Goal: Book appointment/travel/reservation

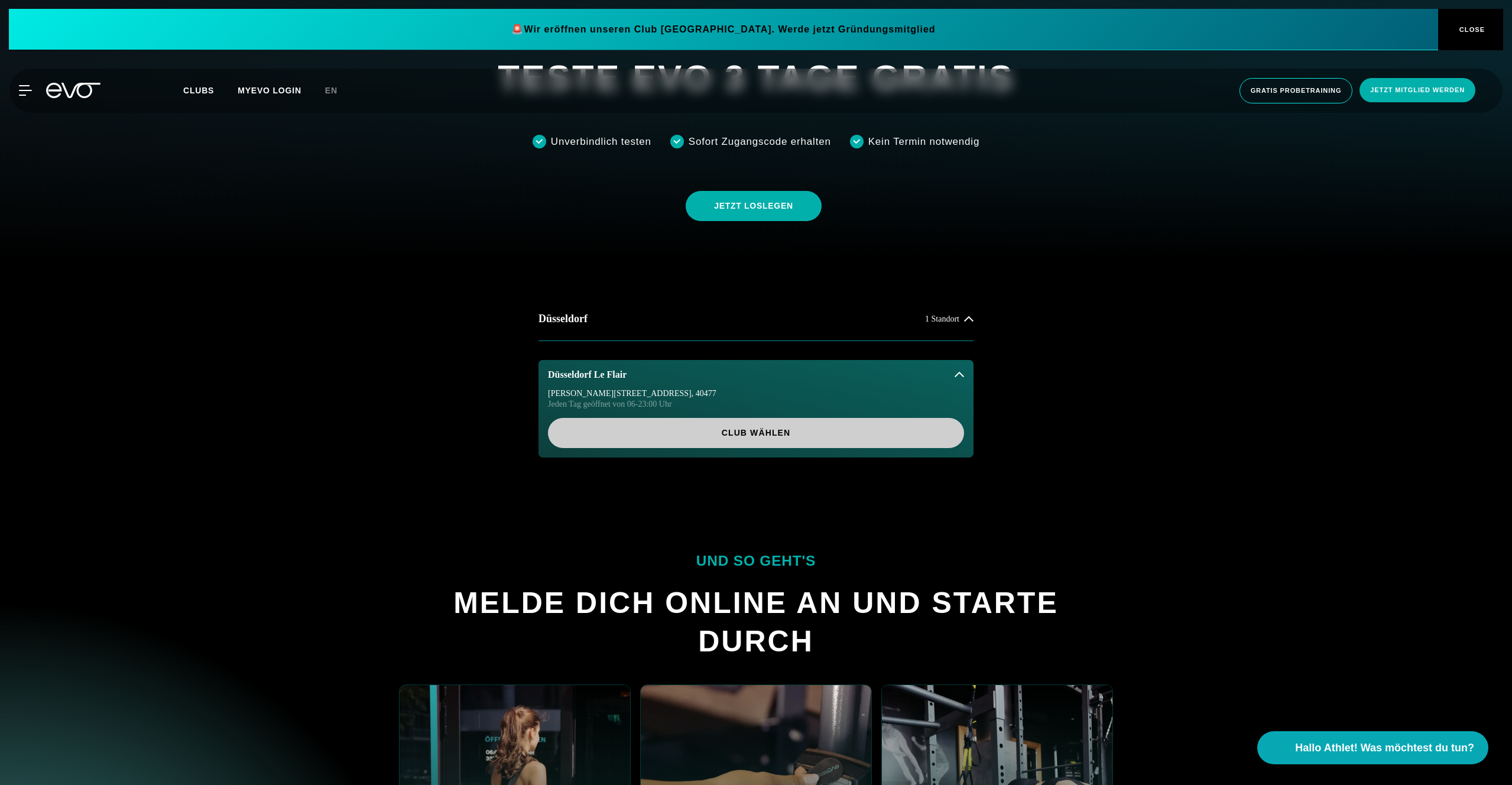
click at [814, 433] on span "Club wählen" at bounding box center [756, 433] width 359 height 13
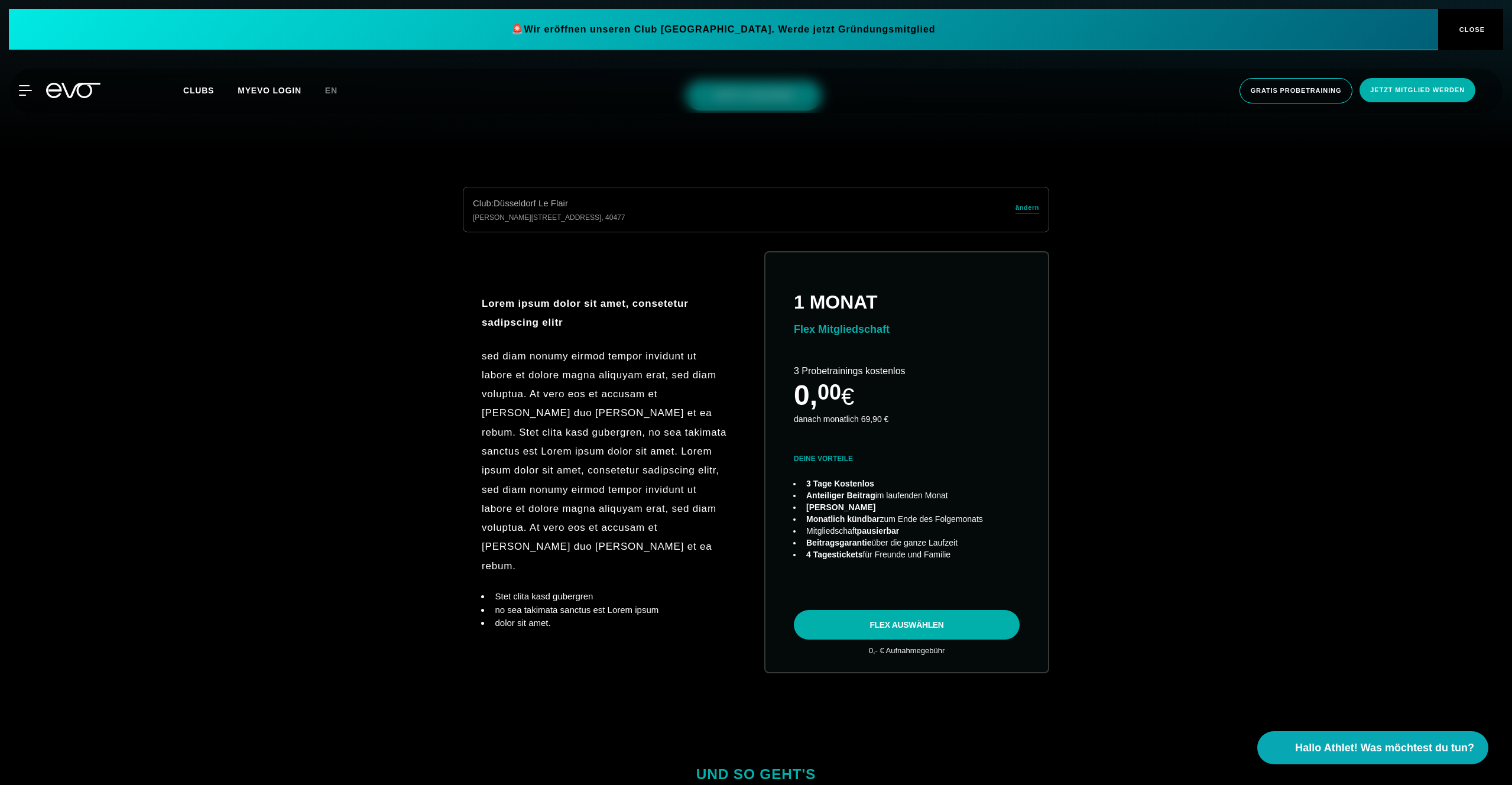
scroll to position [634, 0]
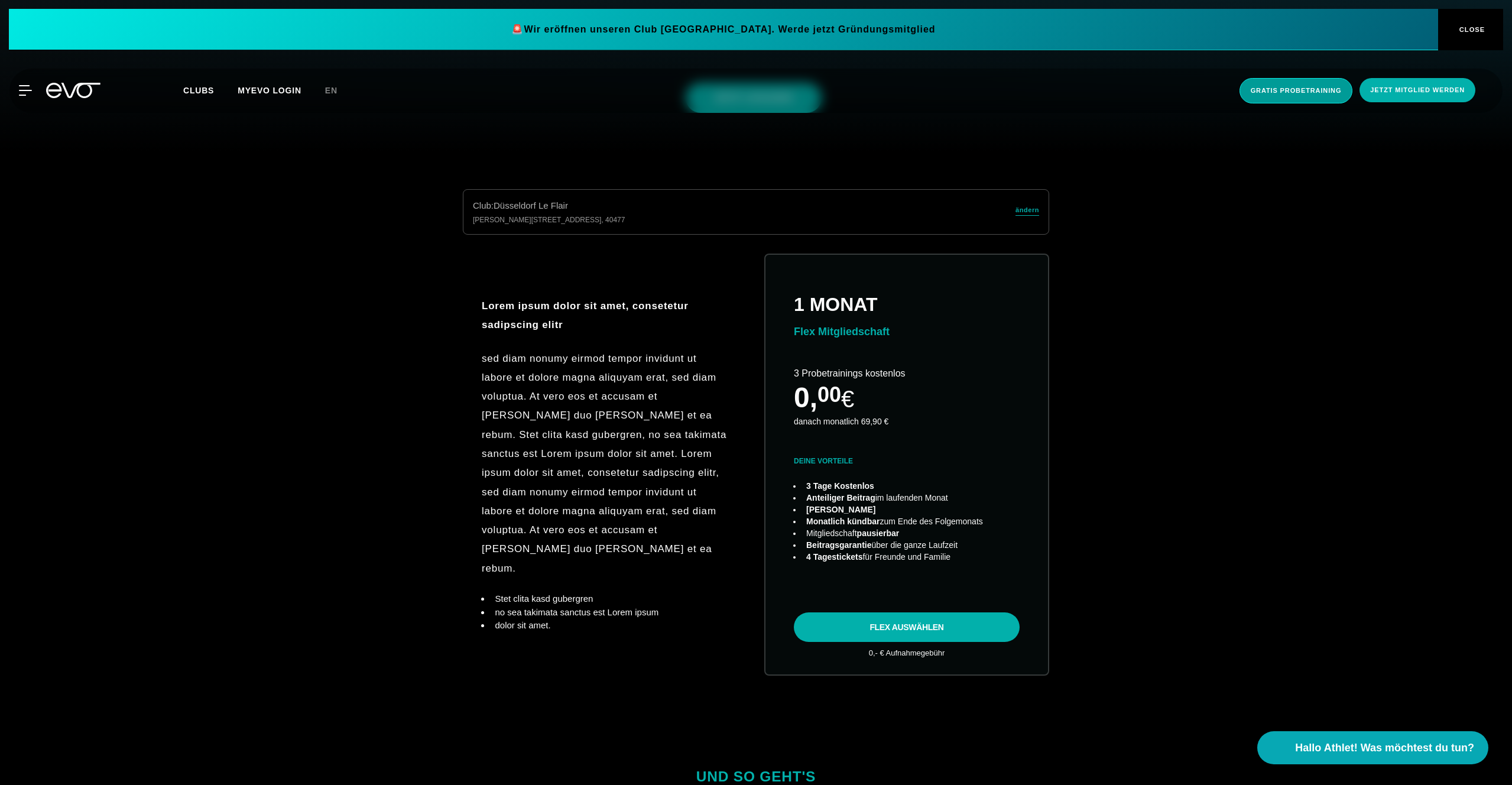
click at [1293, 95] on span "Gratis Probetraining" at bounding box center [1296, 90] width 114 height 25
click at [1390, 90] on span "Jetzt Mitglied werden" at bounding box center [1417, 90] width 95 height 10
click at [1287, 90] on span "Gratis Probetraining" at bounding box center [1296, 90] width 91 height 10
click at [72, 92] on icon at bounding box center [81, 90] width 39 height 15
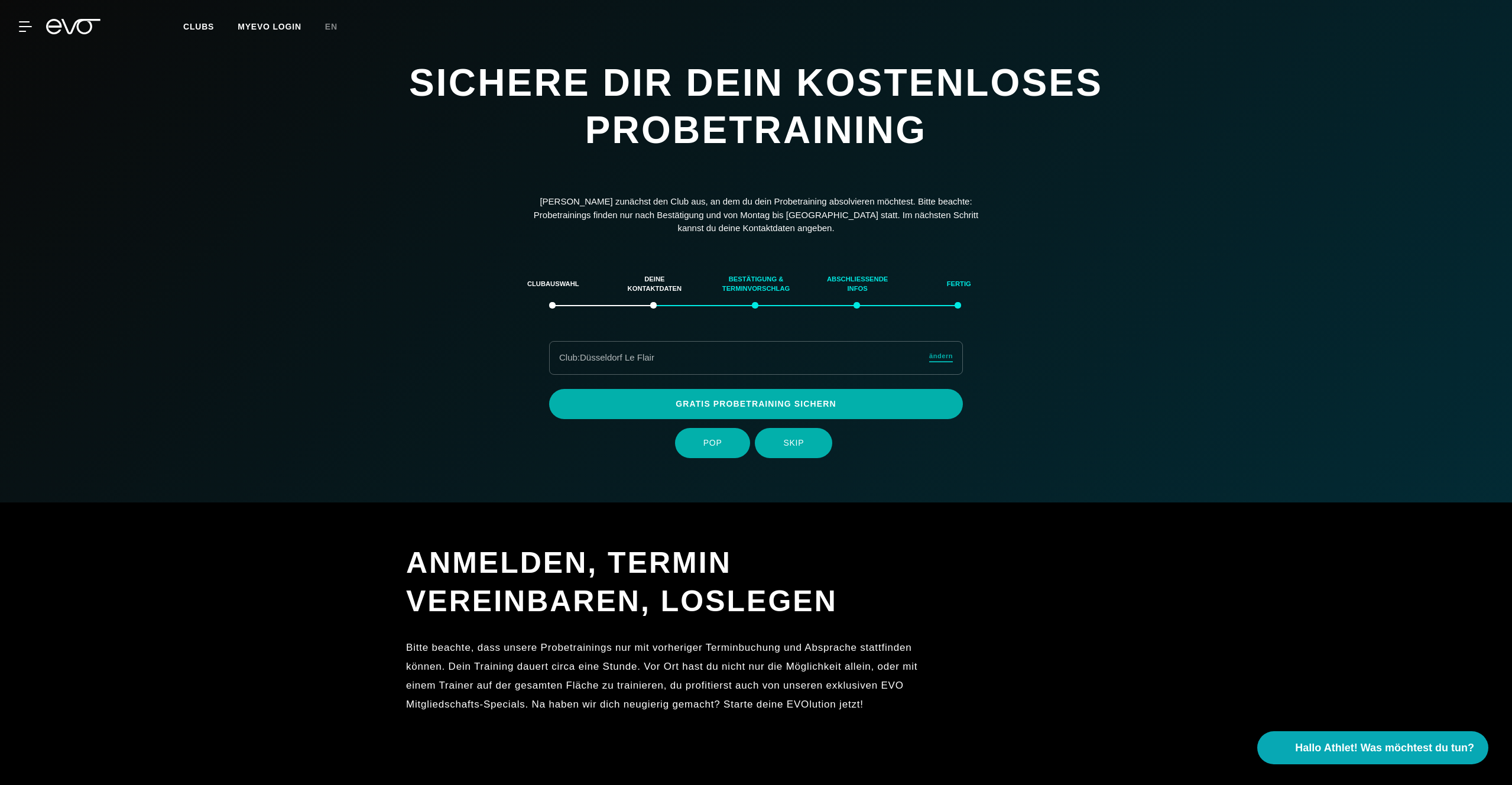
click at [942, 355] on span "ändern" at bounding box center [941, 356] width 24 height 10
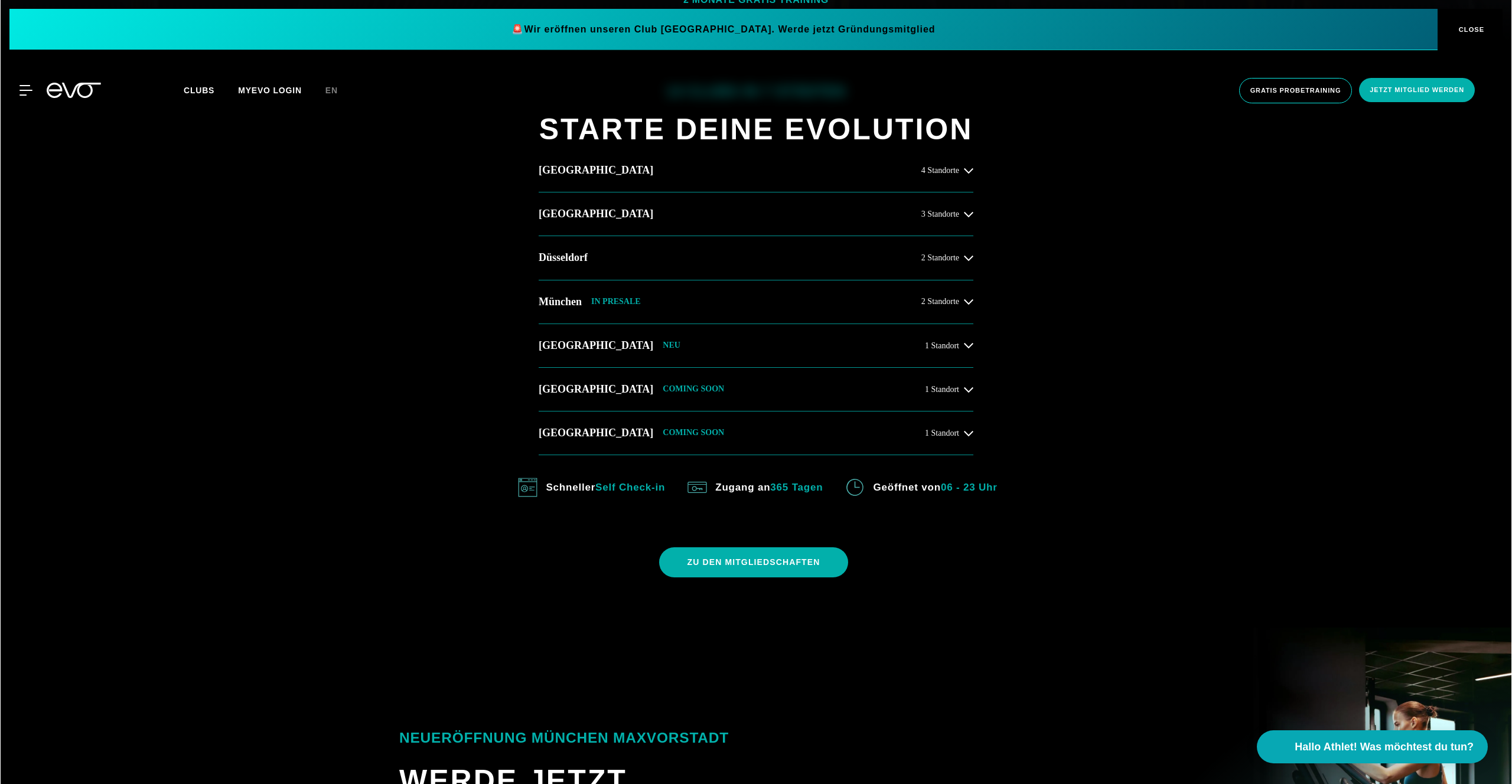
scroll to position [637, 0]
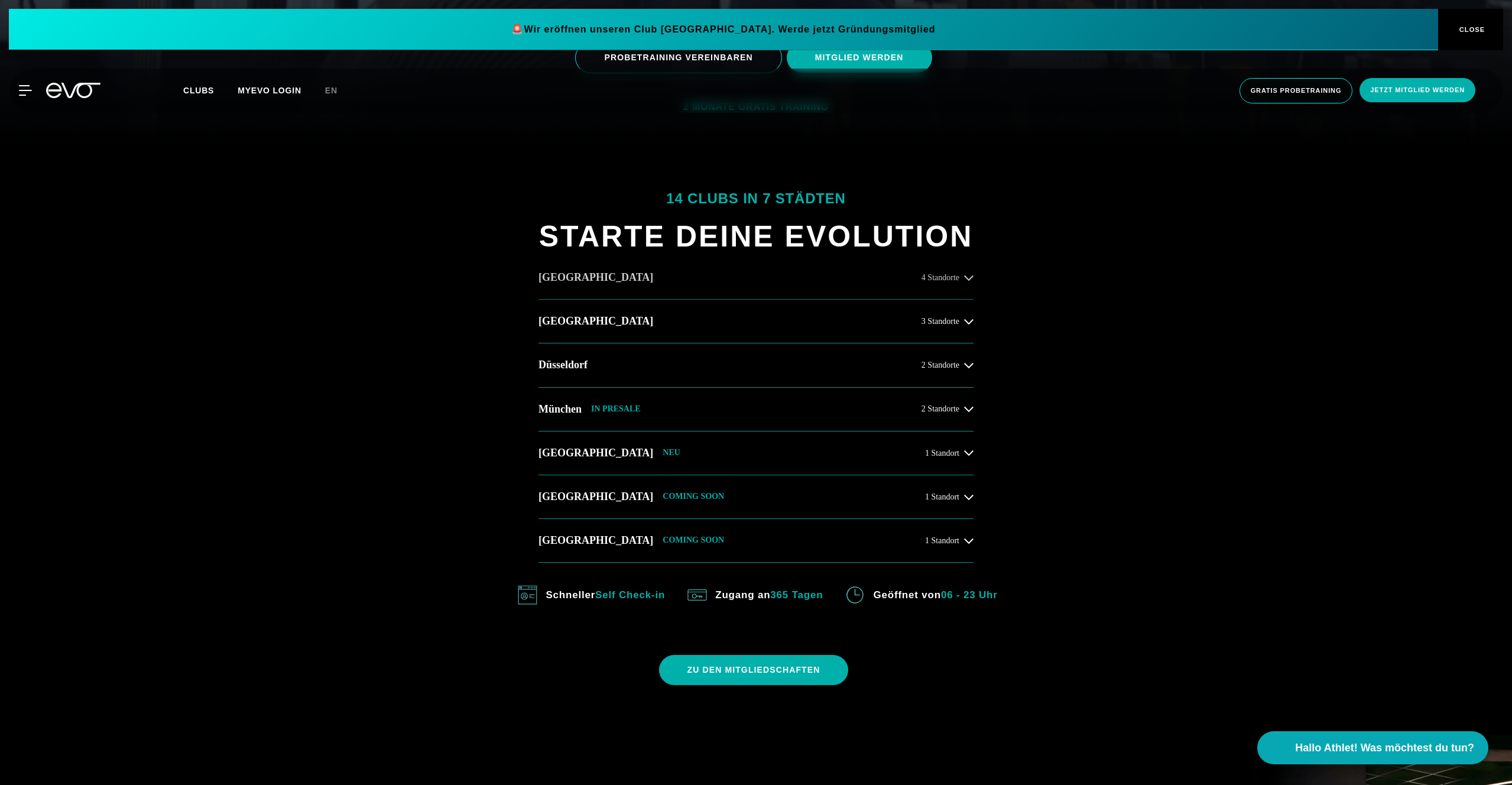
click at [819, 286] on button "Hamburg 4 Standorte" at bounding box center [755, 278] width 435 height 44
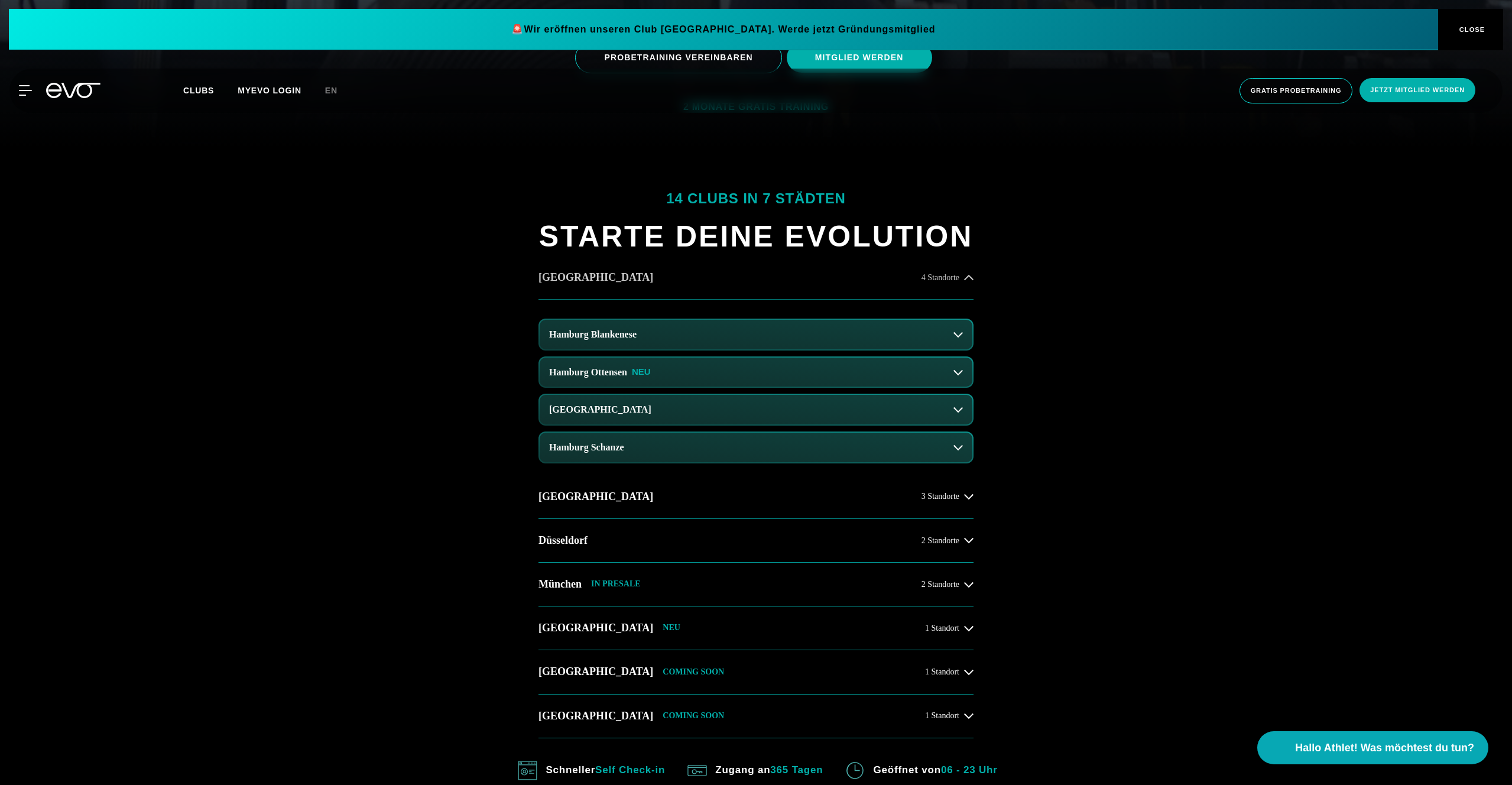
click at [819, 286] on button "Hamburg 4 Standorte" at bounding box center [755, 278] width 435 height 44
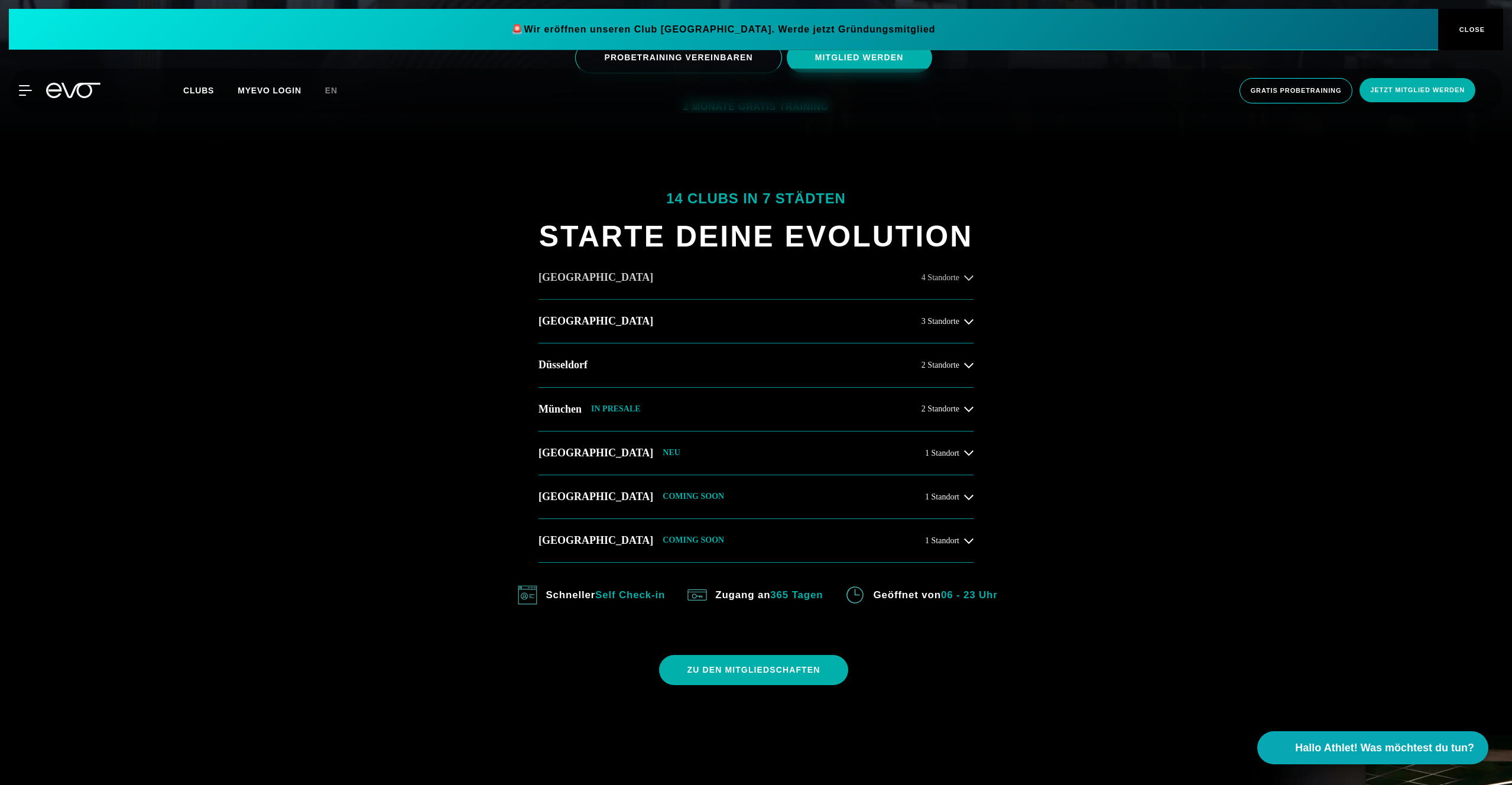
click at [667, 272] on button "Hamburg 4 Standorte" at bounding box center [755, 278] width 435 height 44
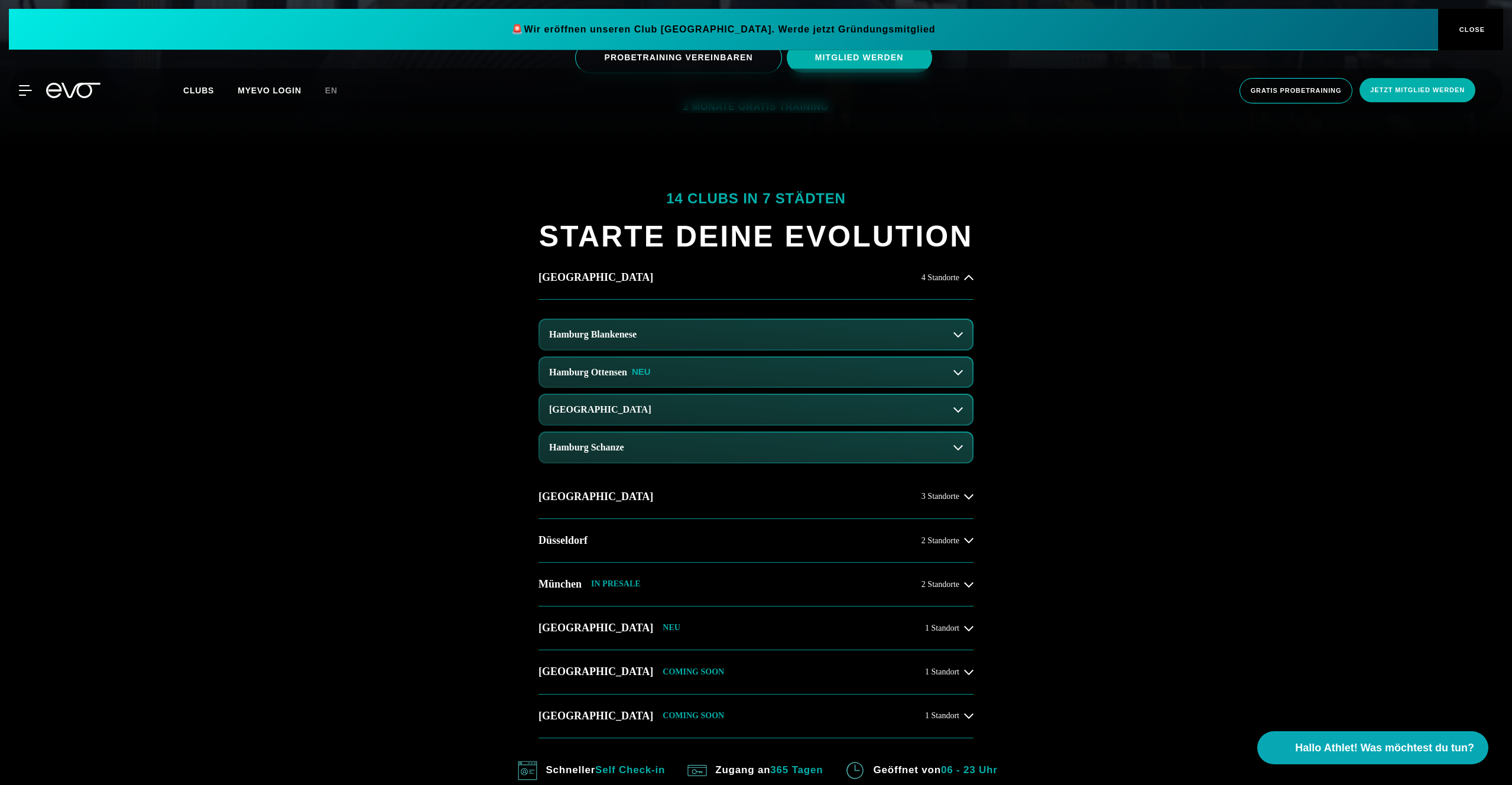
click at [682, 335] on button "Hamburg Blankenese" at bounding box center [755, 334] width 433 height 30
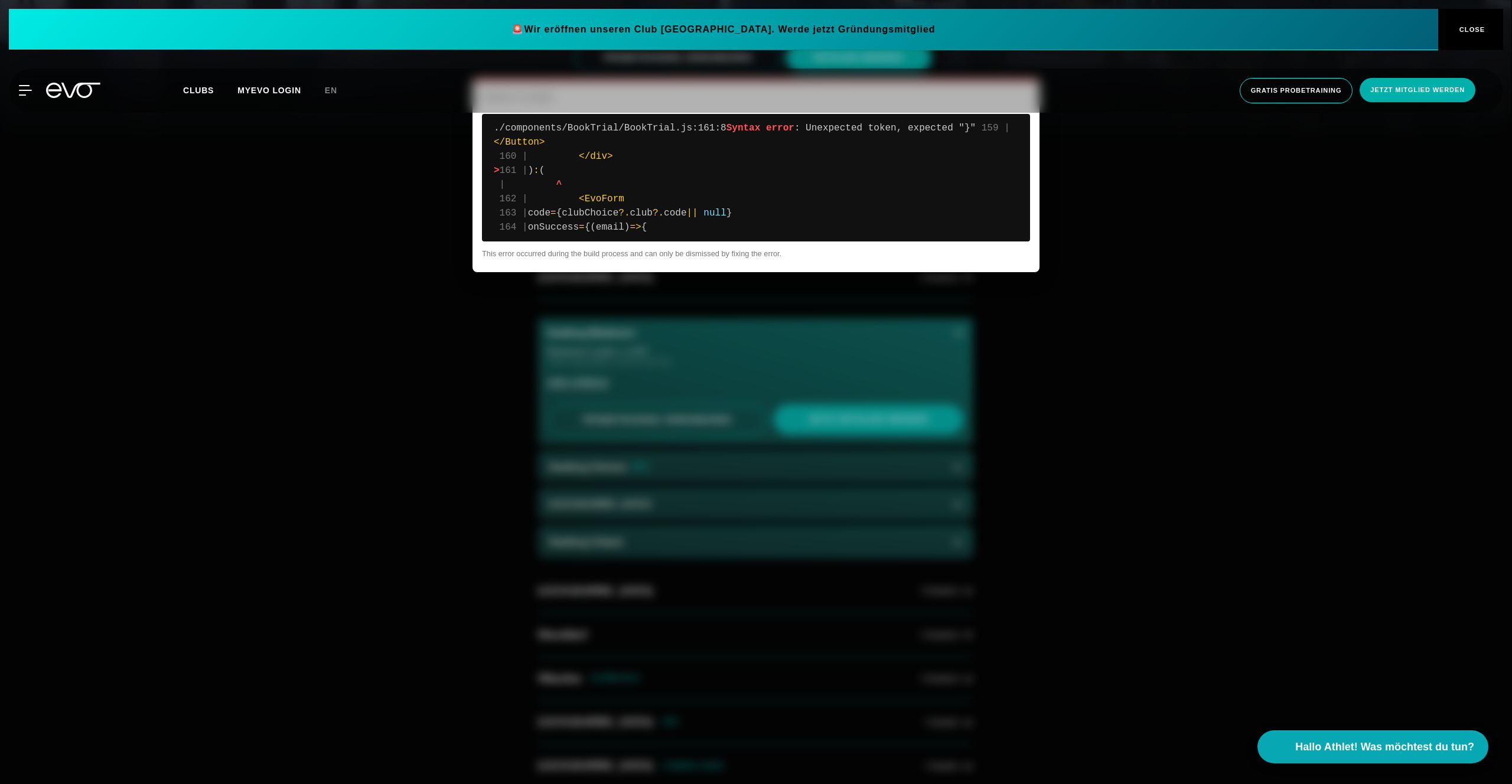
scroll to position [0, 0]
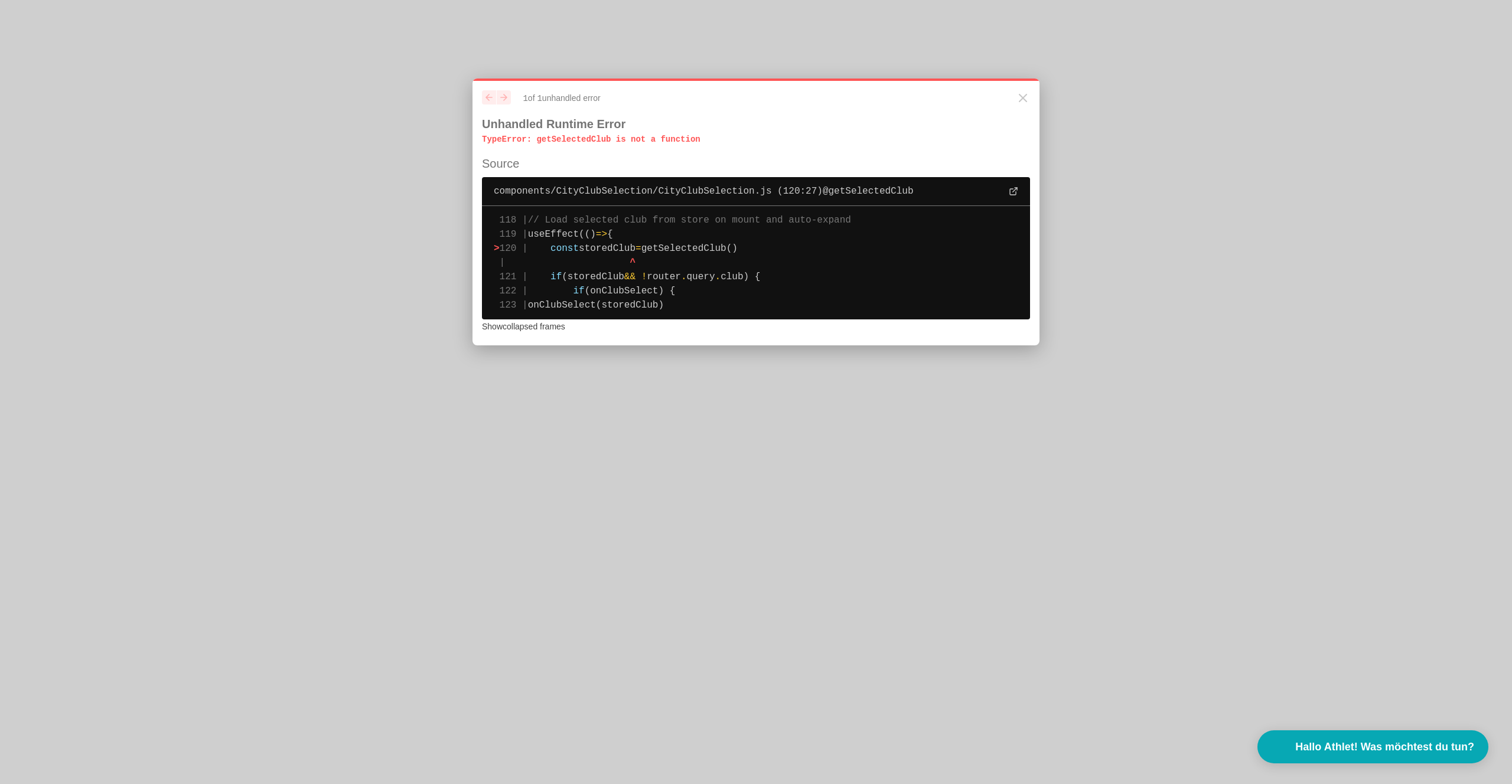
click at [705, 244] on span "getSelectedClub()" at bounding box center [689, 248] width 96 height 11
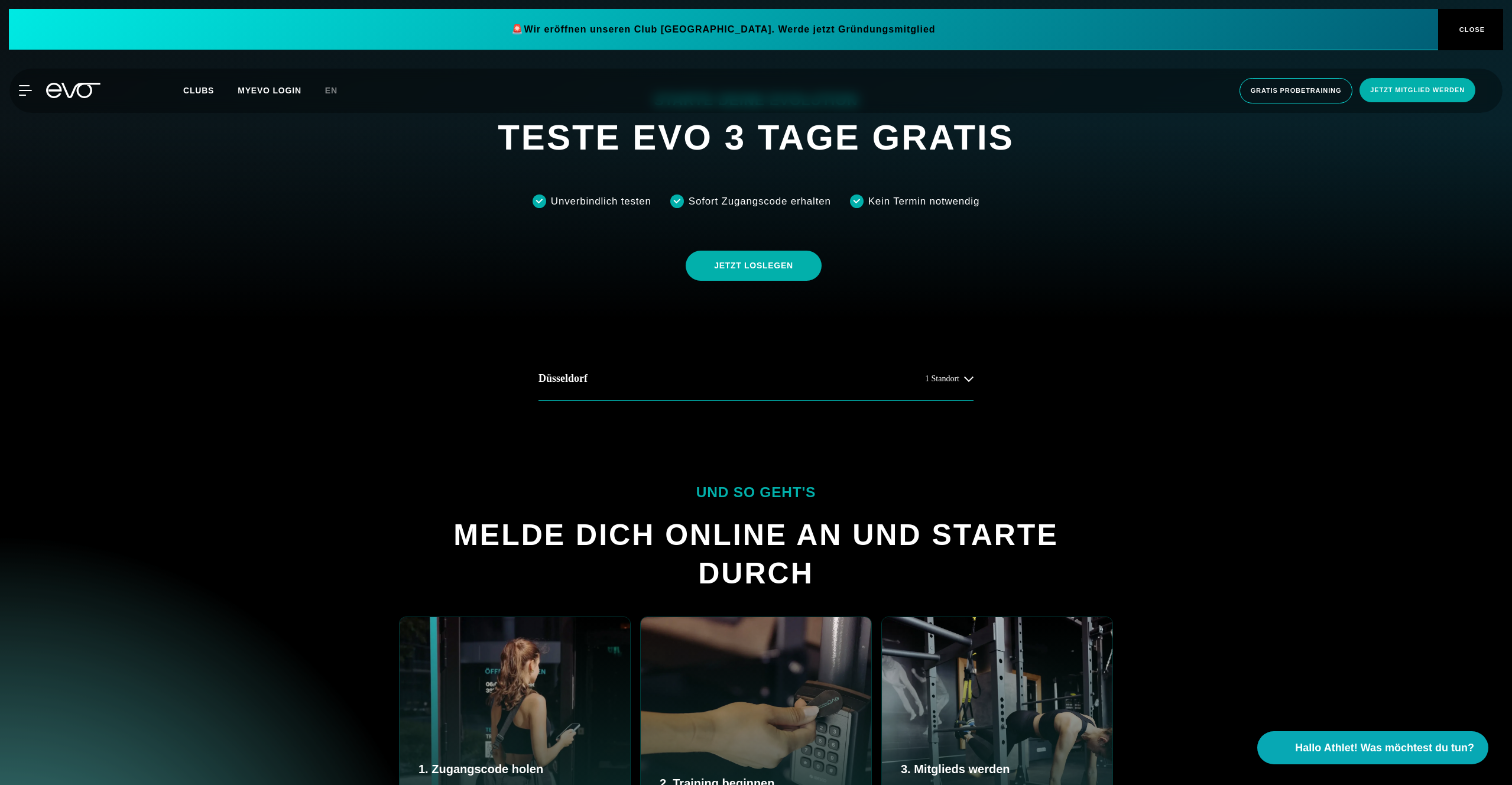
scroll to position [544, 0]
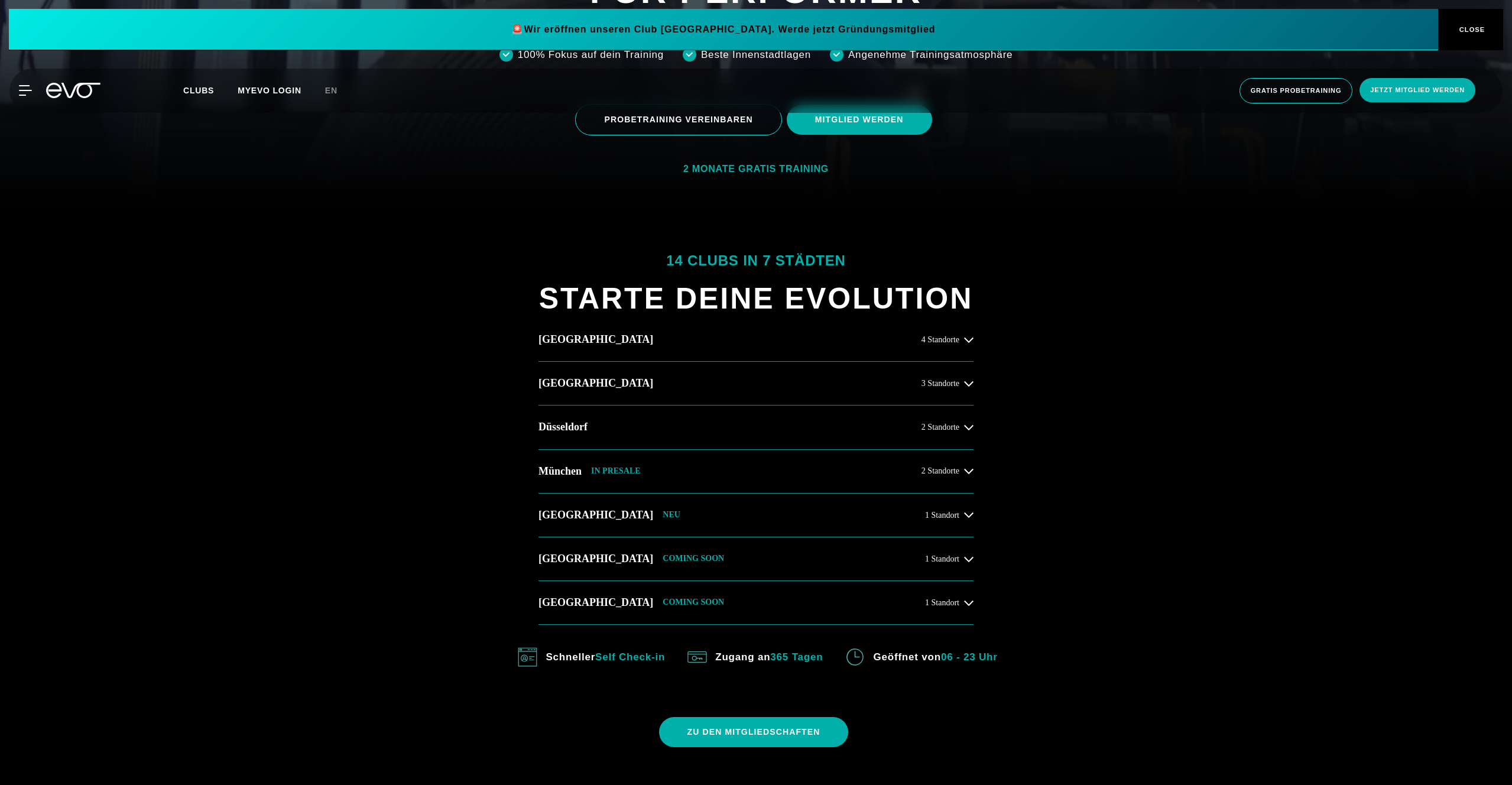
scroll to position [602, 0]
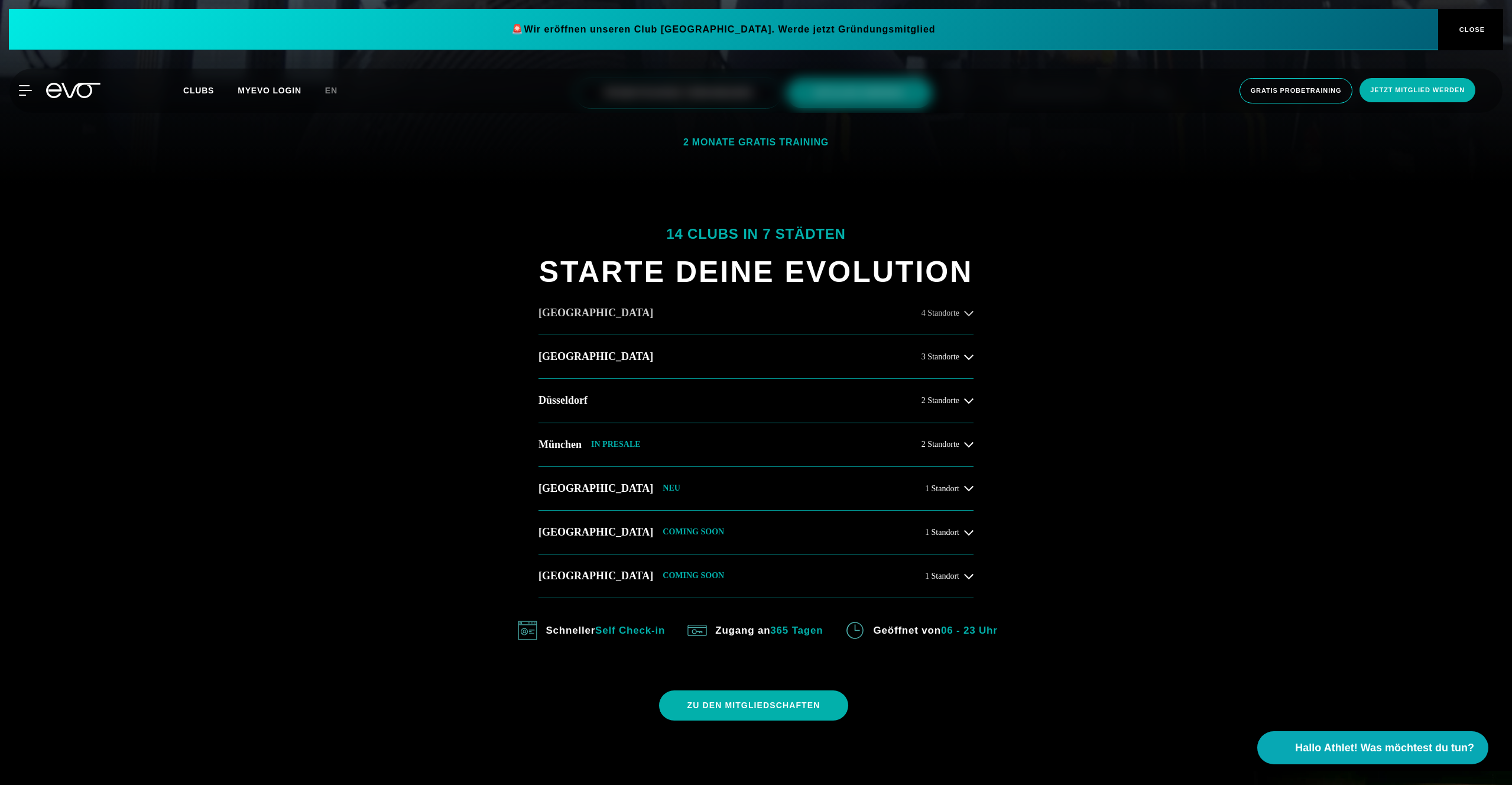
click at [637, 334] on button "Hamburg 4 Standorte" at bounding box center [755, 313] width 435 height 44
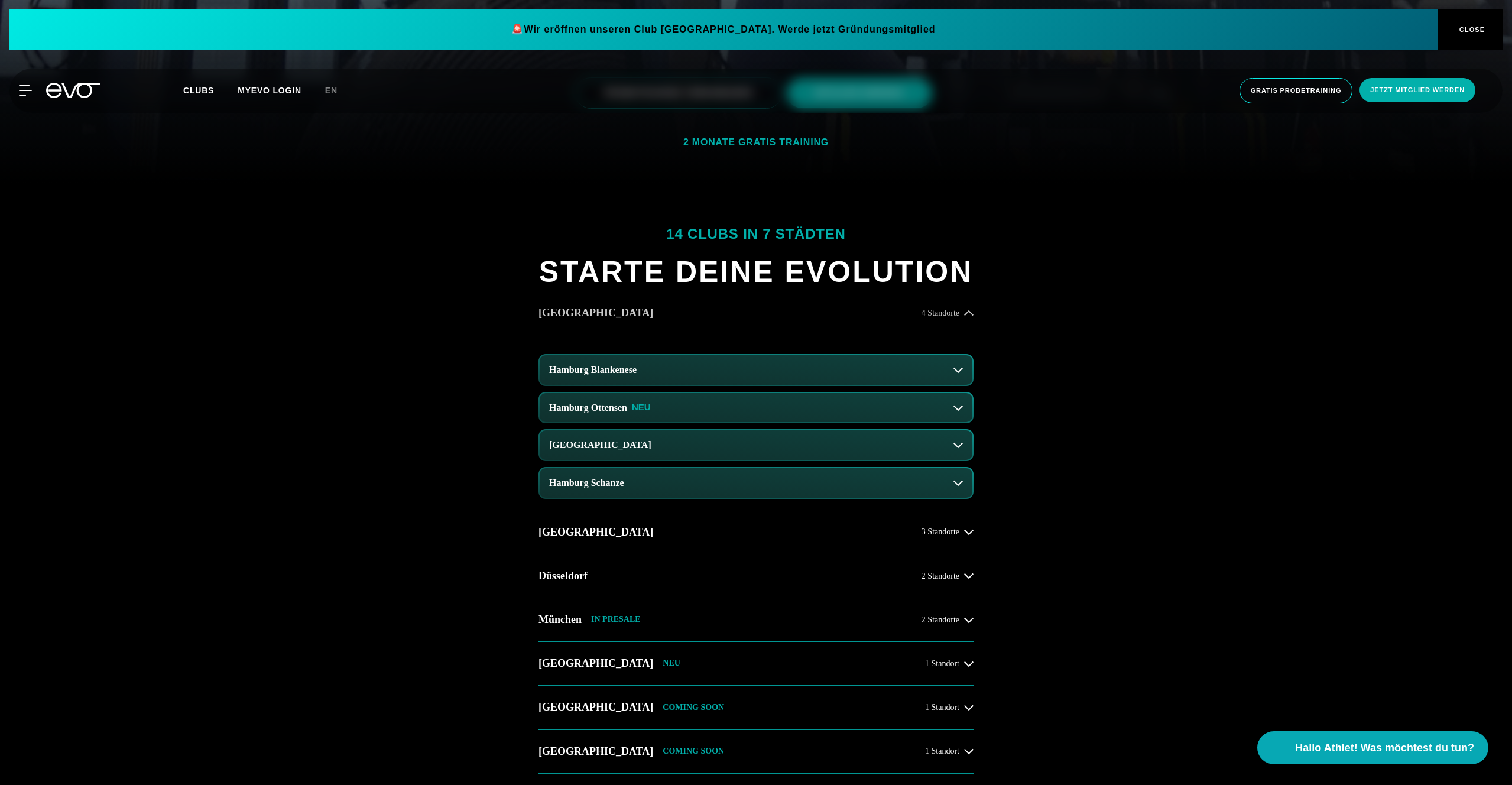
click at [637, 325] on button "Hamburg 4 Standorte" at bounding box center [755, 313] width 435 height 44
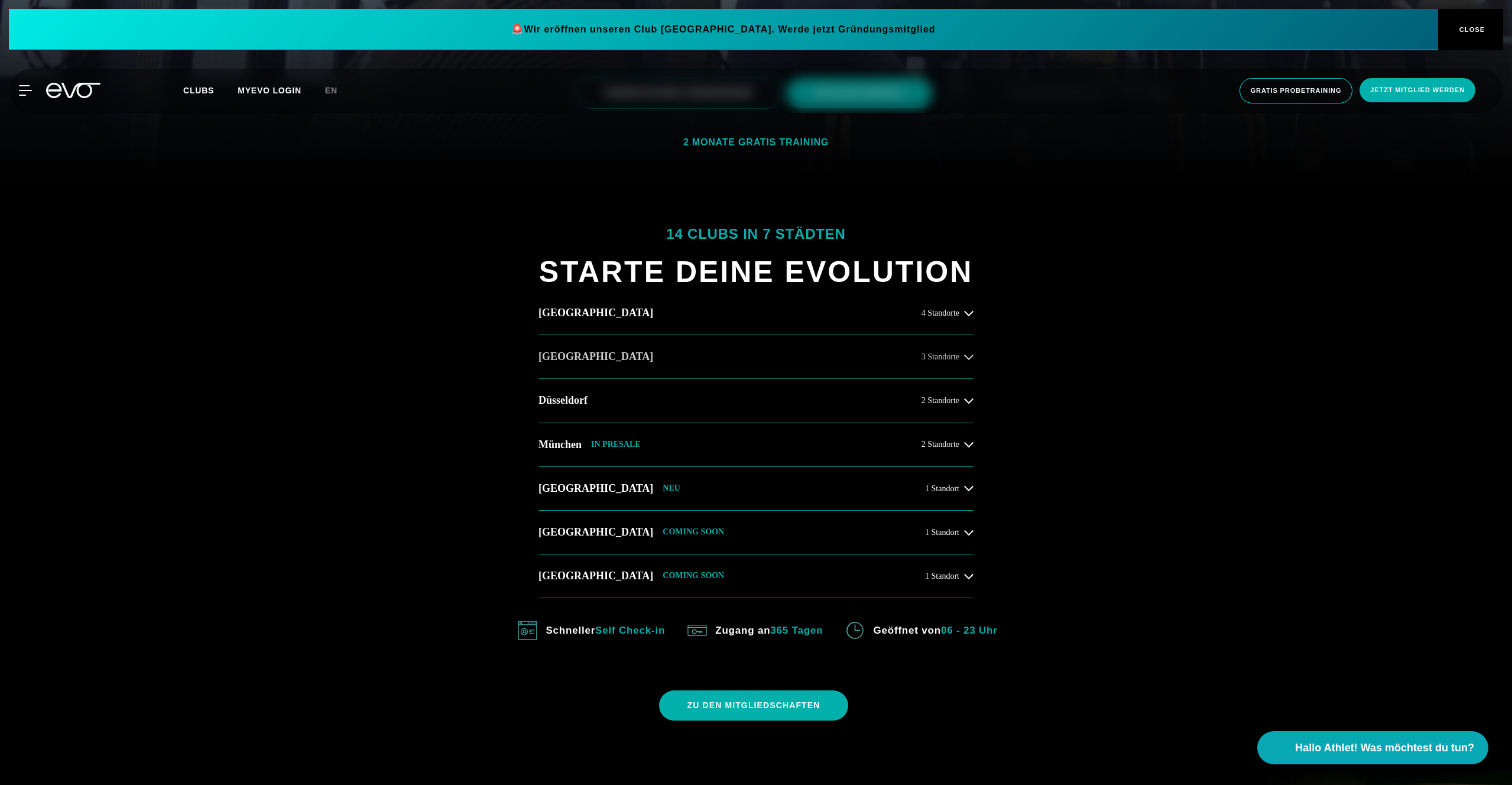
click at [621, 338] on button "Berlin 3 Standorte" at bounding box center [755, 357] width 435 height 44
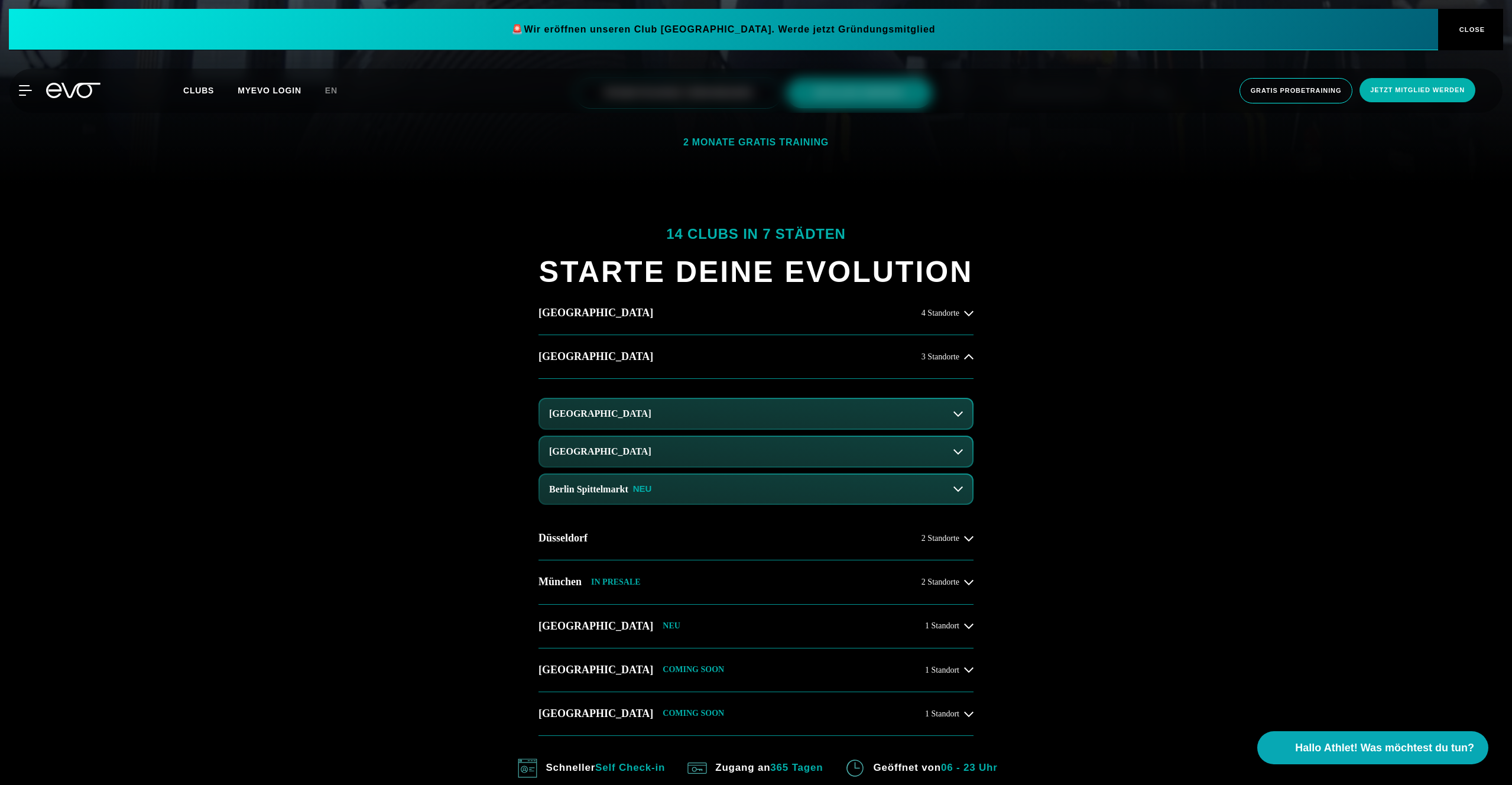
click at [598, 409] on h3 "[GEOGRAPHIC_DATA]" at bounding box center [600, 413] width 102 height 11
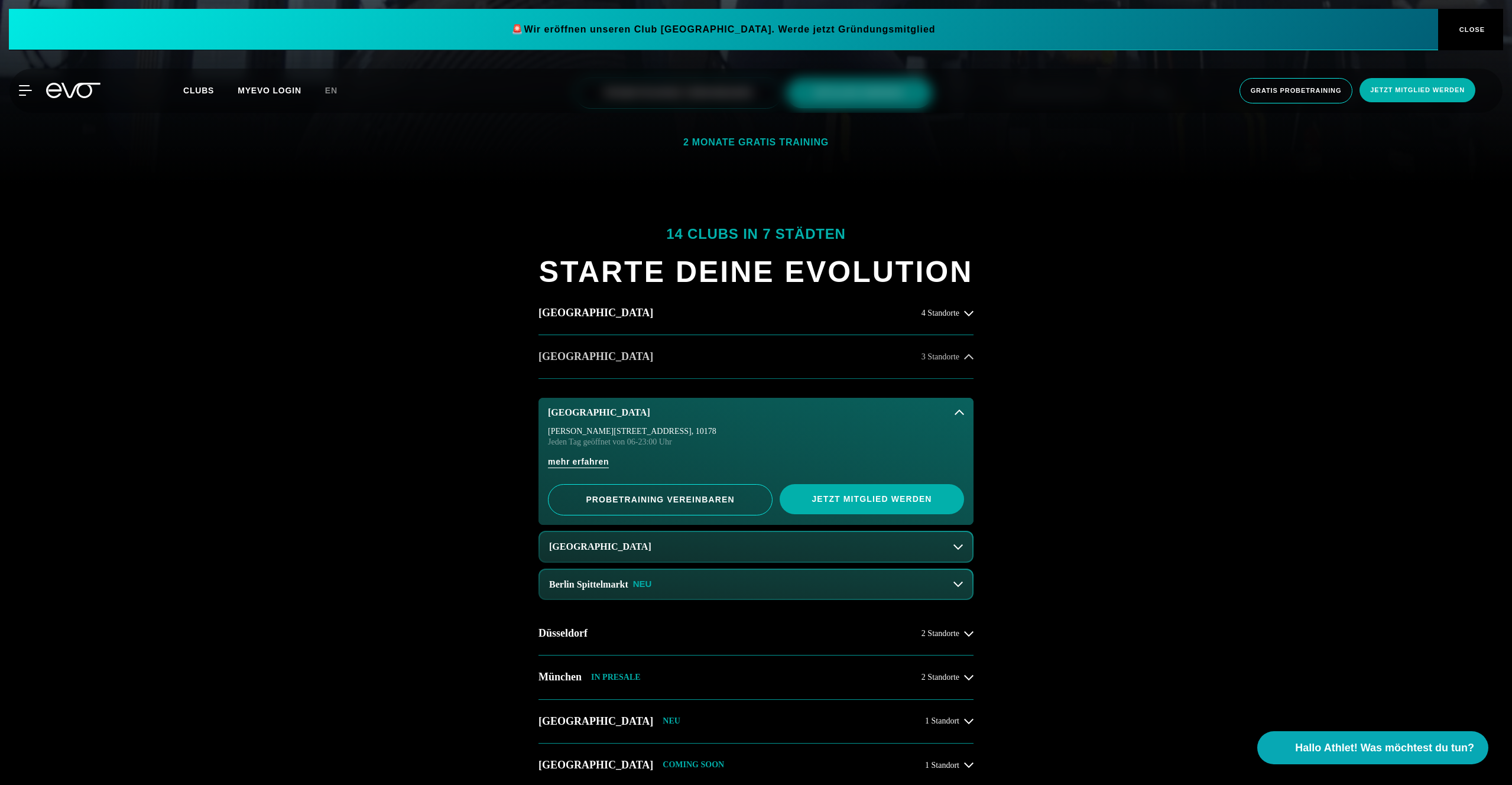
click at [634, 369] on button "Berlin 3 Standorte" at bounding box center [755, 357] width 435 height 44
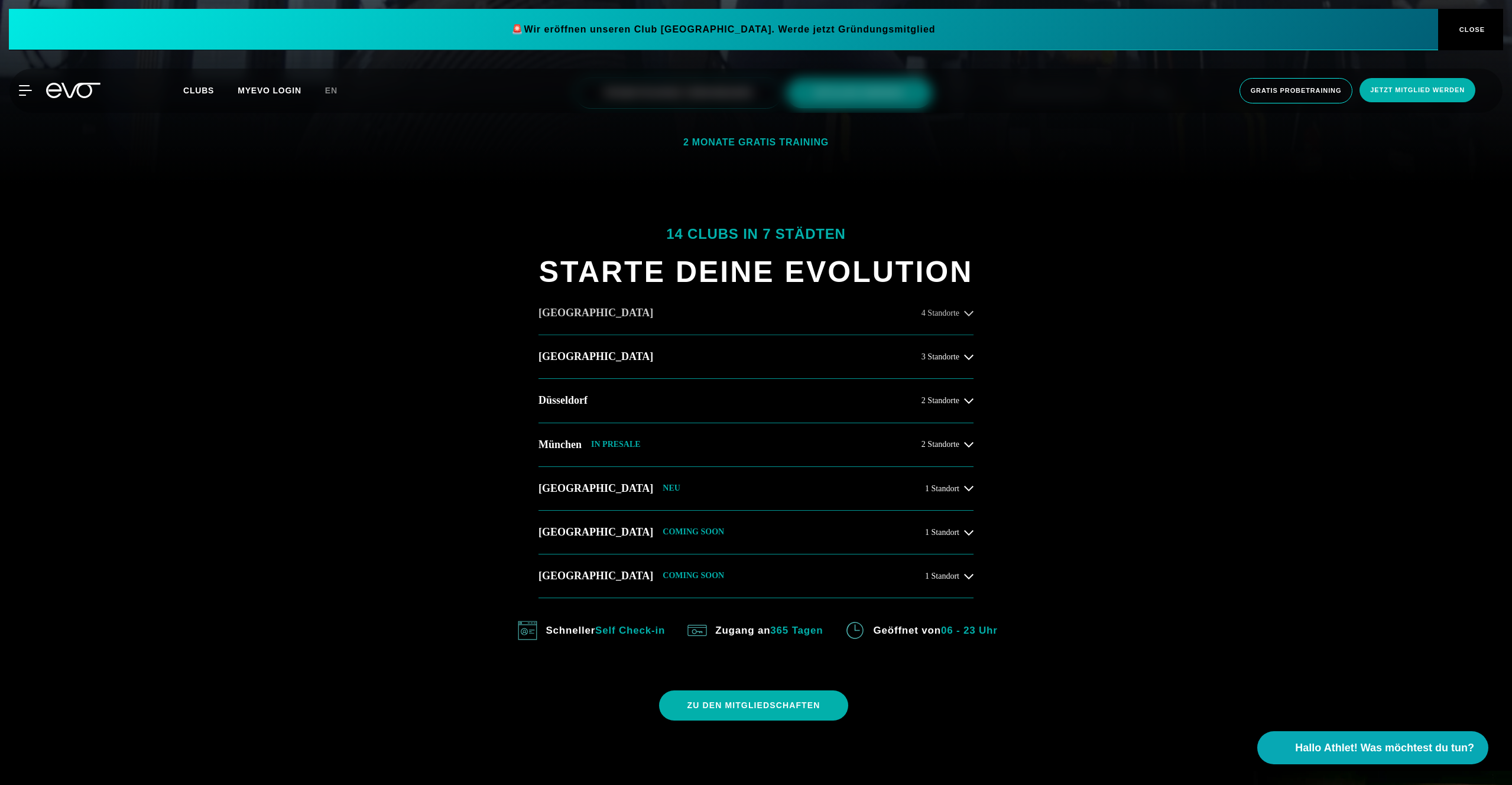
click at [634, 334] on button "Hamburg 4 Standorte" at bounding box center [755, 313] width 435 height 44
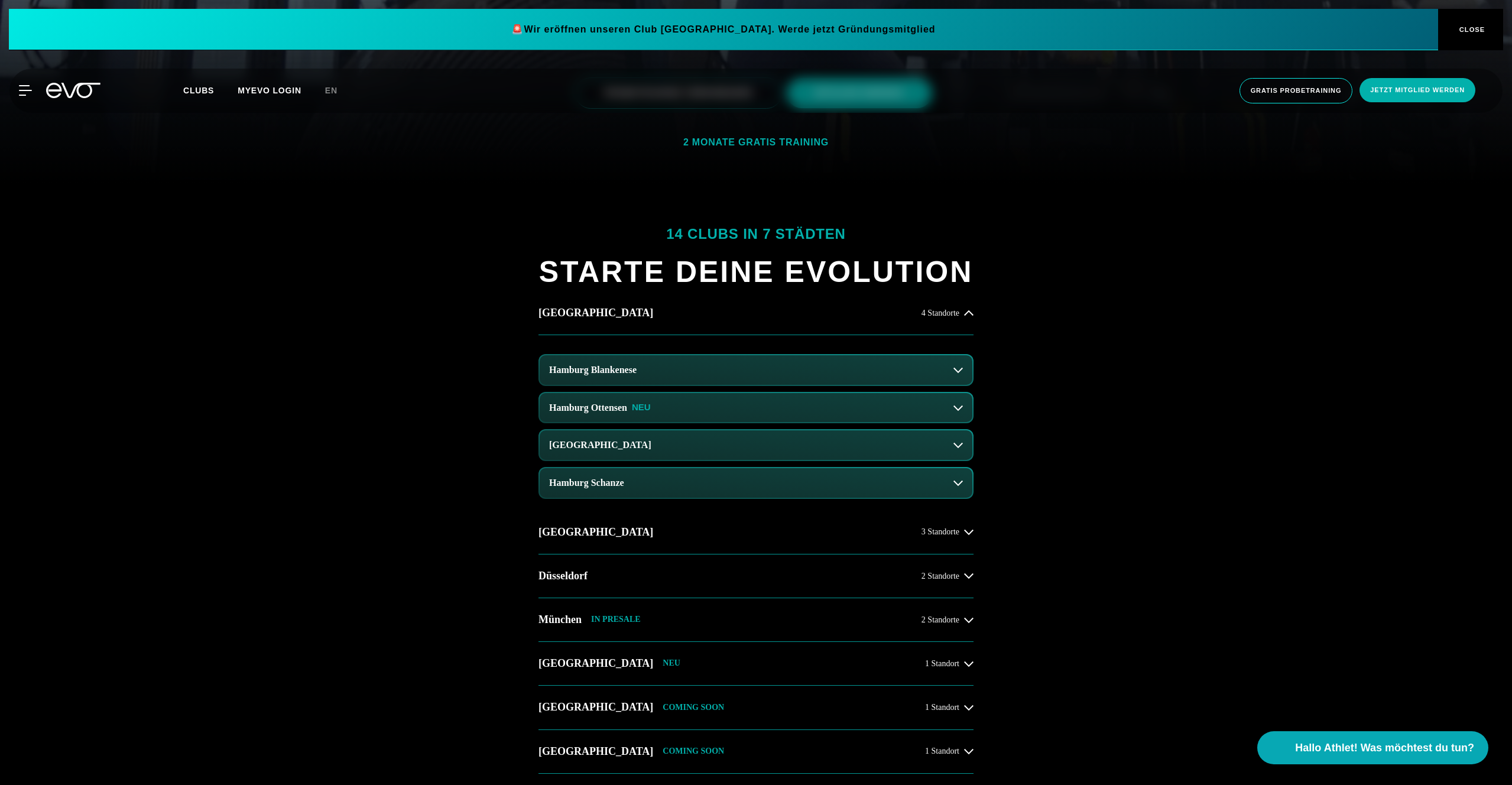
click at [626, 377] on button "Hamburg Blankenese" at bounding box center [755, 370] width 433 height 30
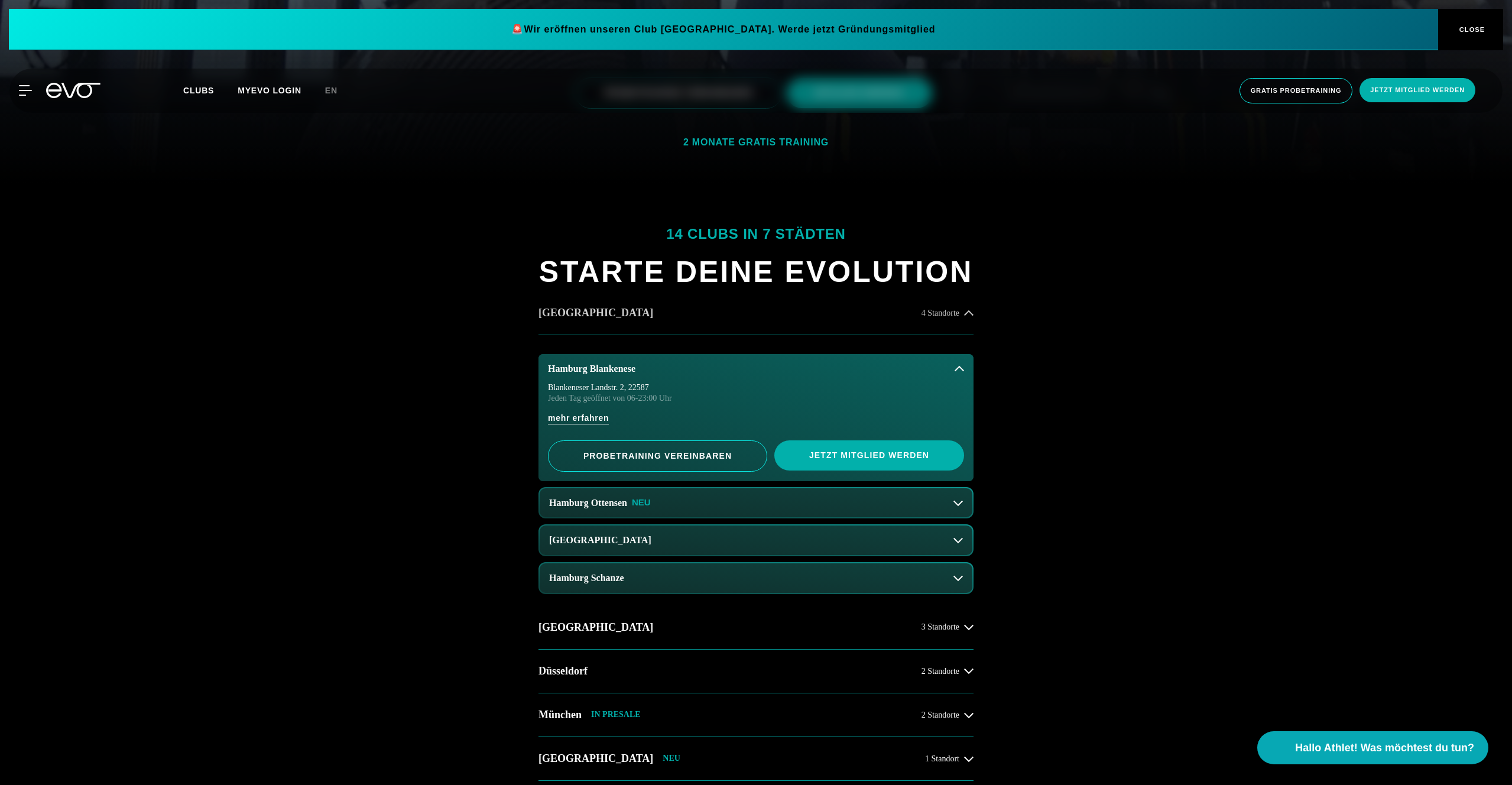
click at [631, 320] on button "Hamburg 4 Standorte" at bounding box center [755, 313] width 435 height 44
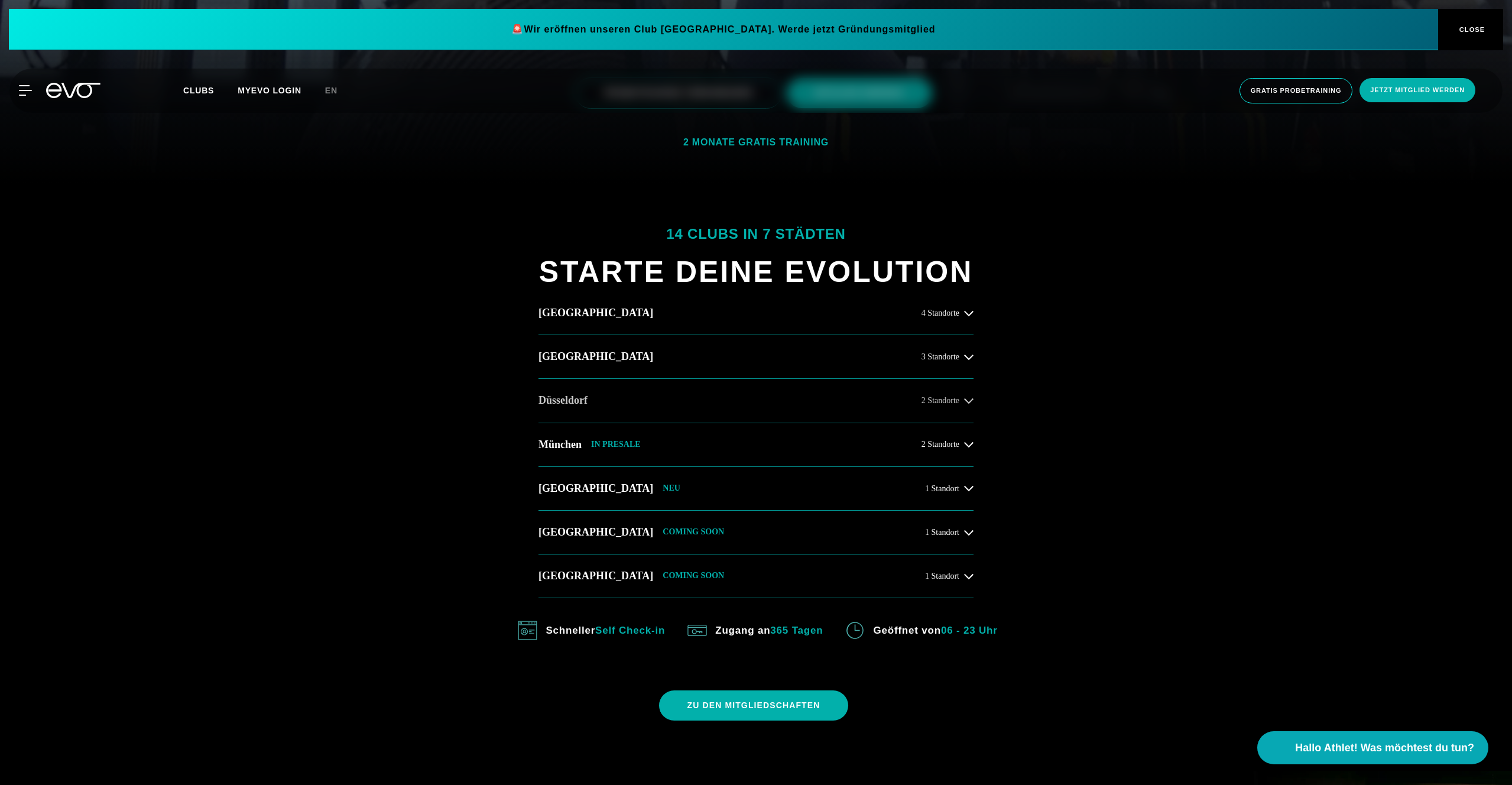
click at [585, 401] on h2 "Düsseldorf" at bounding box center [563, 401] width 49 height 15
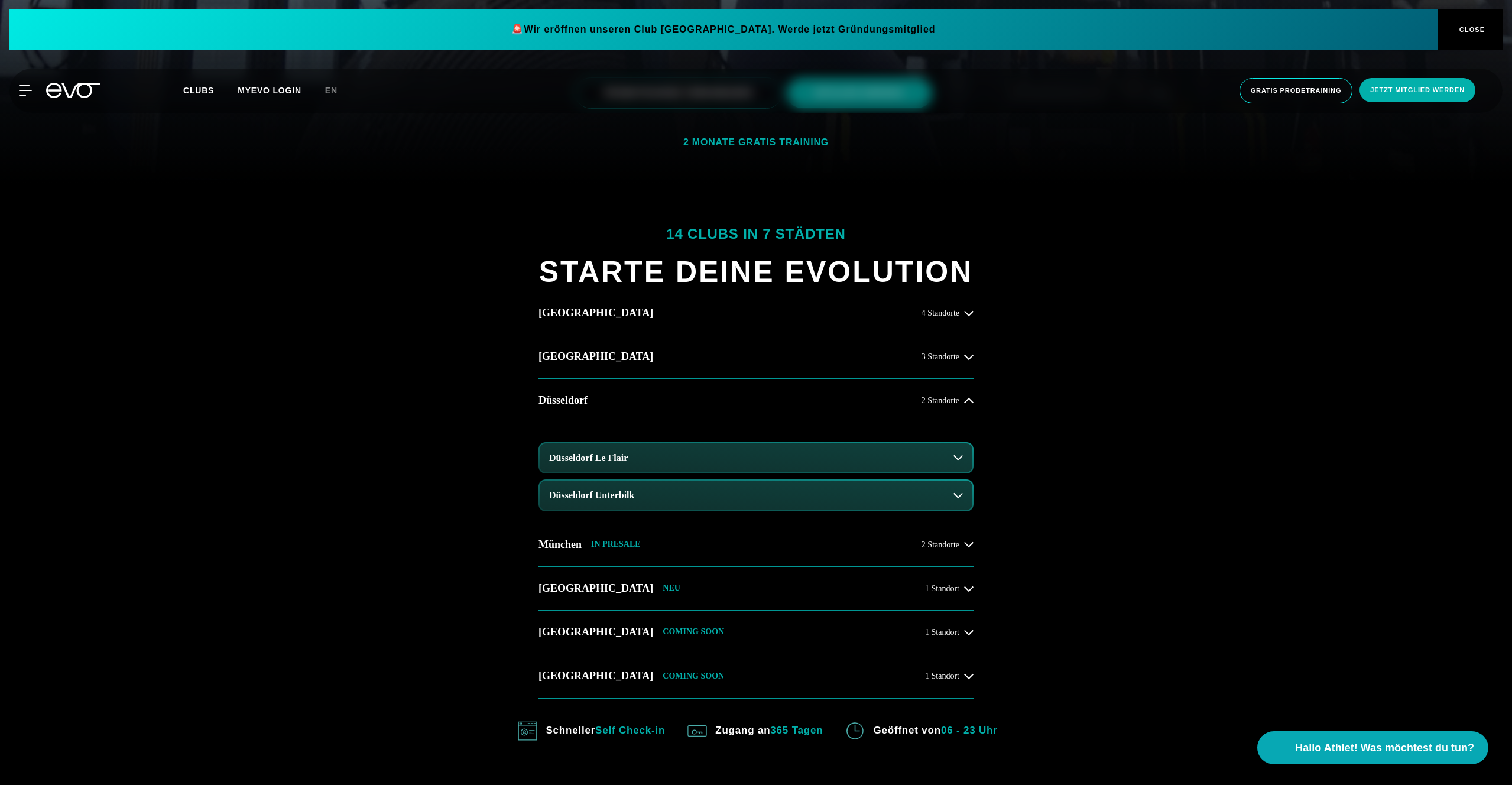
click at [593, 444] on button "Düsseldorf Le Flair" at bounding box center [755, 458] width 433 height 30
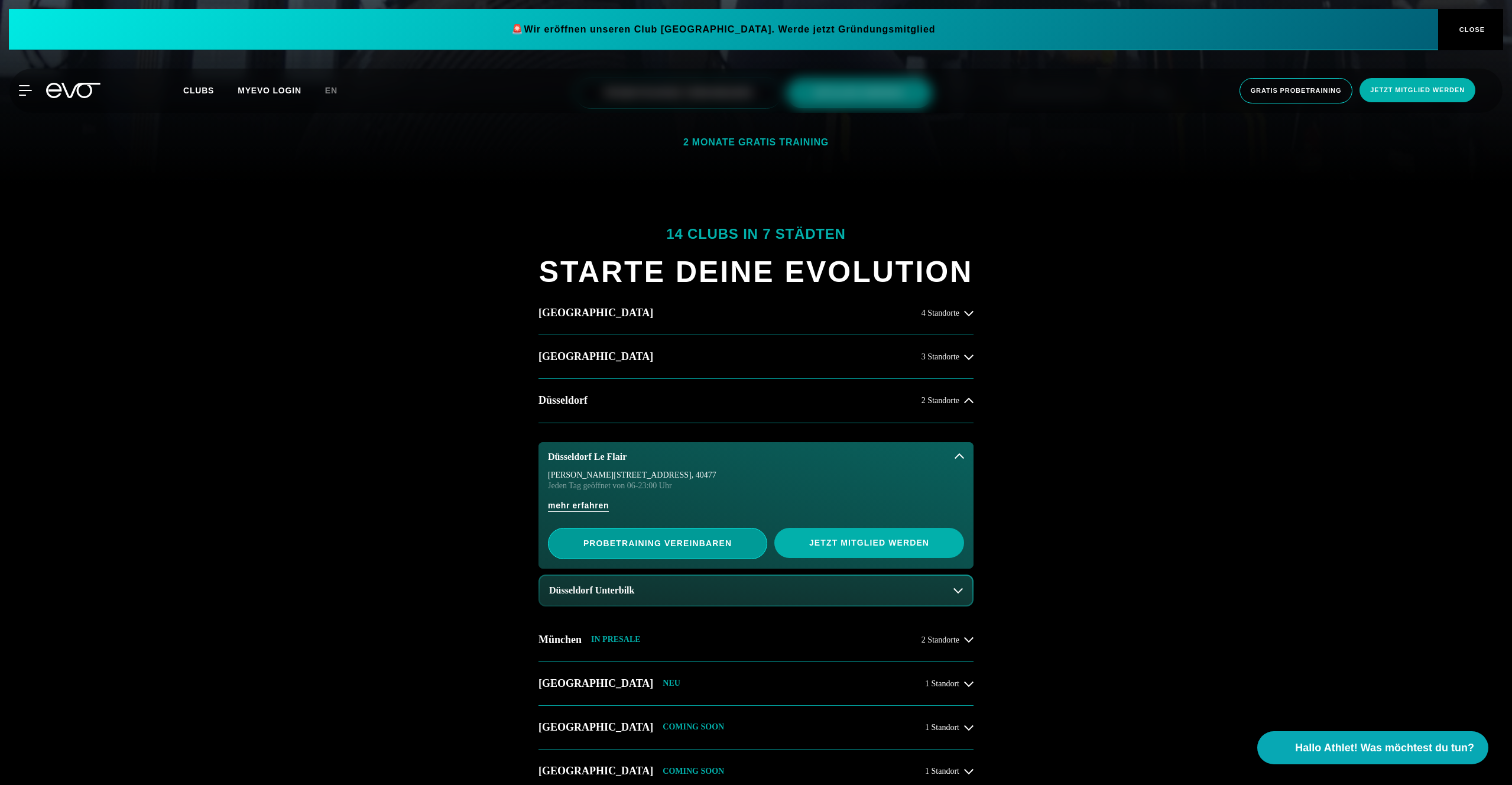
click at [657, 550] on span "PROBETRAINING VEREINBAREN" at bounding box center [657, 544] width 219 height 31
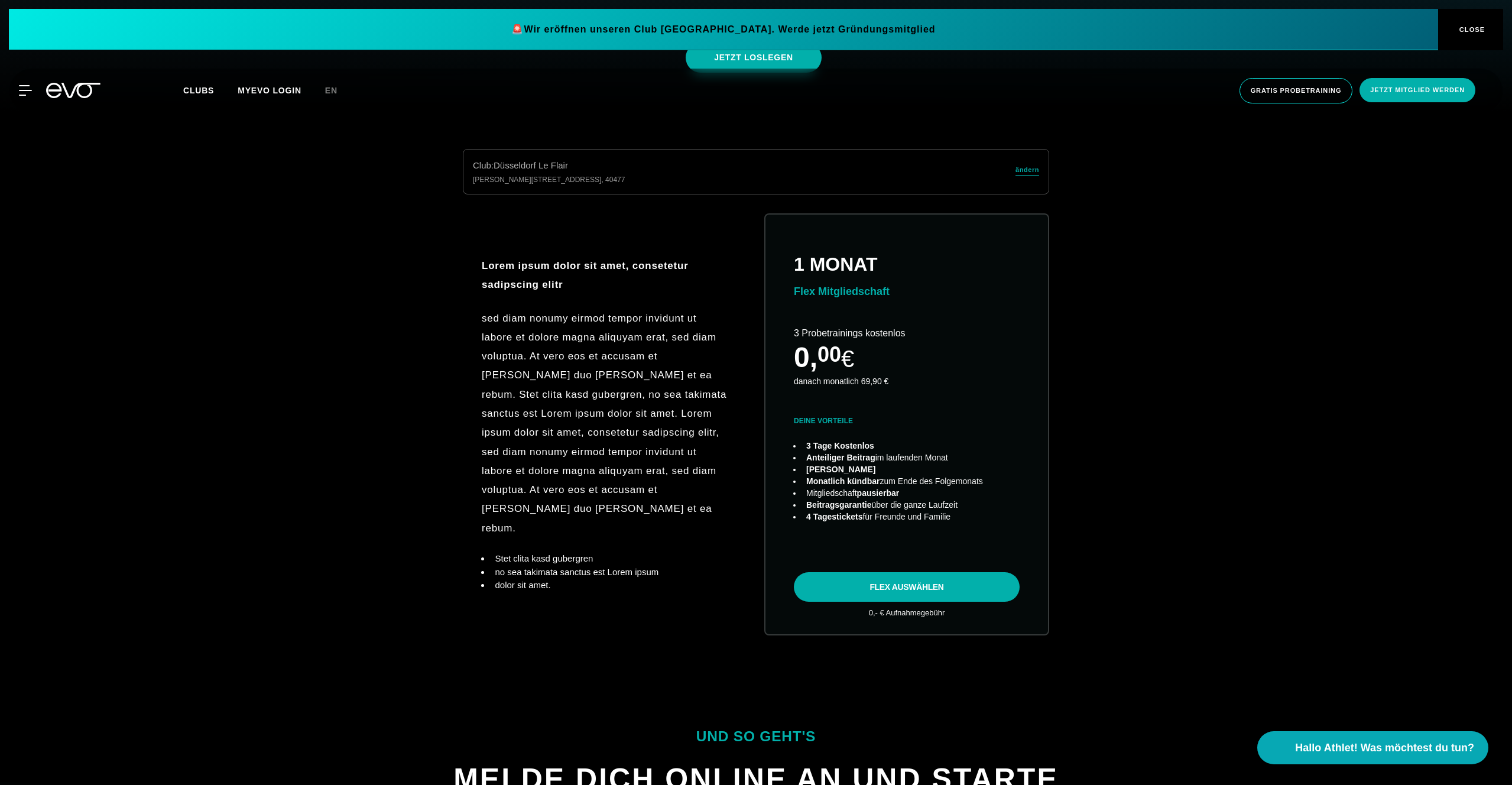
scroll to position [657, 0]
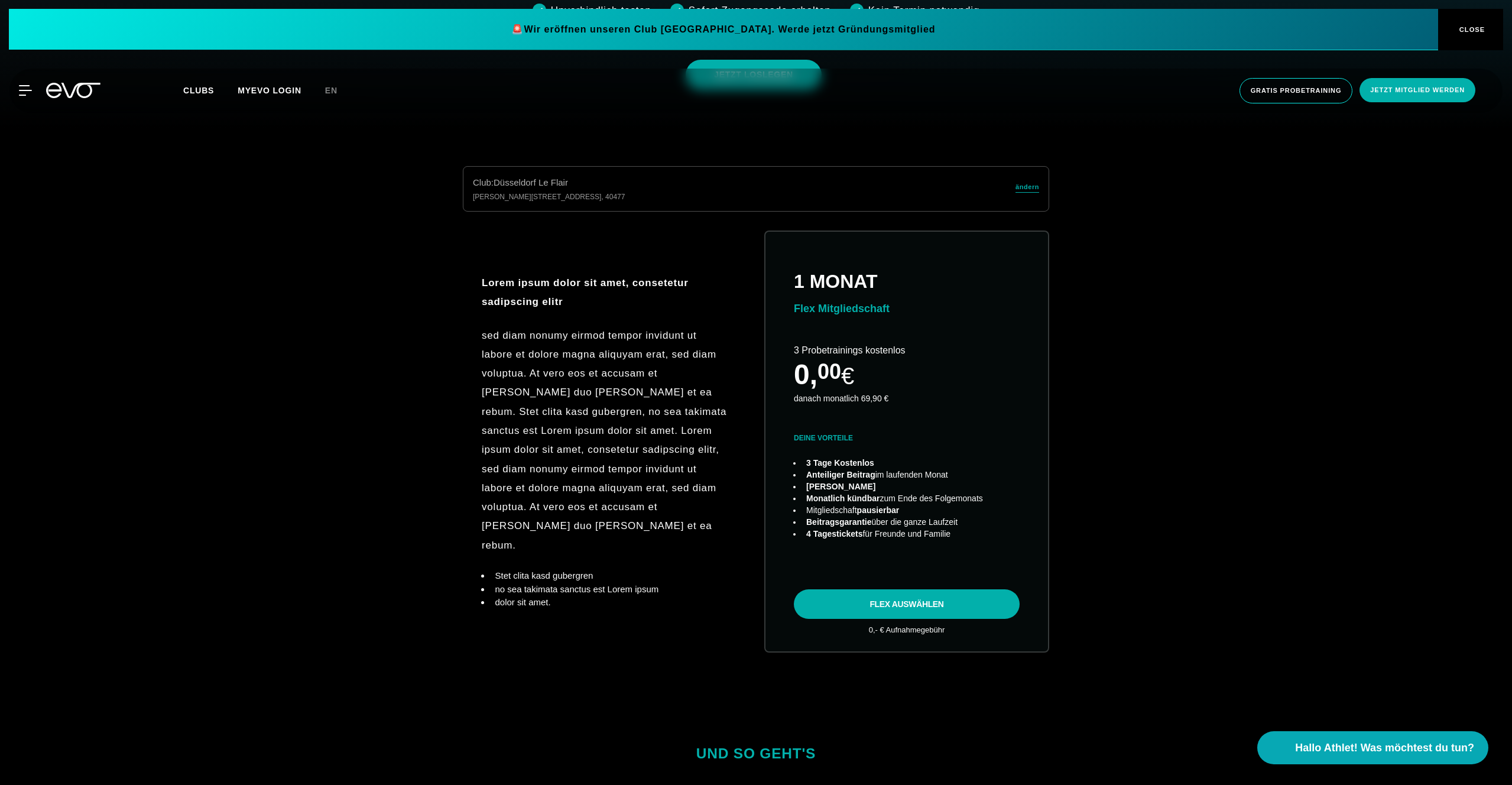
scroll to position [602, 0]
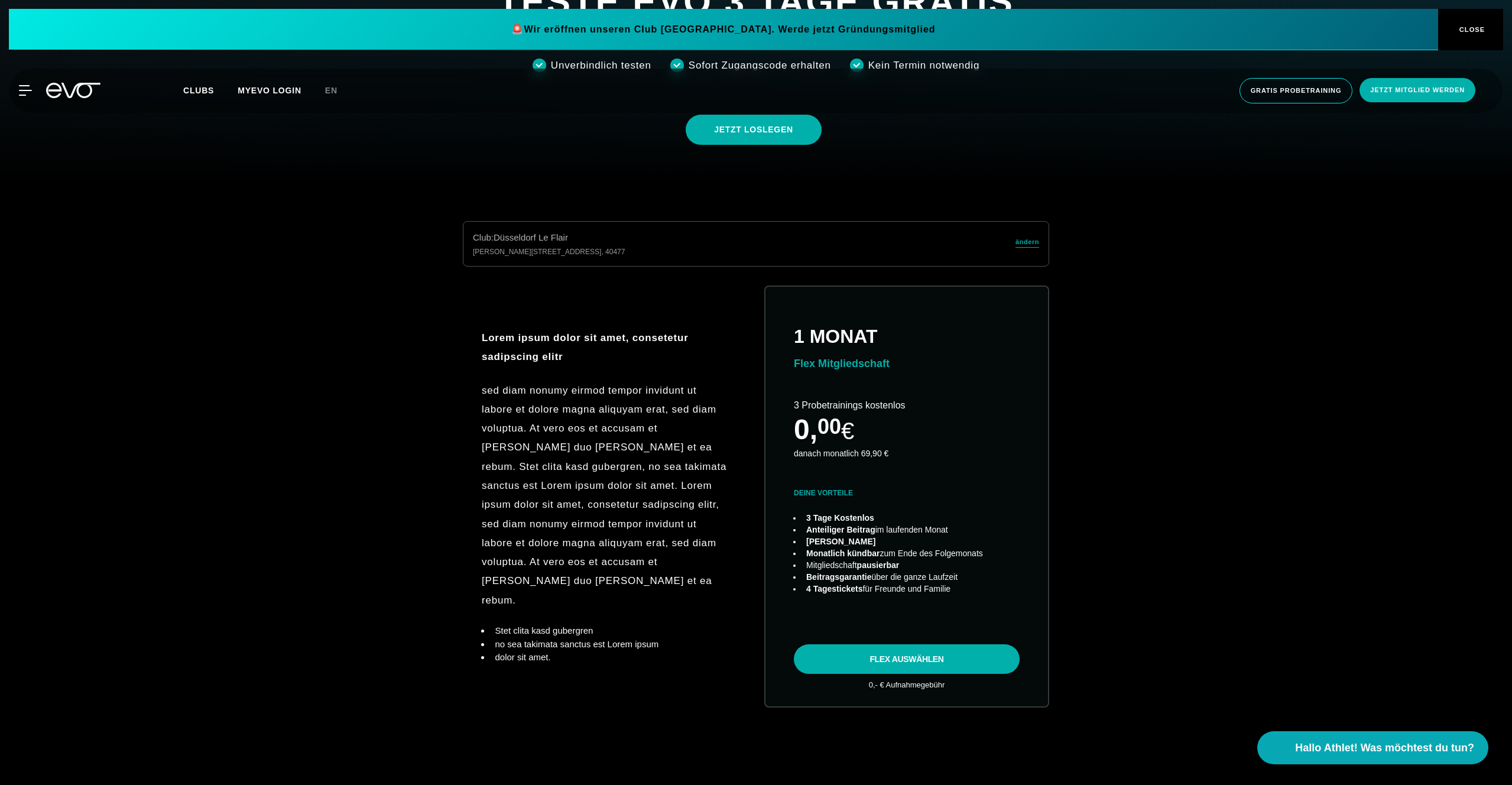
click at [316, 347] on div "Club : Düsseldorf Le Flair Marc-Chagall-Straße 2 , 40477 ändern Lorem ipsum dol…" at bounding box center [755, 479] width 1474 height 515
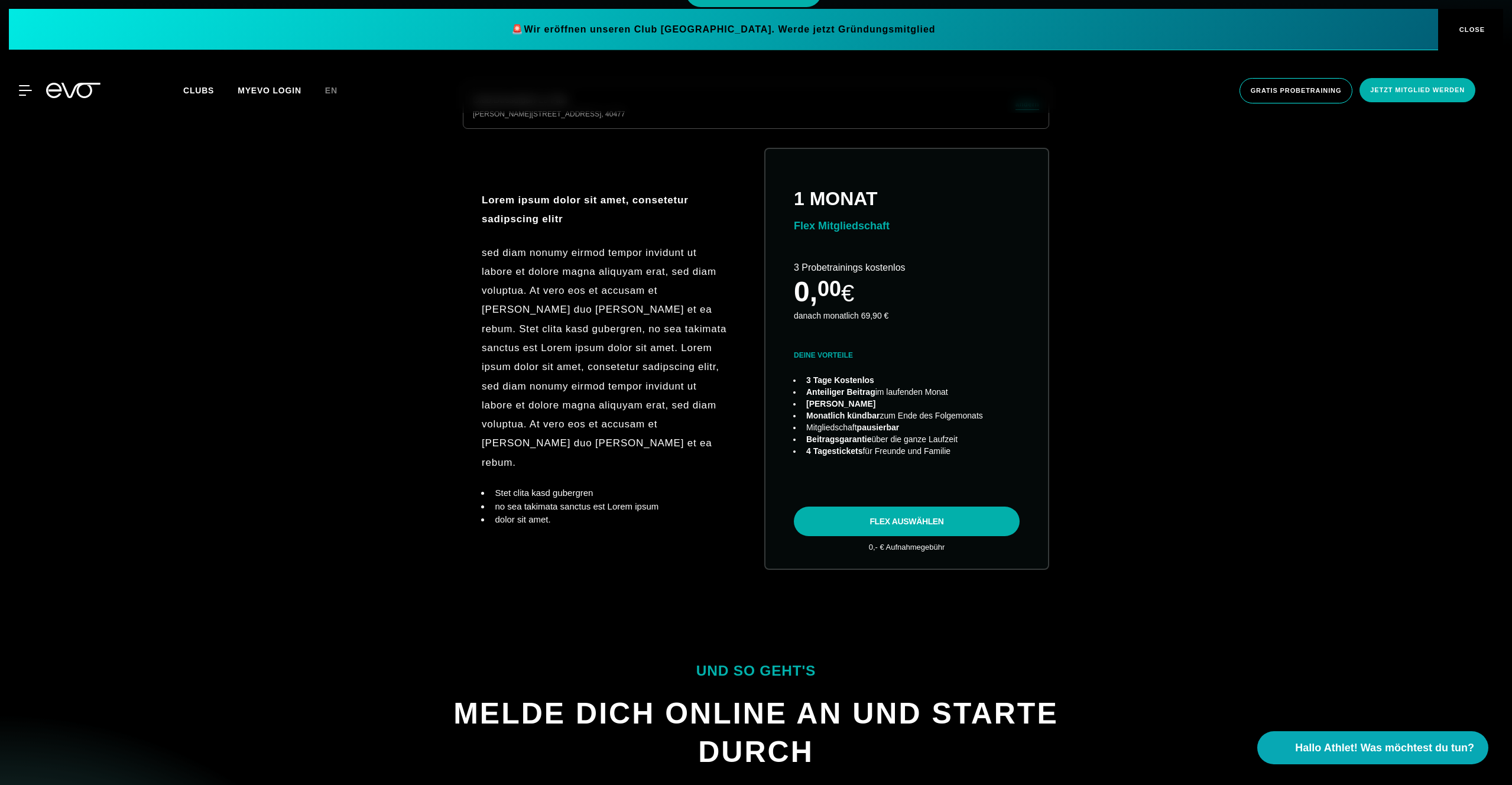
scroll to position [700, 0]
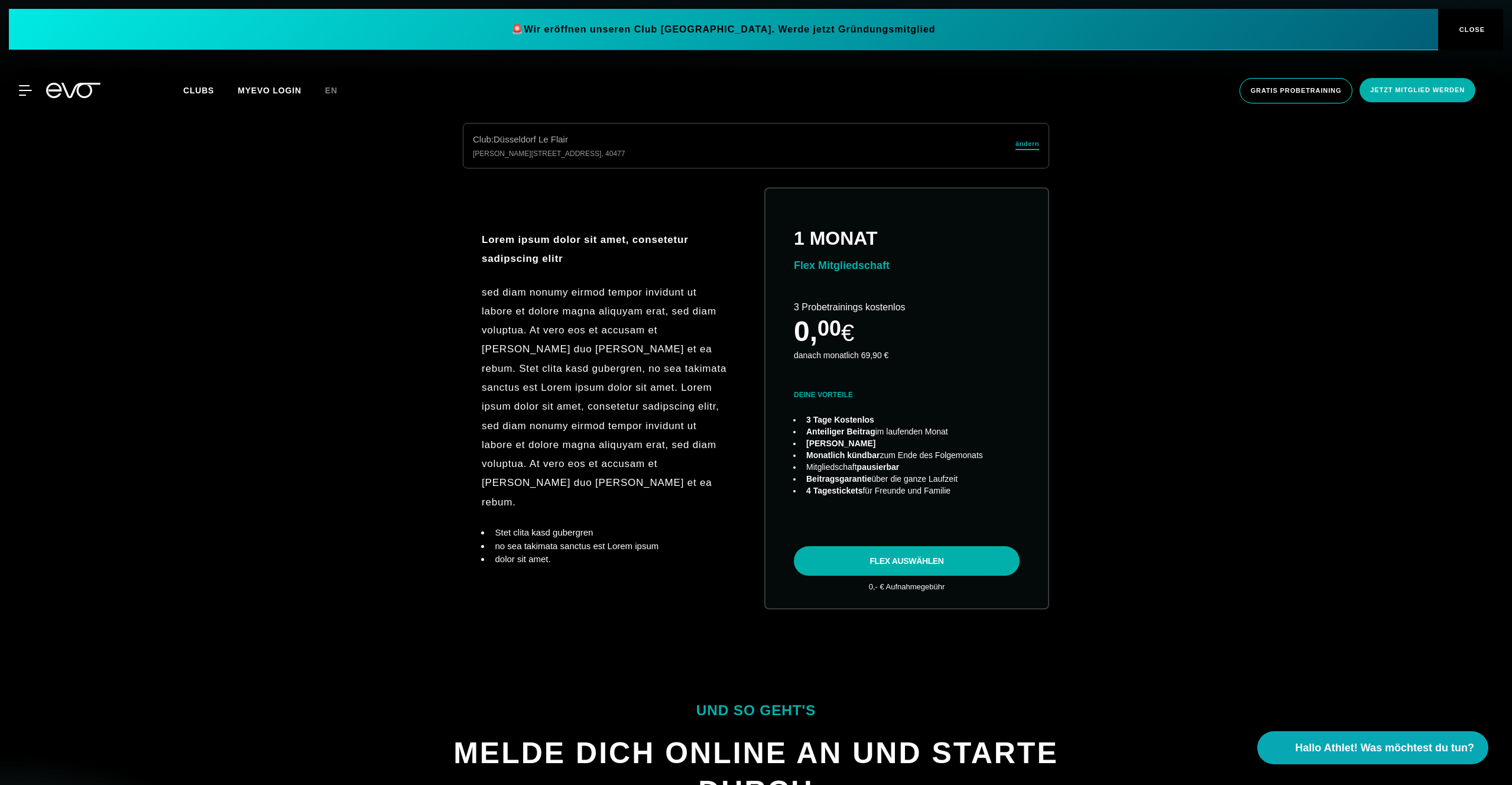
click at [1025, 146] on span "ändern" at bounding box center [1027, 144] width 24 height 10
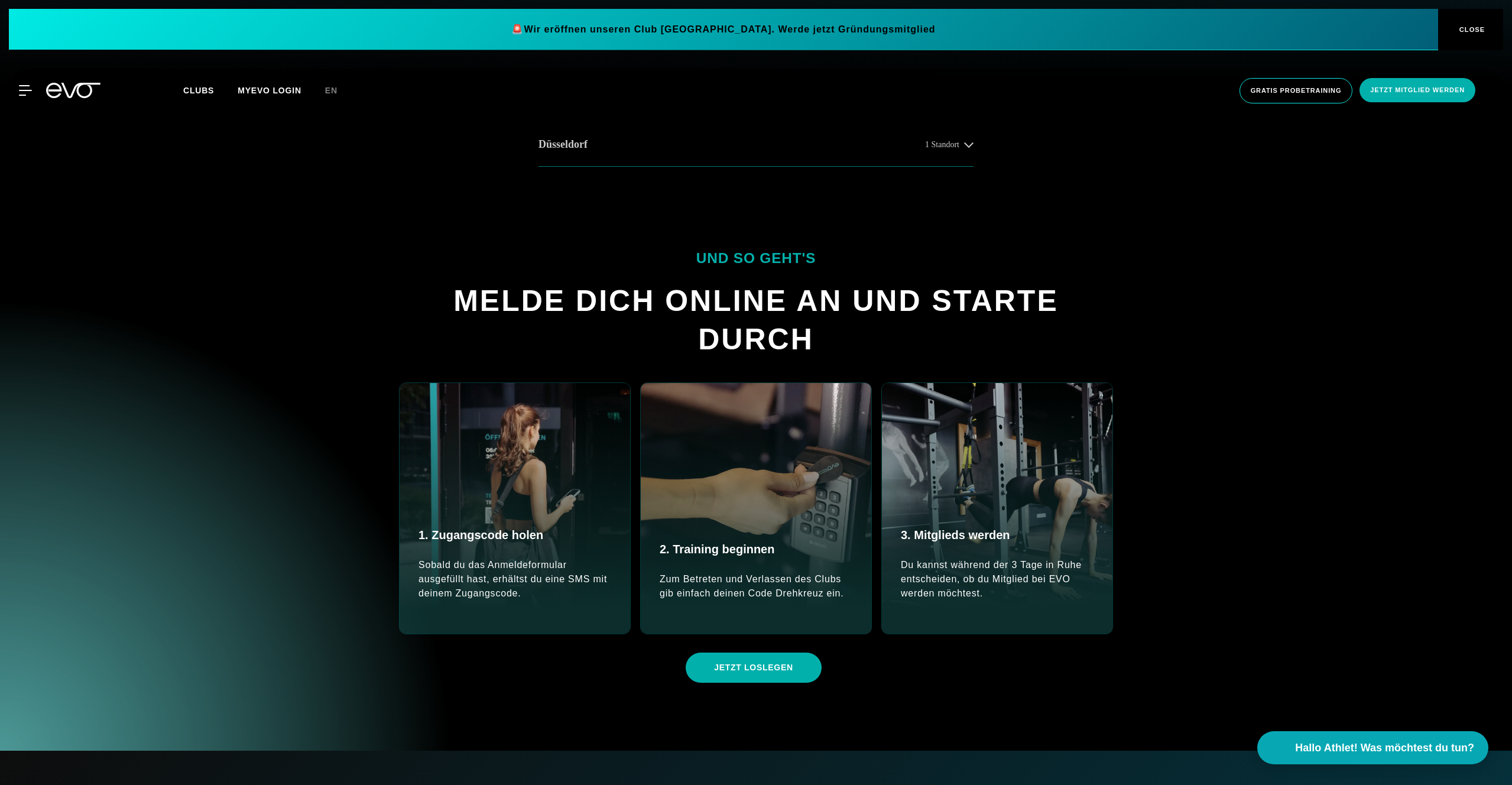
click at [932, 145] on span "1 Standort" at bounding box center [942, 144] width 35 height 9
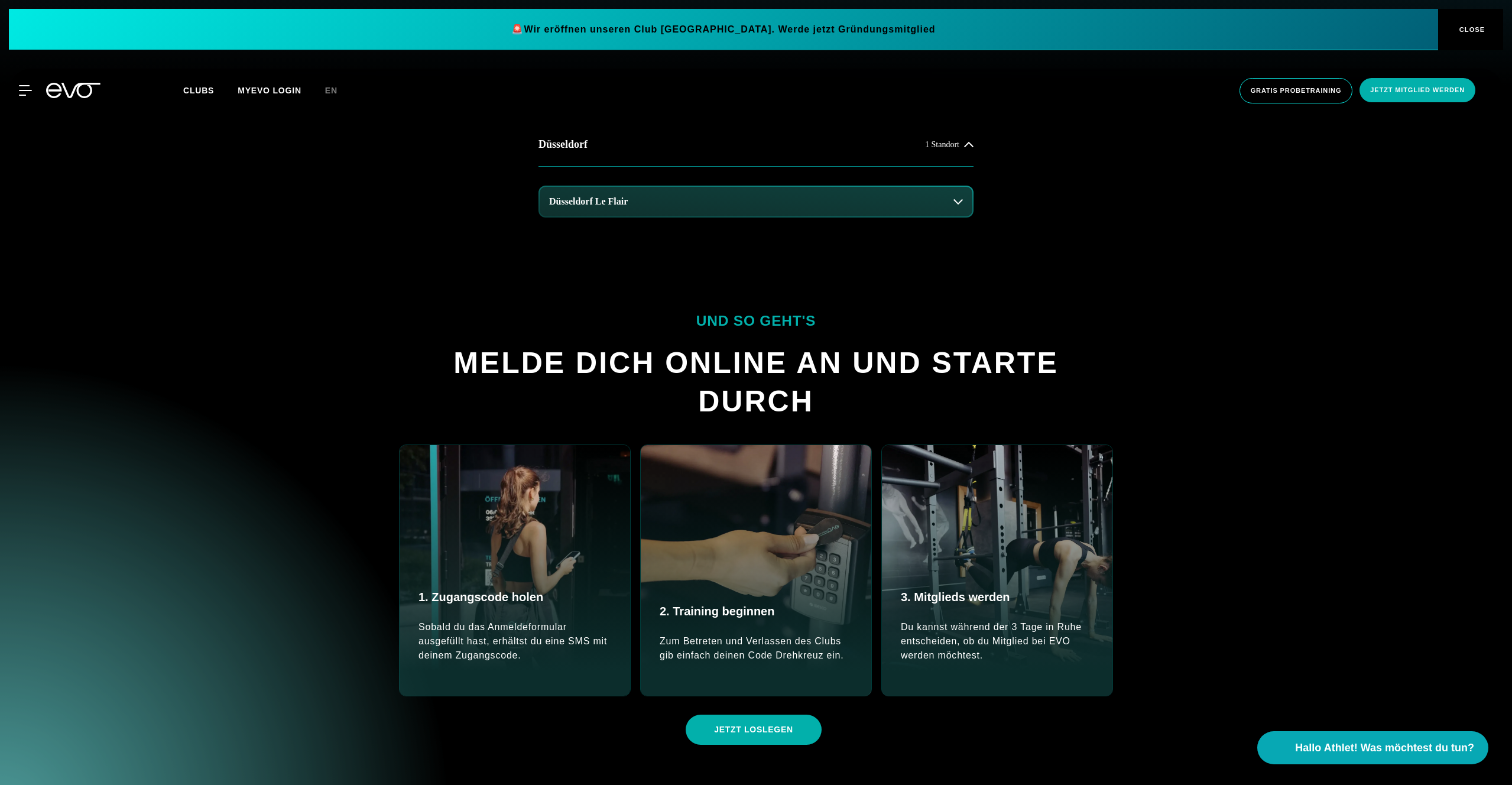
click at [823, 205] on button "Düsseldorf Le Flair" at bounding box center [755, 201] width 433 height 30
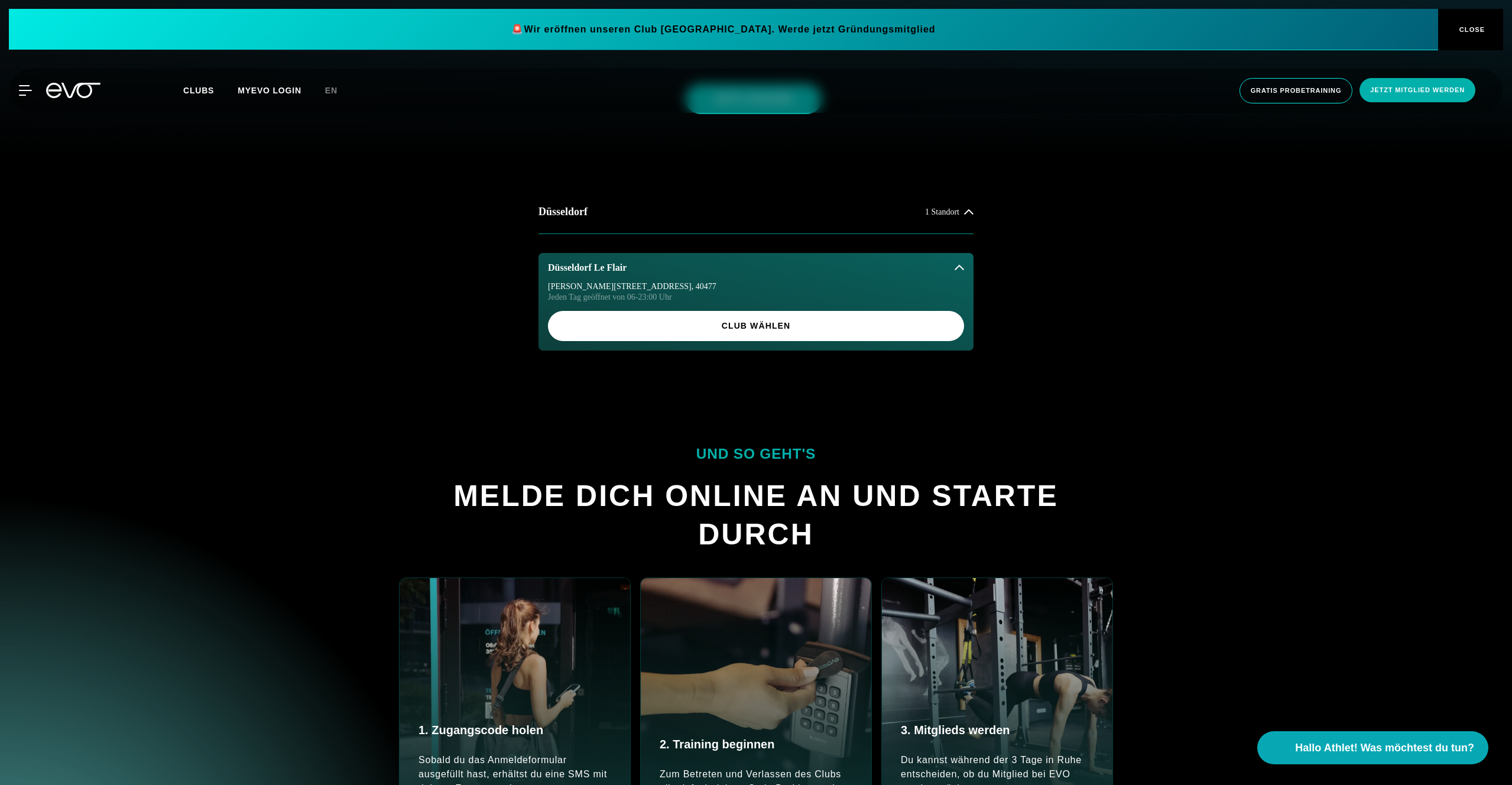
scroll to position [571, 0]
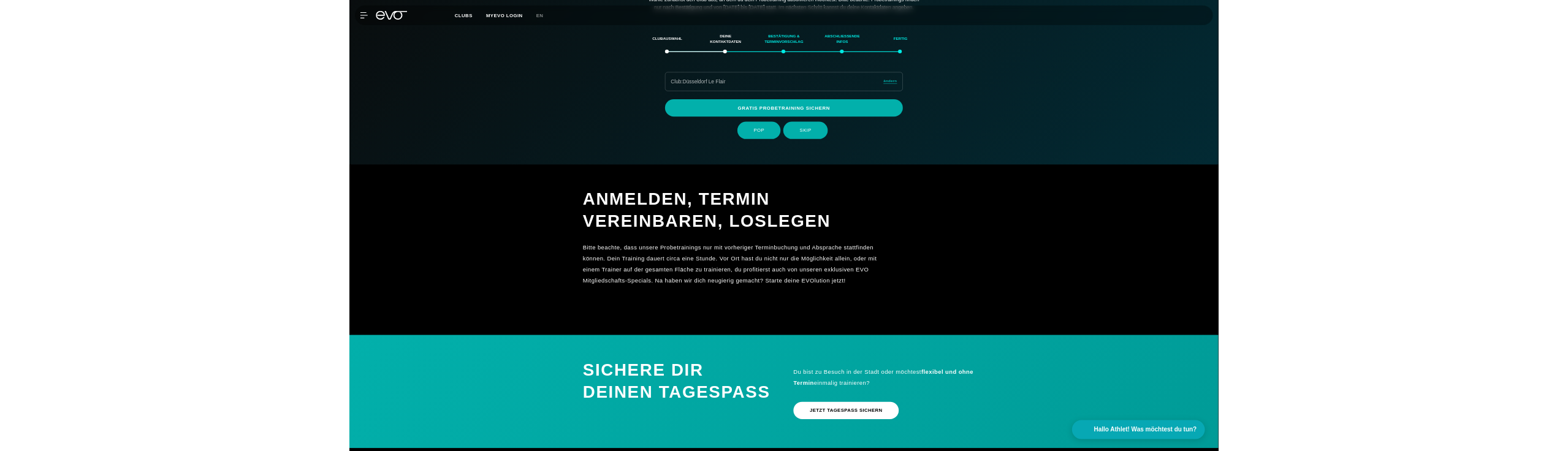
scroll to position [210, 0]
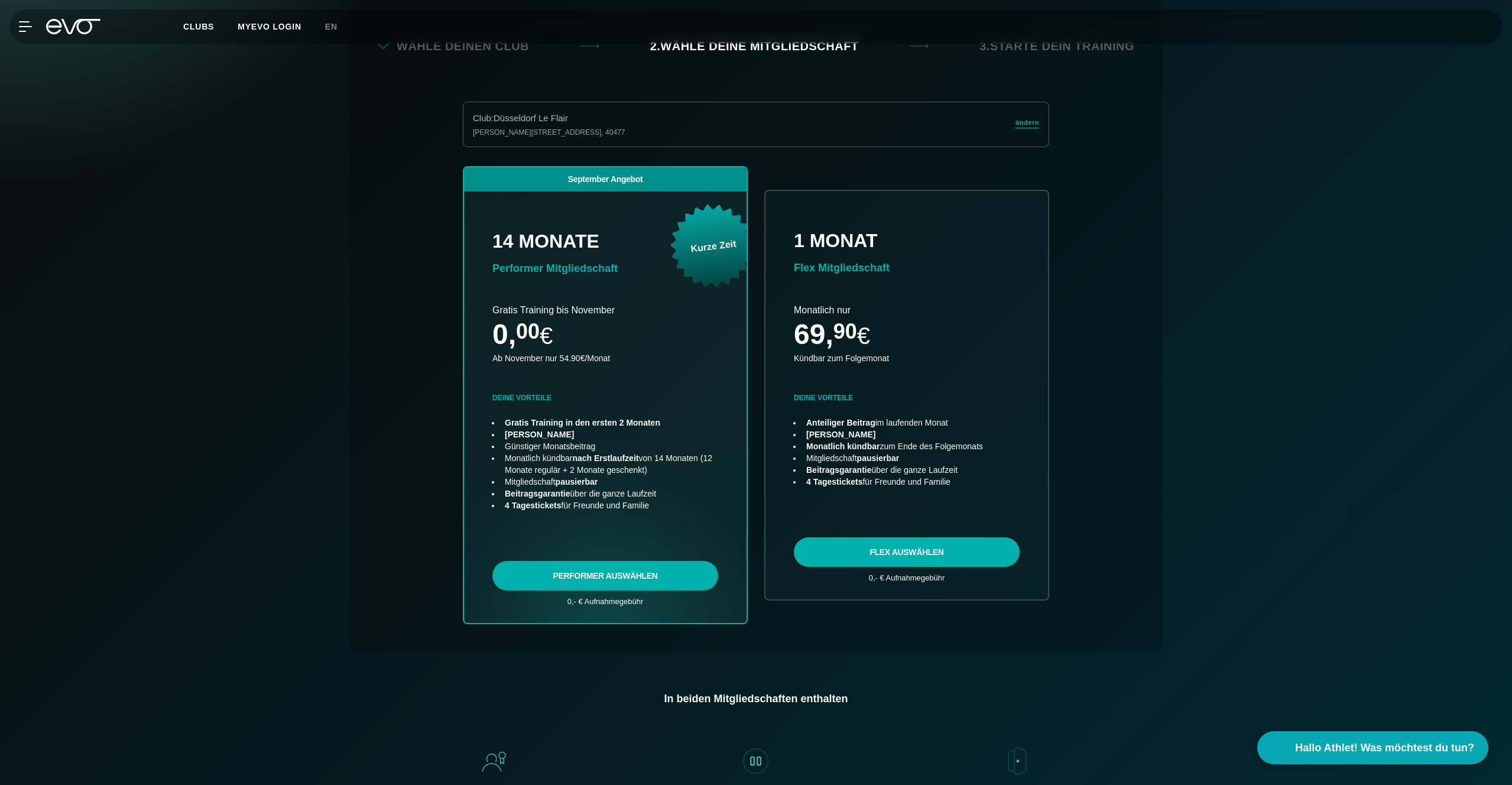
click at [811, 140] on div "Club : Düsseldorf Le Flair Marc-Chagall-Straße 2 , 40477 ändern" at bounding box center [756, 124] width 586 height 45
click at [1017, 117] on span "ändern" at bounding box center [1027, 122] width 24 height 10
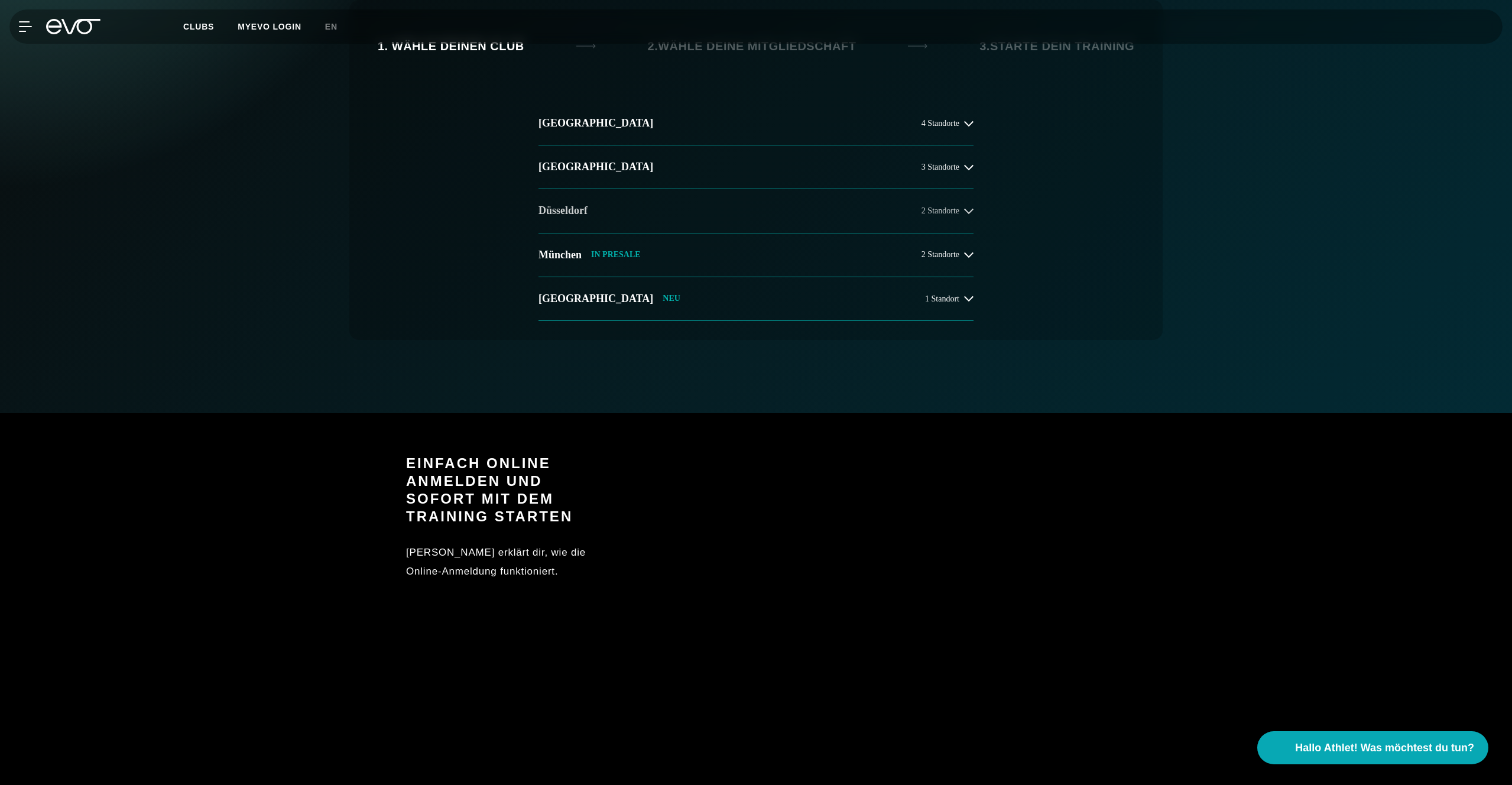
click at [730, 194] on button "Düsseldorf 2 Standorte" at bounding box center [755, 211] width 435 height 44
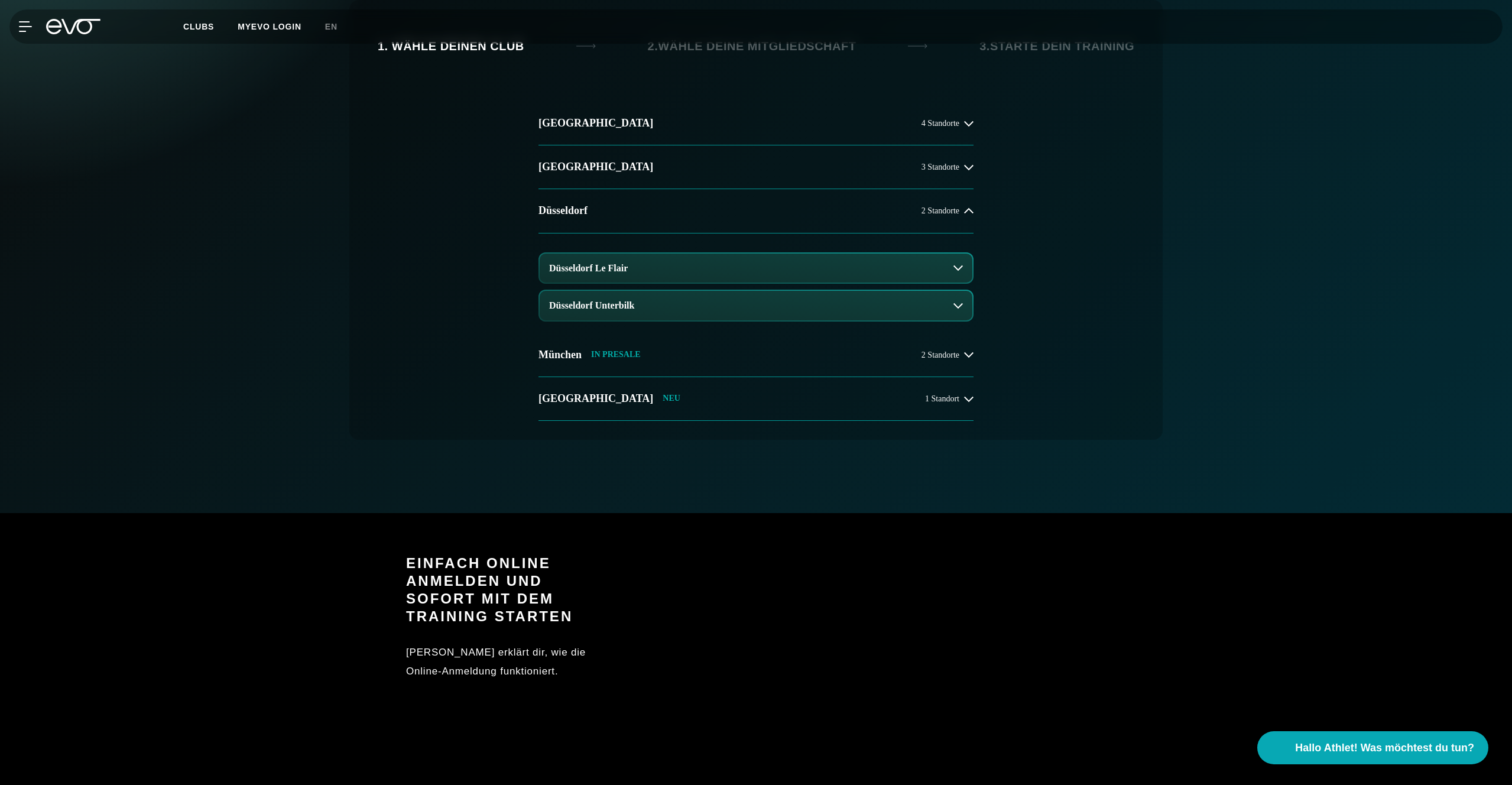
click at [674, 317] on button "Düsseldorf Unterbilk" at bounding box center [755, 305] width 433 height 30
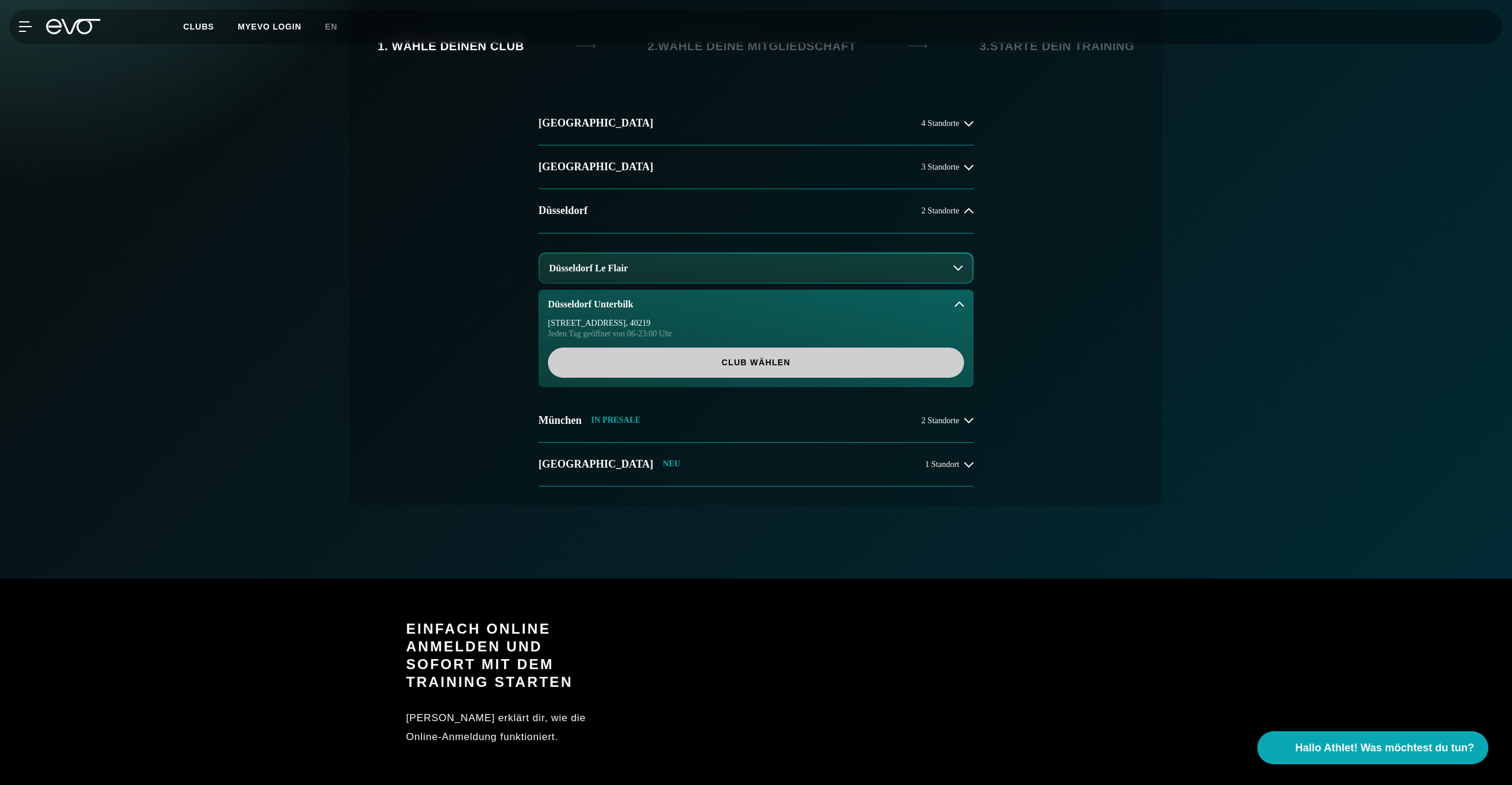
click at [670, 357] on span "Club wählen" at bounding box center [756, 363] width 359 height 13
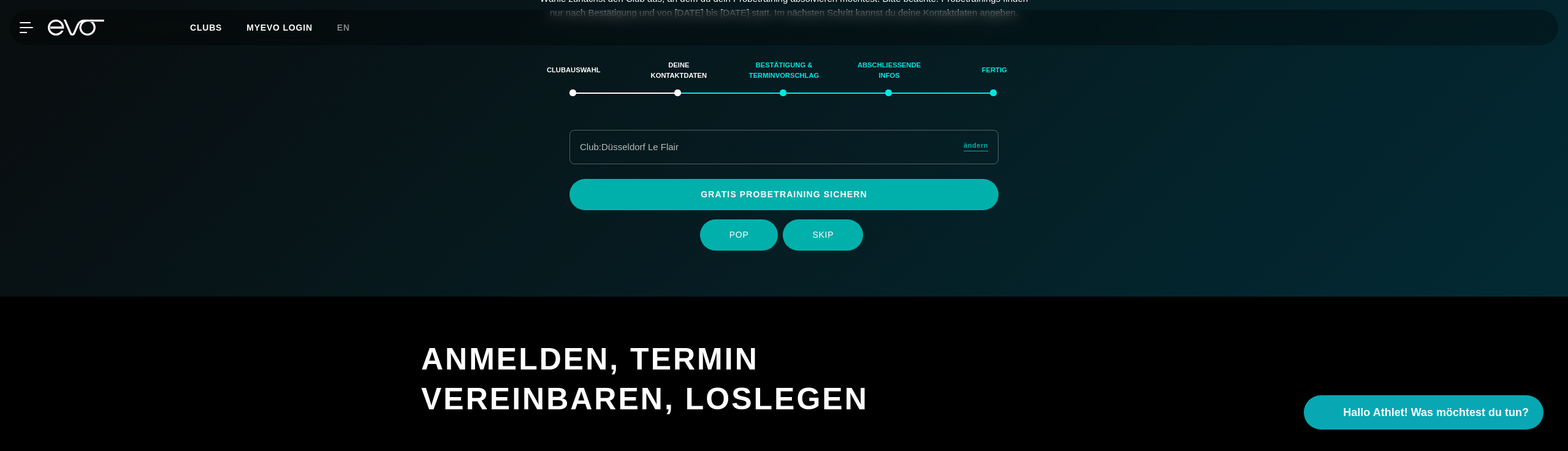
click at [376, 368] on section "ANMELDEN, TERMIN VEREINBAREN, LOSLEGEN Bitte beachte, dass unsere Probetraining…" at bounding box center [784, 450] width 1568 height 307
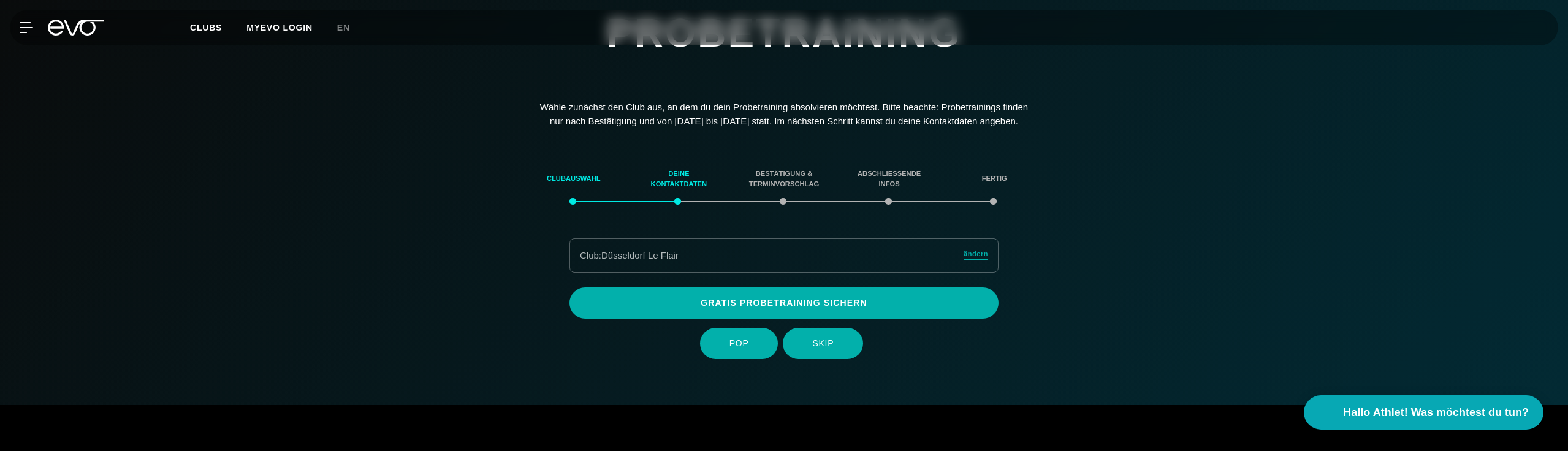
scroll to position [100, 0]
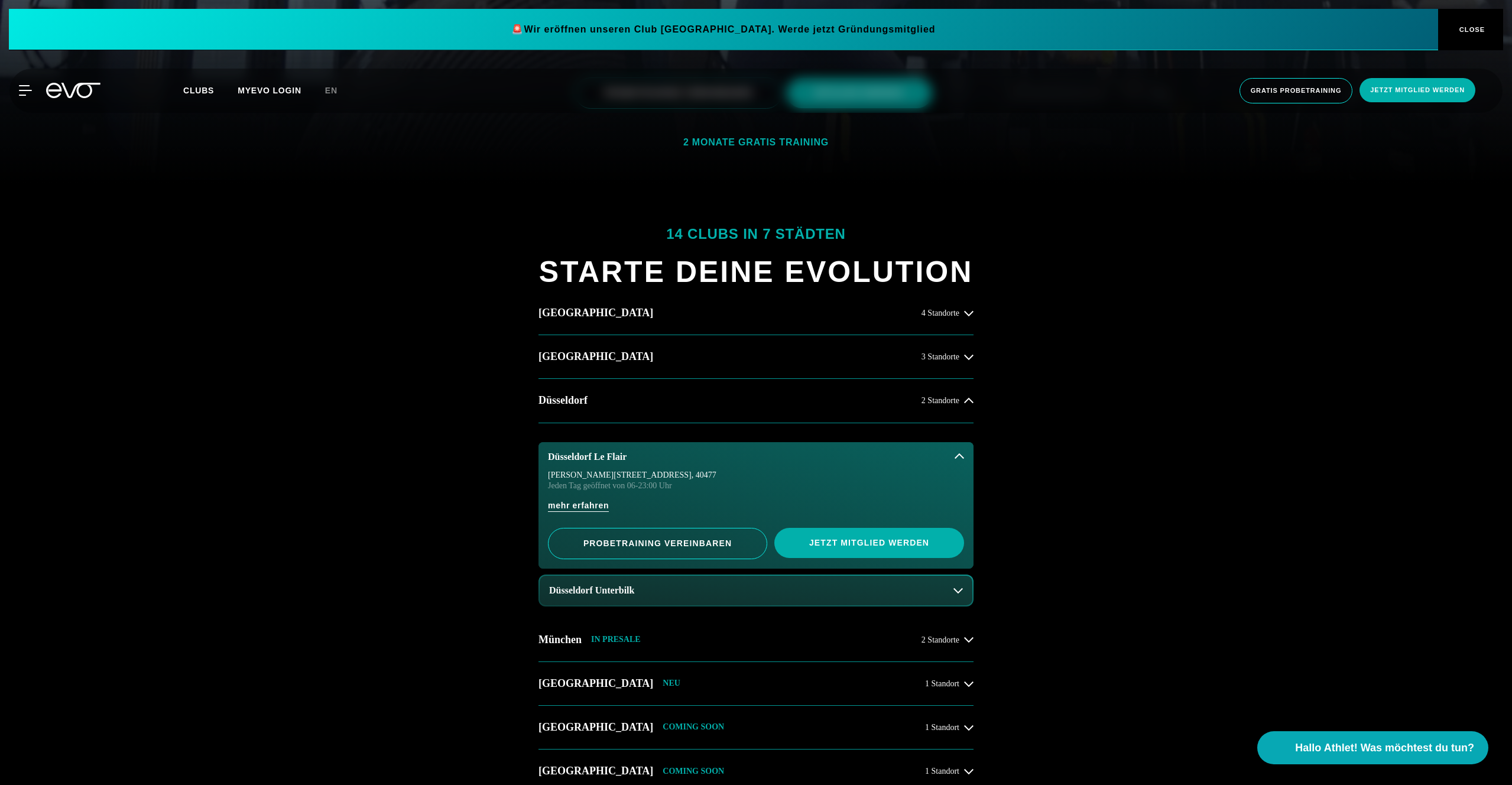
click at [1067, 502] on div "14 Clubs in 7 Städten STARTE DEINE EVOLUTION [GEOGRAPHIC_DATA] 4 Standorte [GEO…" at bounding box center [756, 575] width 1512 height 783
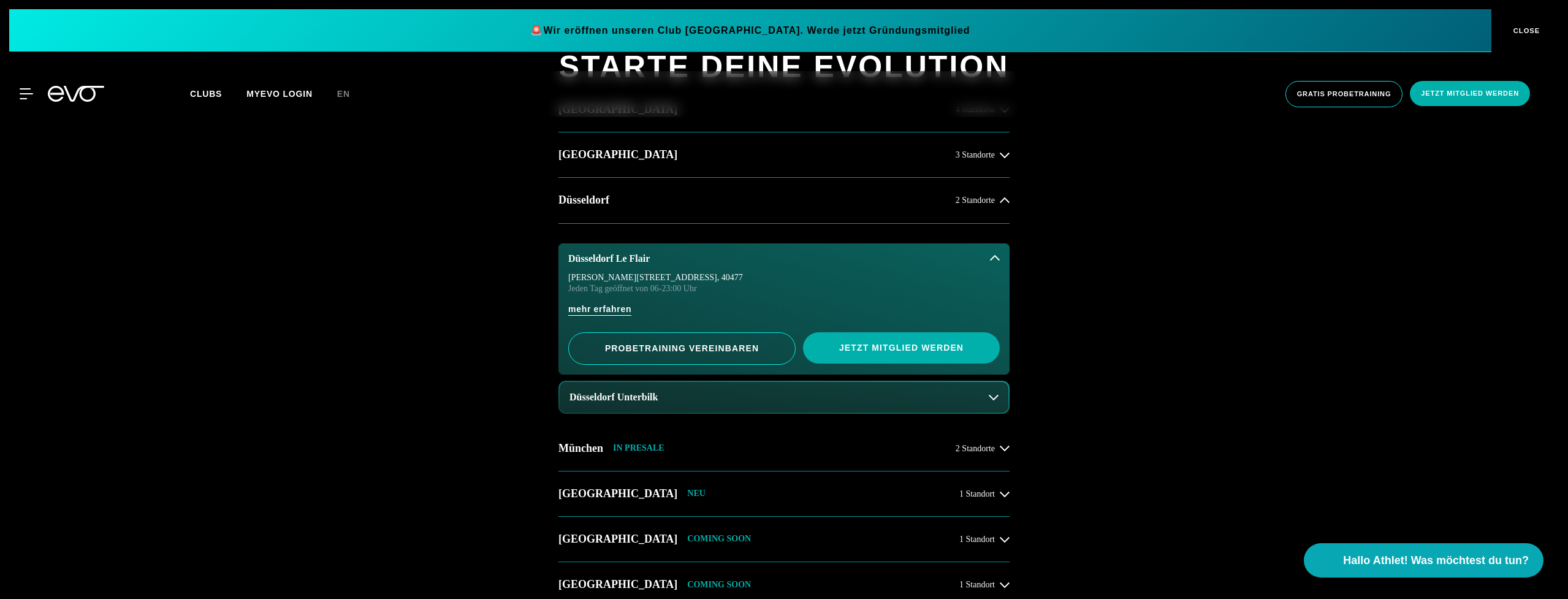
click at [1128, 415] on div "14 Clubs in 7 Städten STARTE DEINE EVOLUTION Hamburg 4 Standorte Berlin 3 Stand…" at bounding box center [784, 380] width 1568 height 812
click at [462, 312] on div "14 Clubs in 7 Städten STARTE DEINE EVOLUTION Hamburg 4 Standorte Berlin 3 Stand…" at bounding box center [784, 380] width 1568 height 812
click at [649, 393] on h3 "Düsseldorf Unterbilk" at bounding box center [613, 397] width 89 height 11
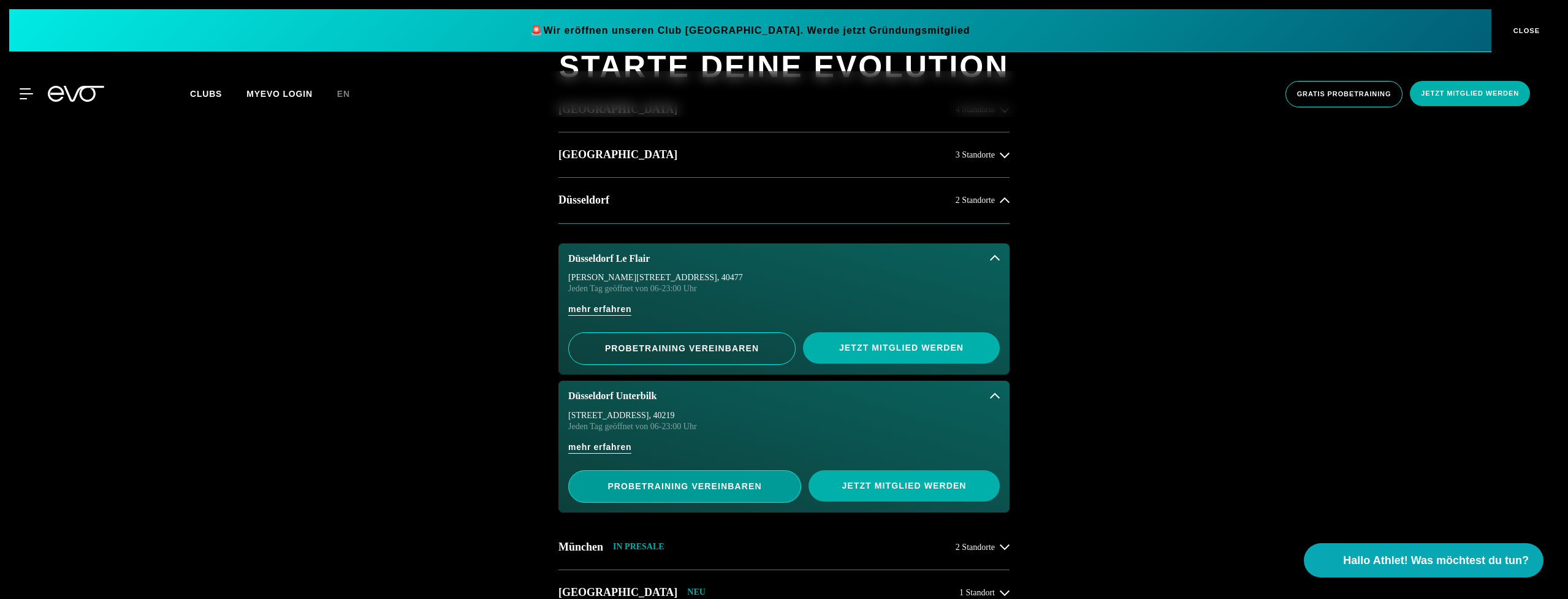
click at [726, 475] on link "PROBETRAINING VEREINBAREN" at bounding box center [685, 486] width 233 height 33
drag, startPoint x: 475, startPoint y: 365, endPoint x: 485, endPoint y: 365, distance: 10.0
click at [475, 365] on div "14 Clubs in 7 Städten STARTE DEINE EVOLUTION Hamburg 4 Standorte Berlin 3 Stand…" at bounding box center [784, 430] width 1568 height 911
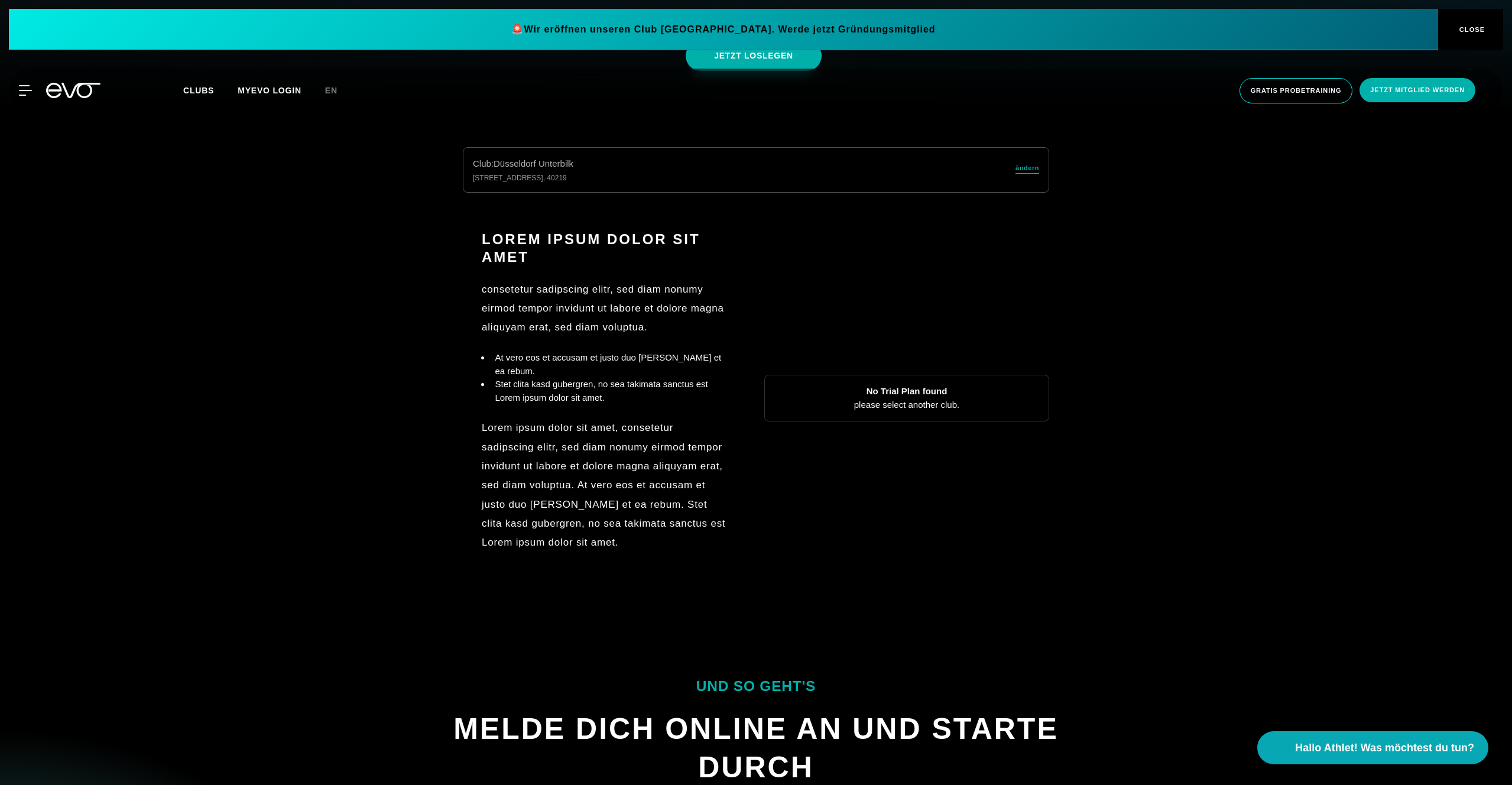
scroll to position [785, 0]
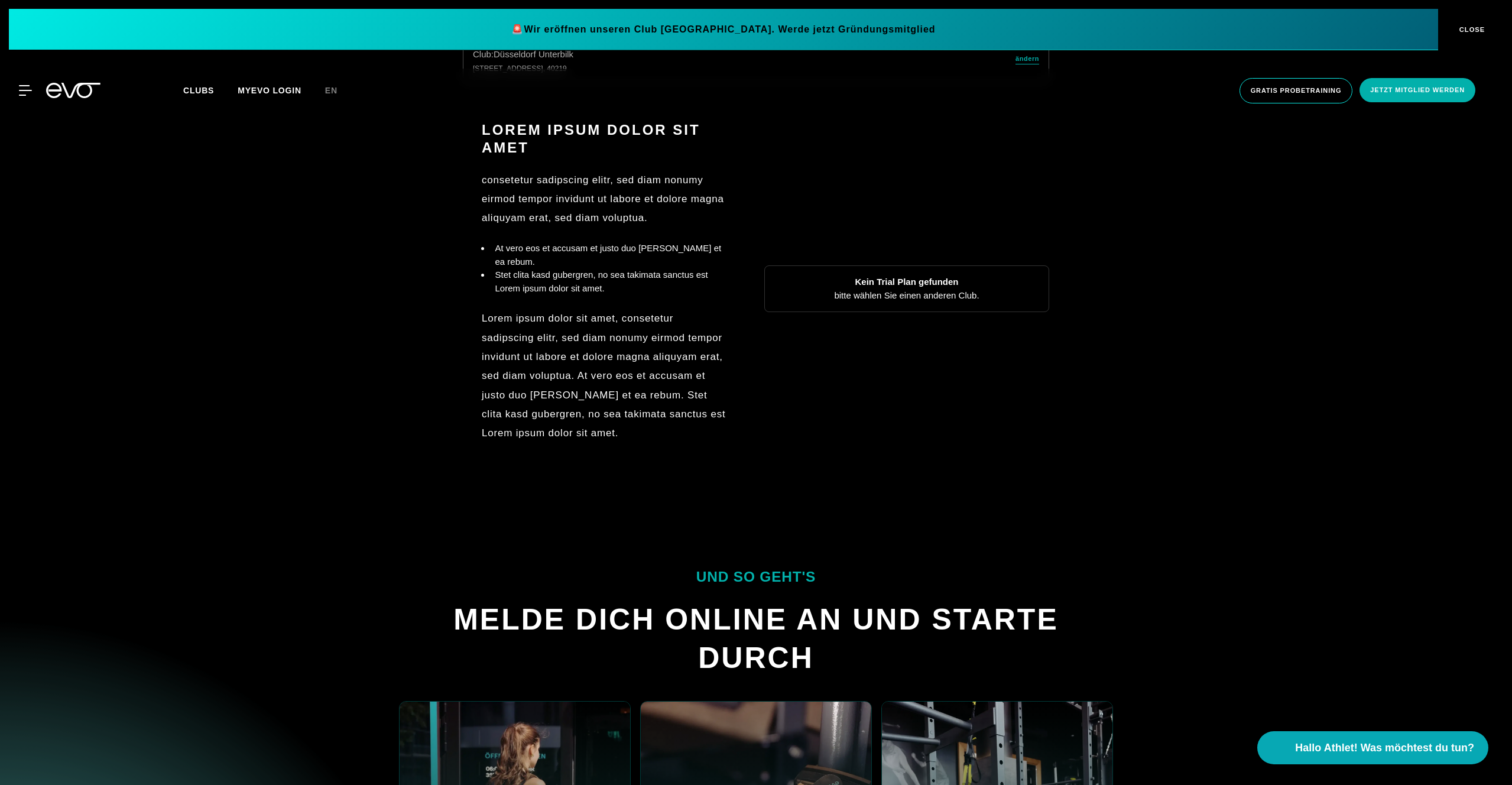
click at [1483, 18] on button "CLOSE" at bounding box center [1471, 30] width 65 height 41
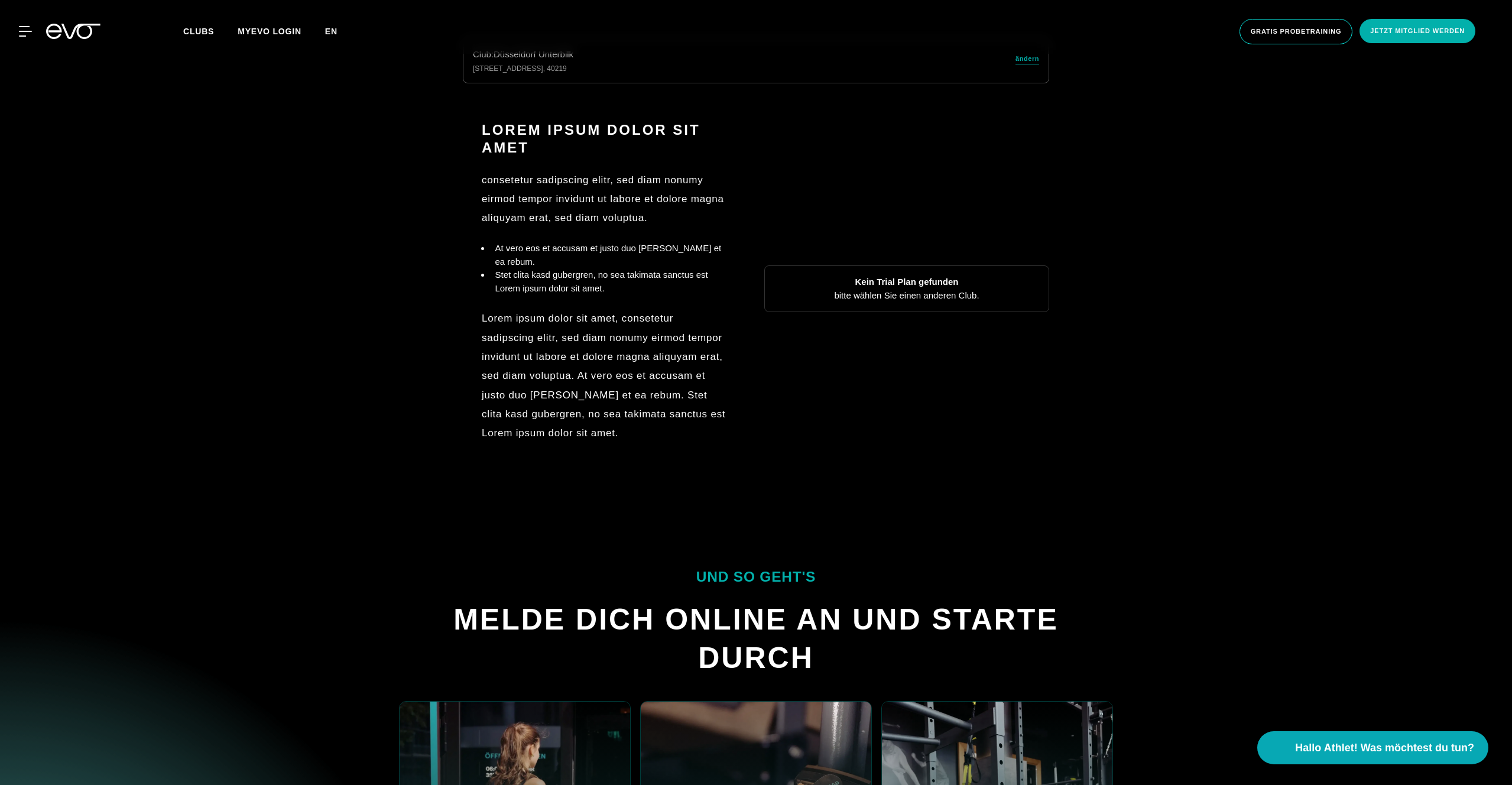
click at [332, 33] on span "en" at bounding box center [332, 31] width 13 height 9
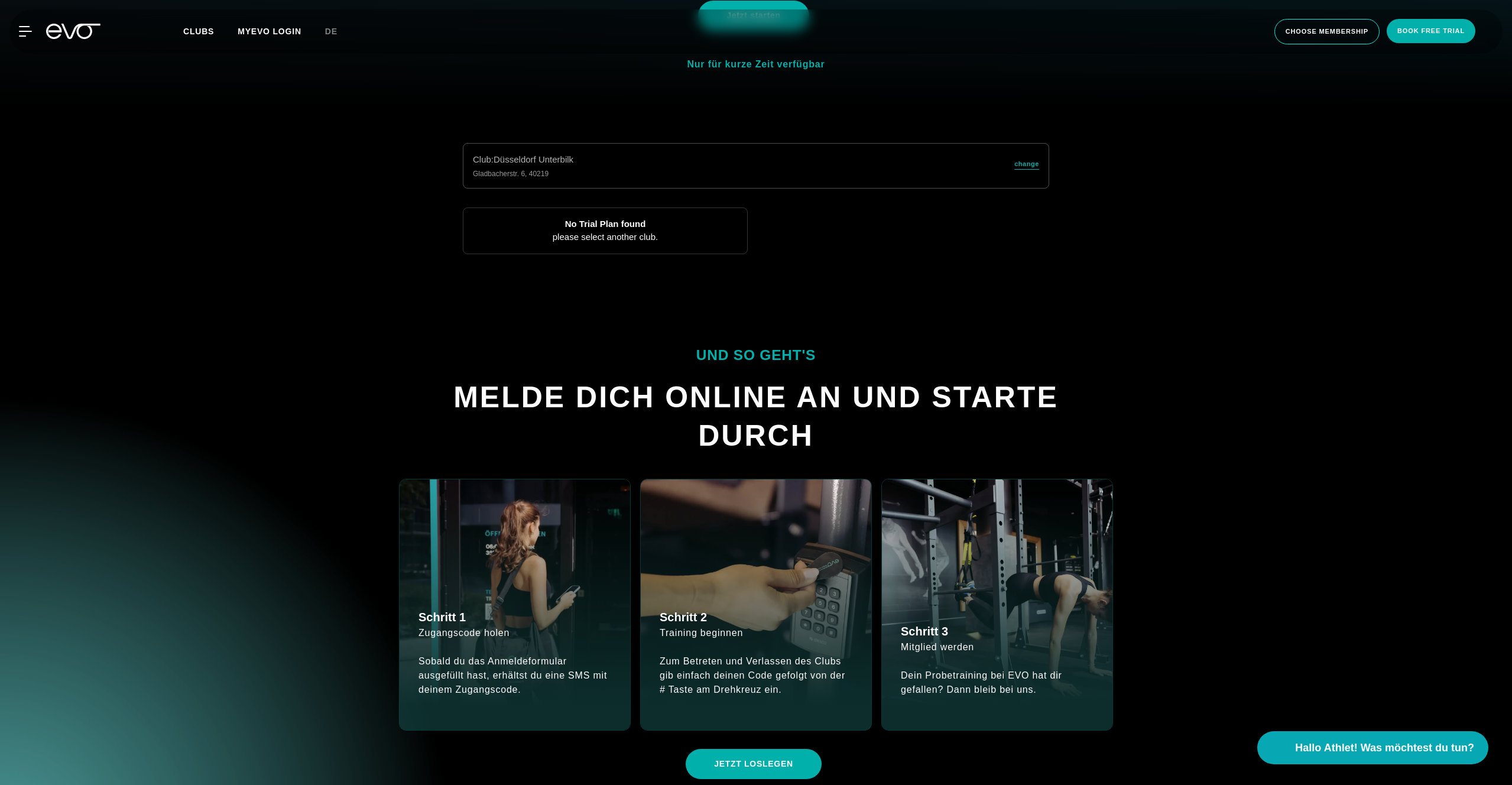
scroll to position [545, 0]
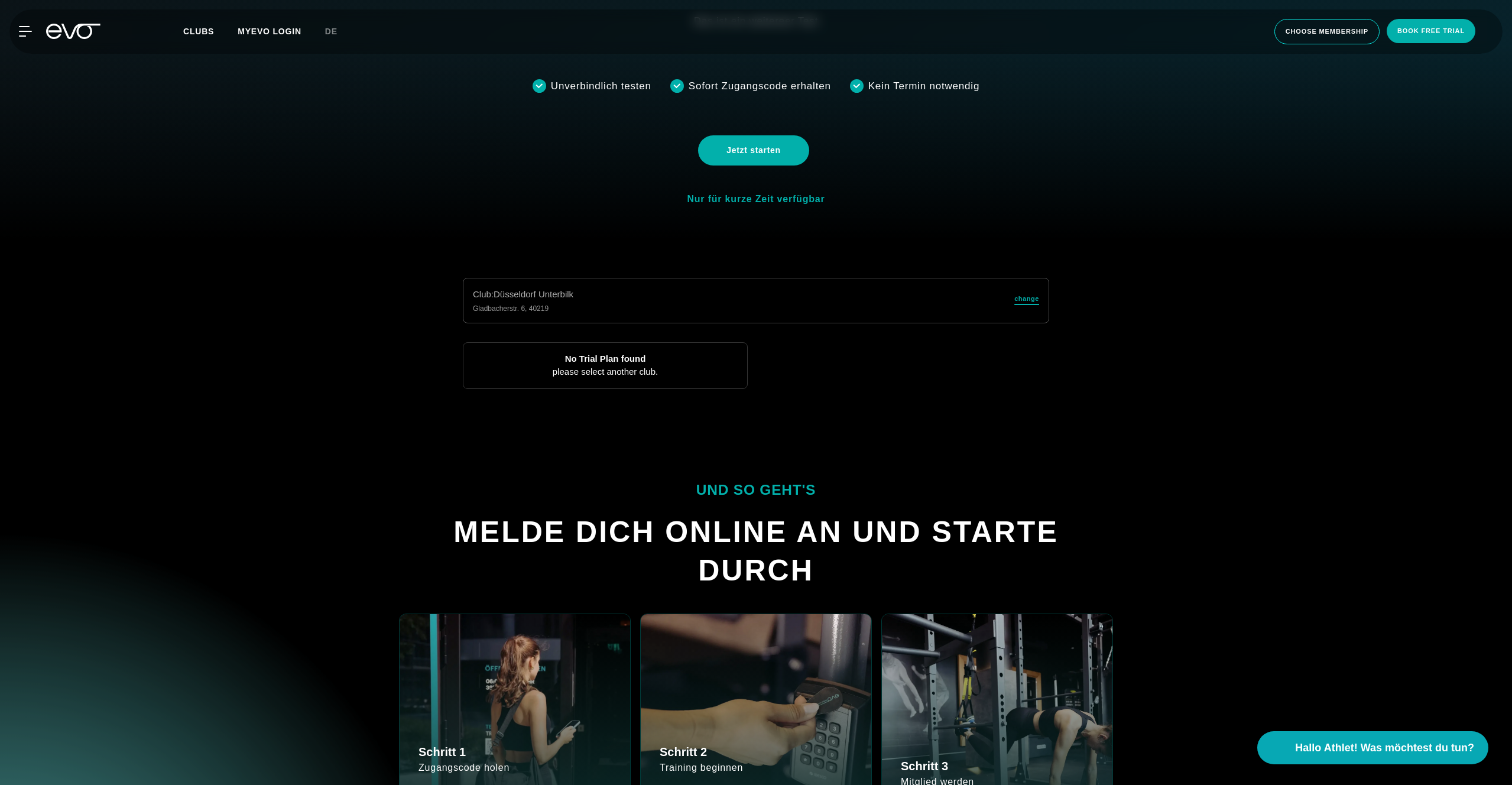
click at [1029, 301] on span "change" at bounding box center [1027, 299] width 25 height 10
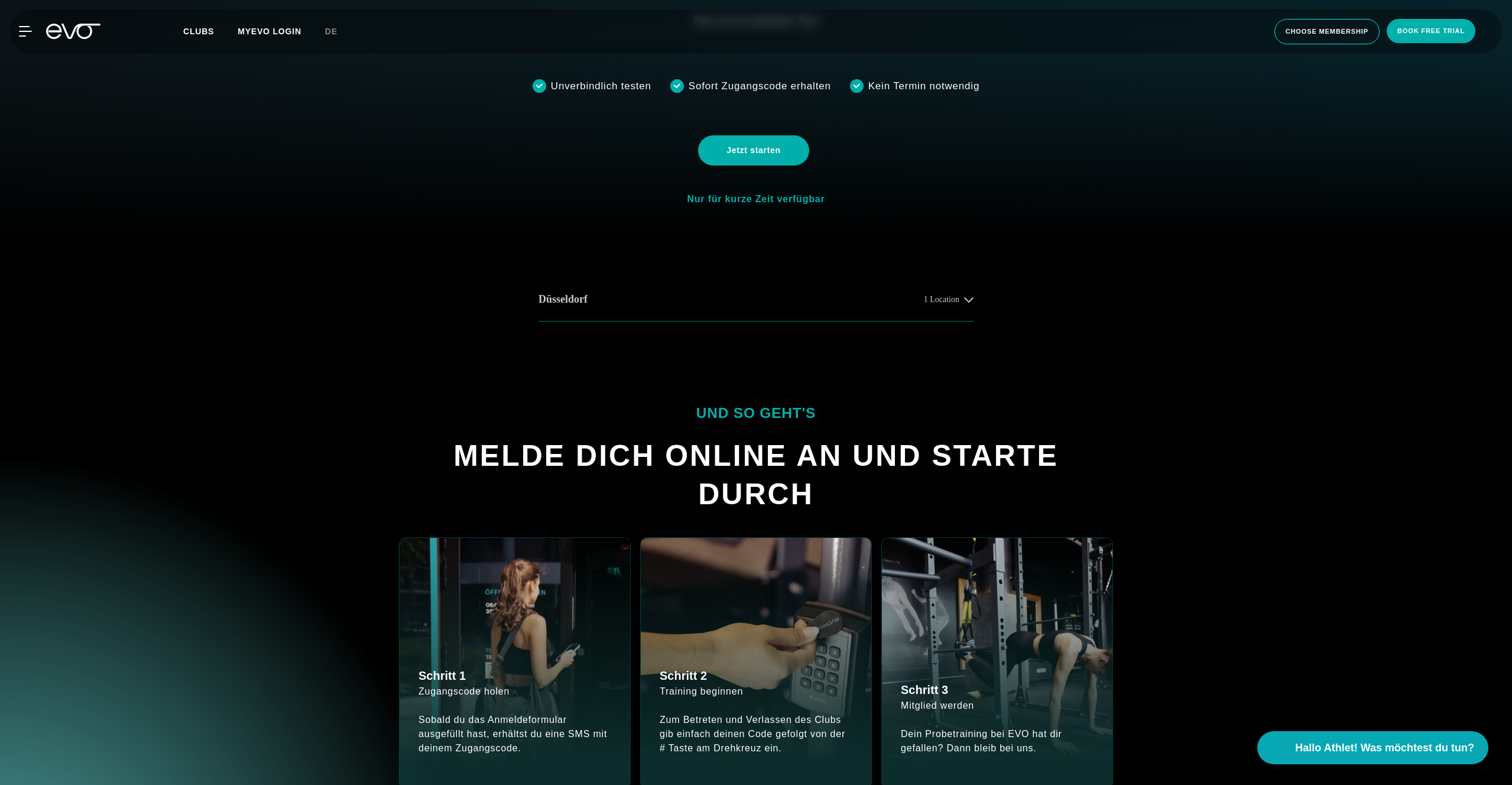
click at [961, 305] on button "[GEOGRAPHIC_DATA] 1 Location" at bounding box center [755, 300] width 435 height 44
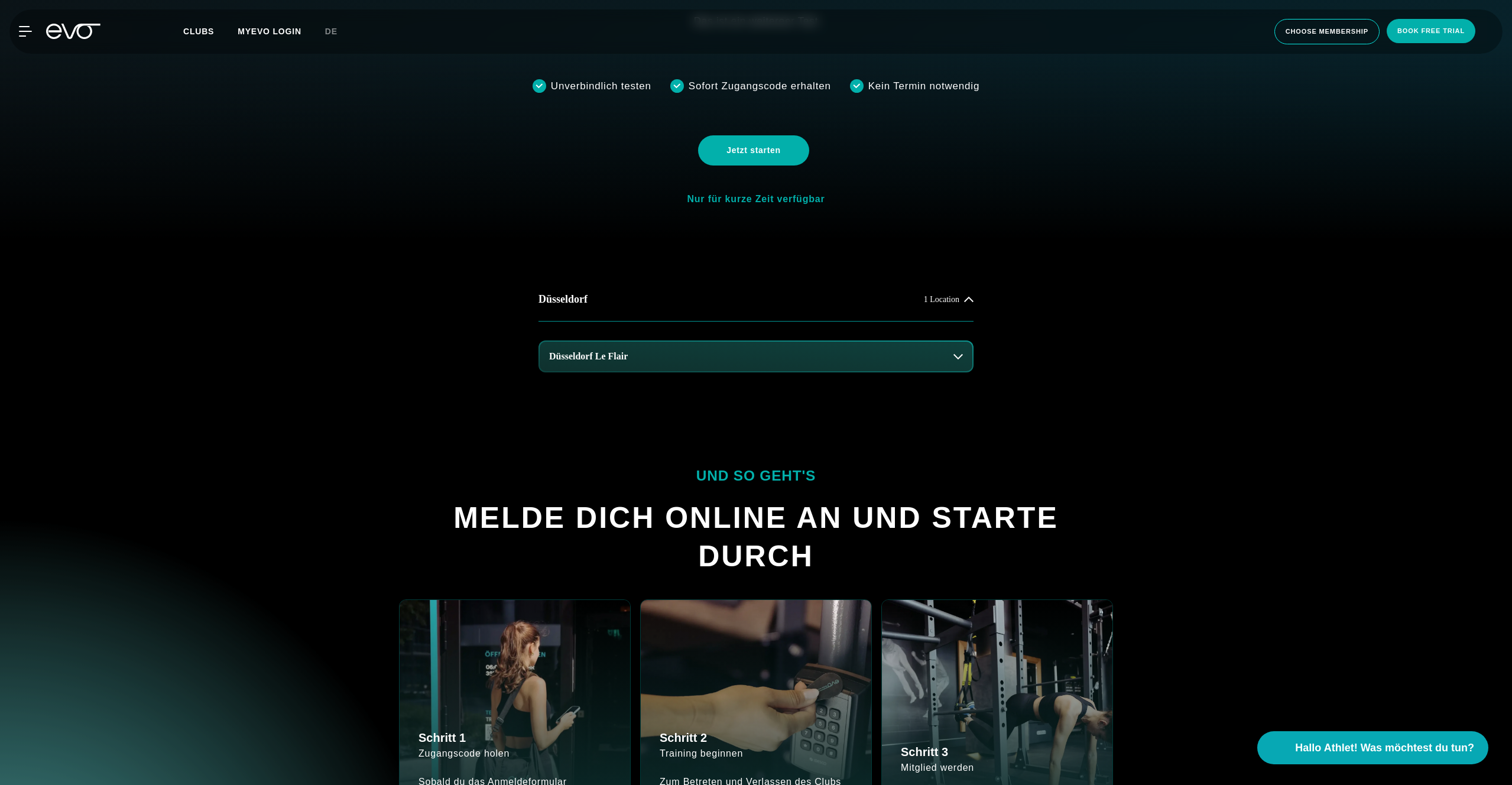
click at [769, 370] on button "Düsseldorf Le Flair" at bounding box center [755, 356] width 433 height 30
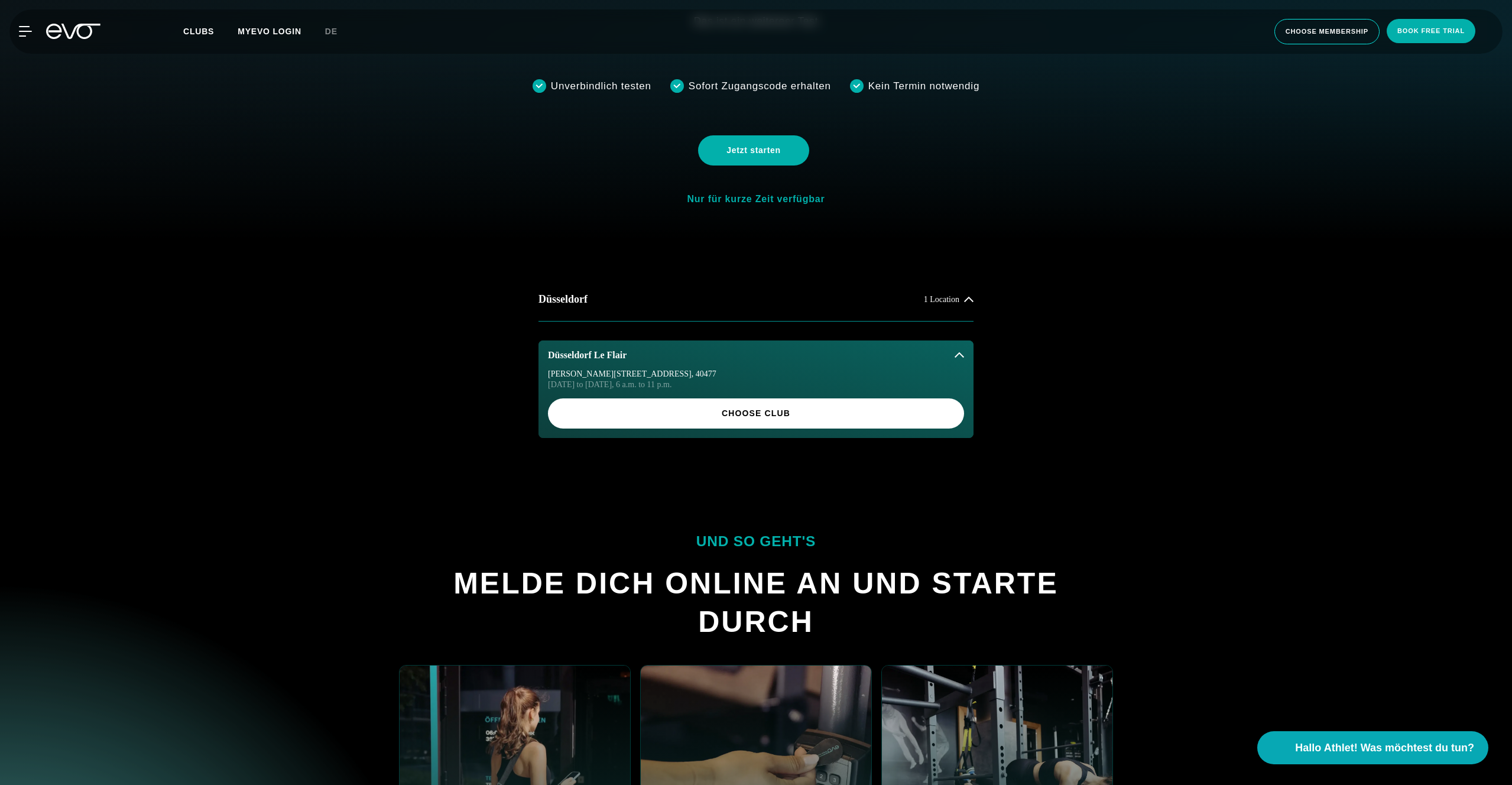
click at [754, 411] on span "Choose Club" at bounding box center [756, 414] width 359 height 13
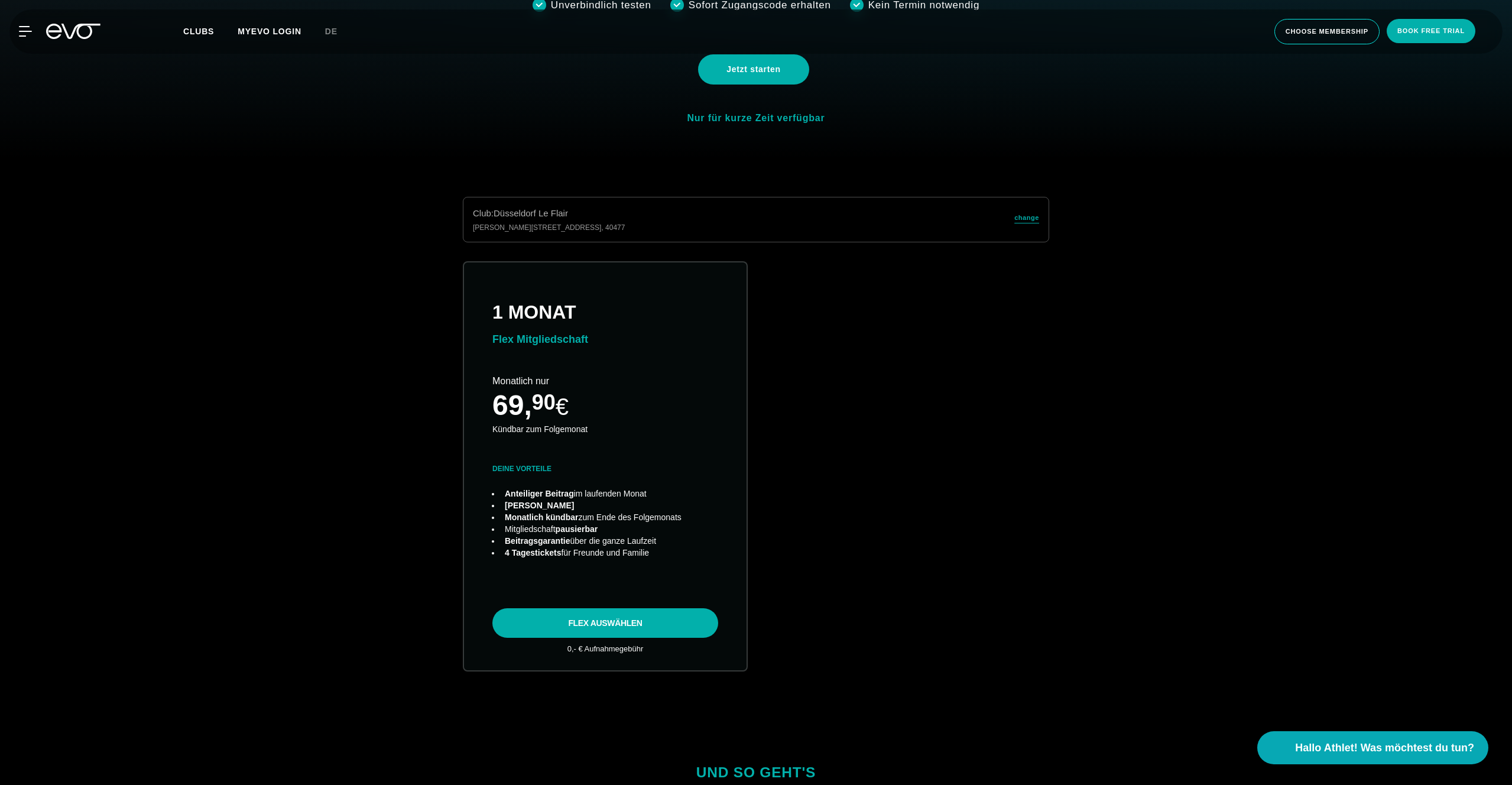
scroll to position [623, 0]
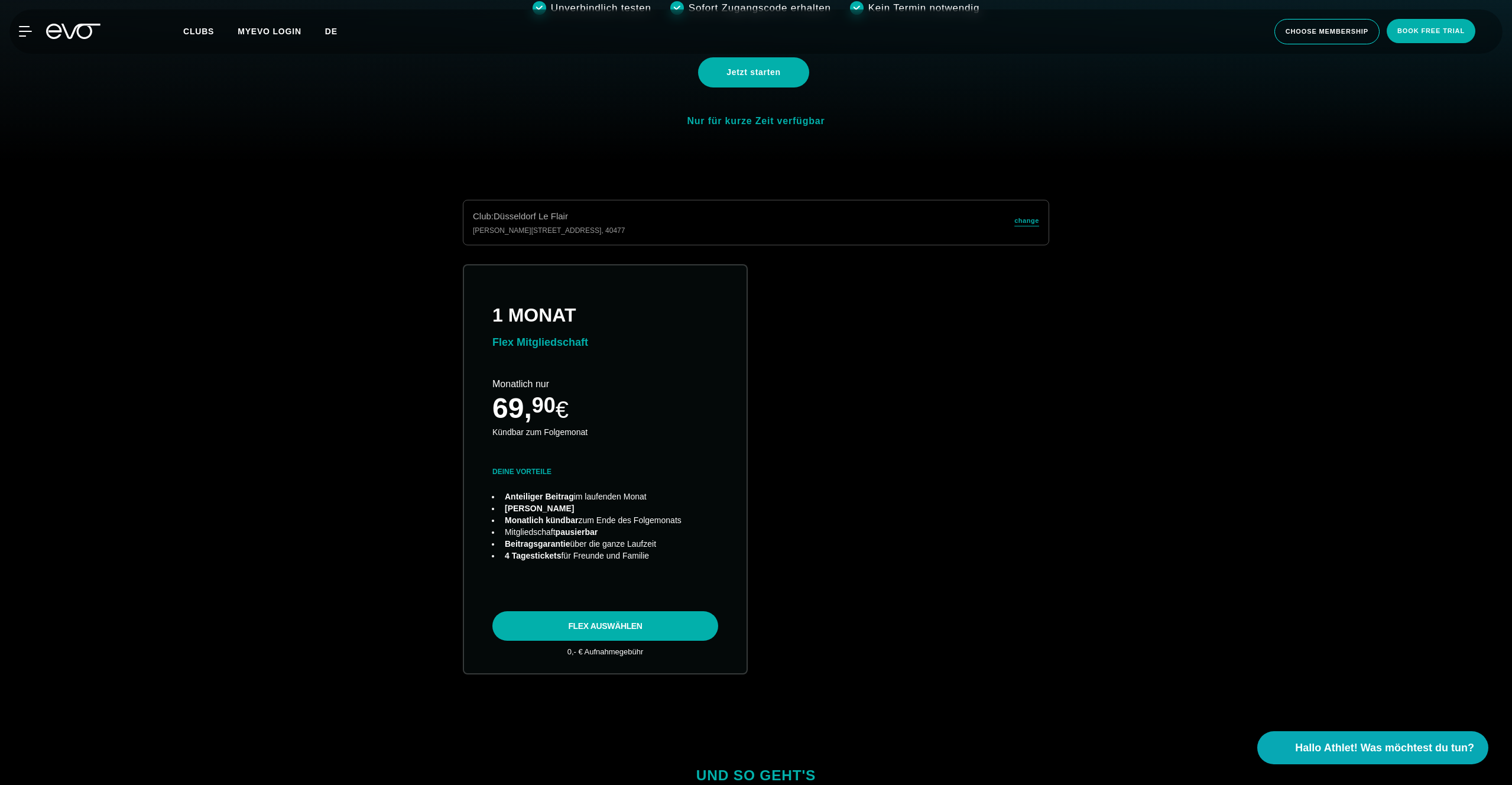
click at [333, 33] on span "de" at bounding box center [332, 31] width 13 height 9
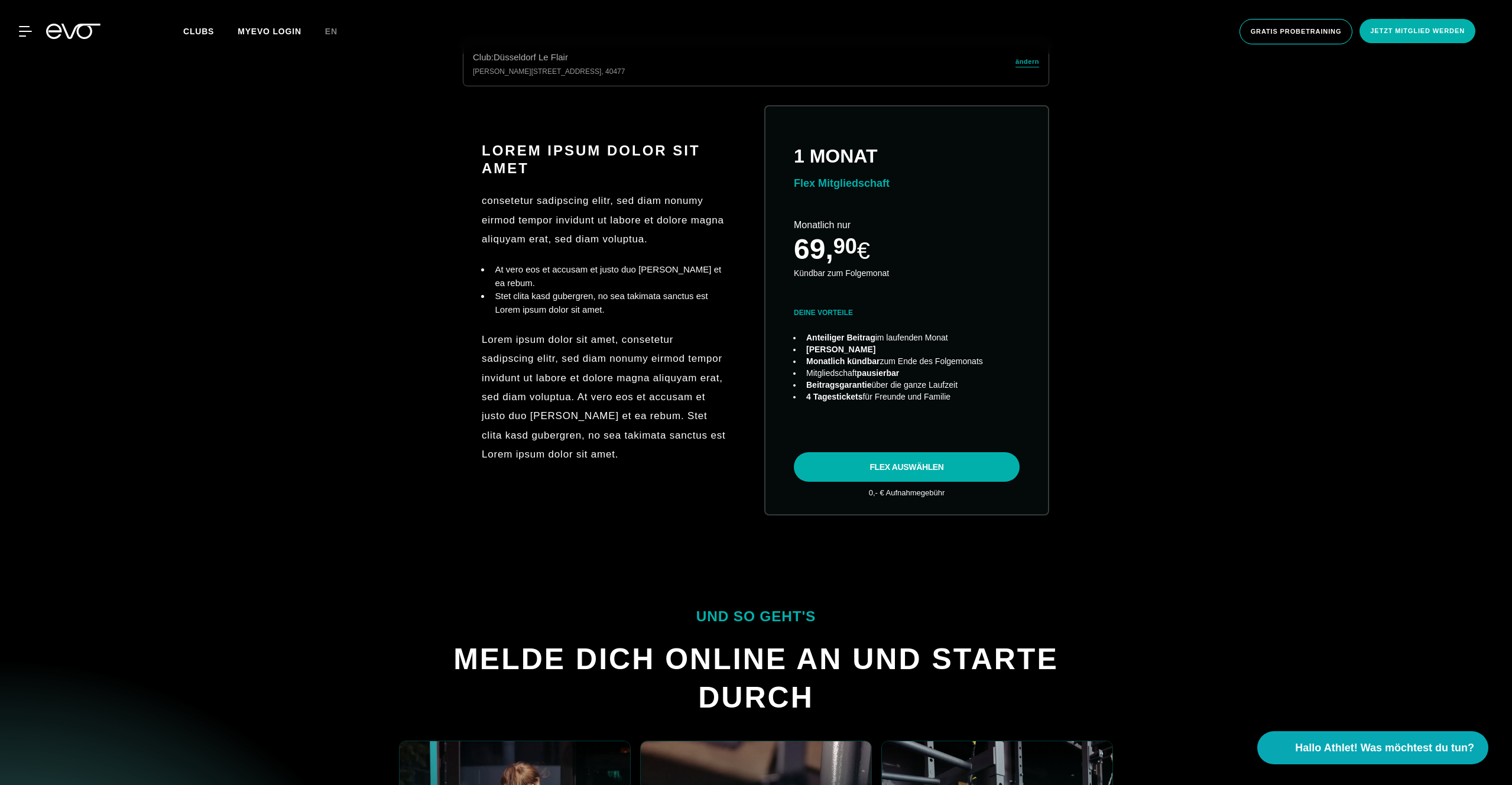
scroll to position [785, 0]
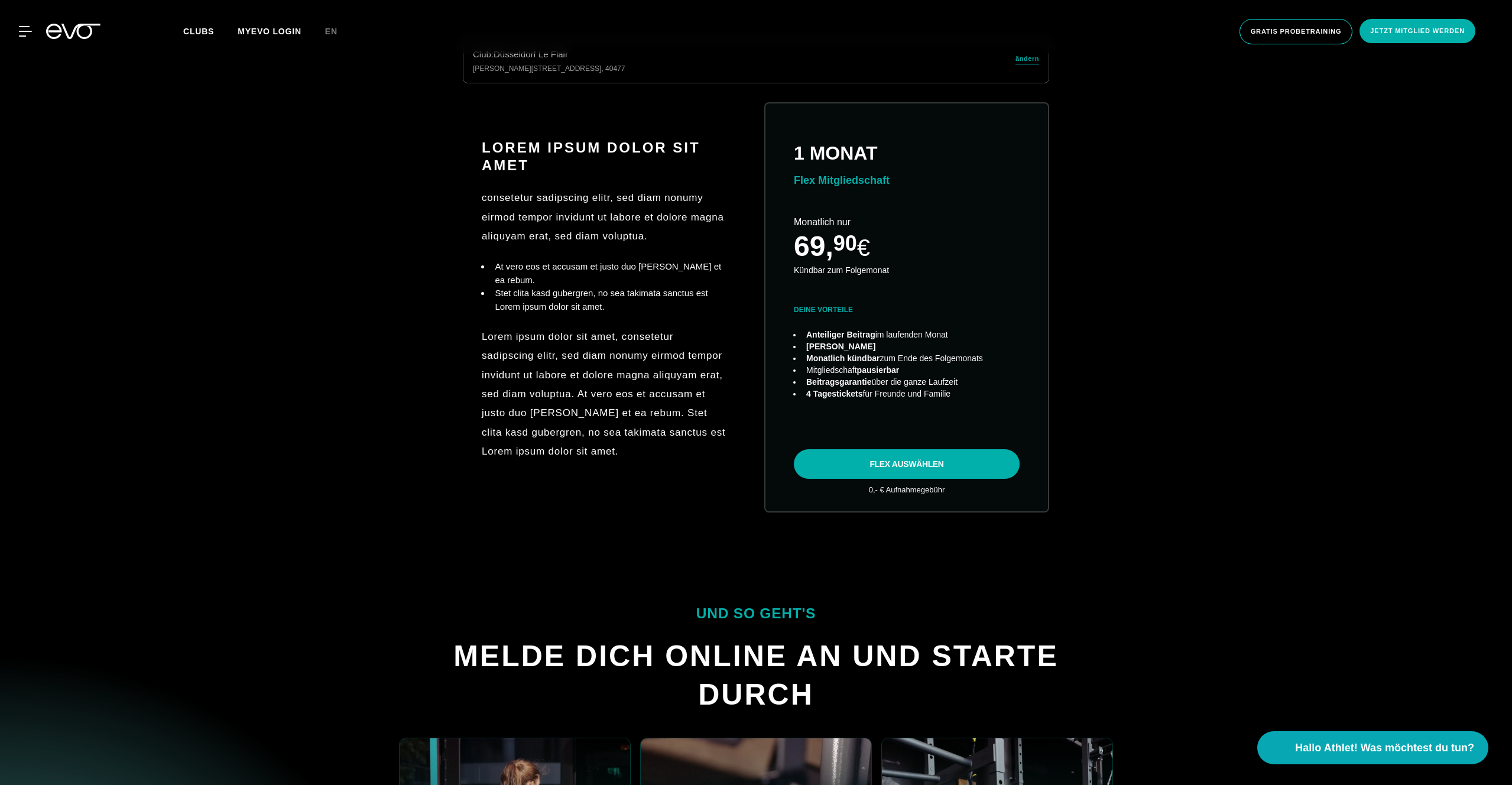
click at [1037, 58] on div "MyEVO Login Über EVO Mitgliedschaften Probetraining TAGESPASS EVO Studios Düsse…" at bounding box center [756, 31] width 1512 height 63
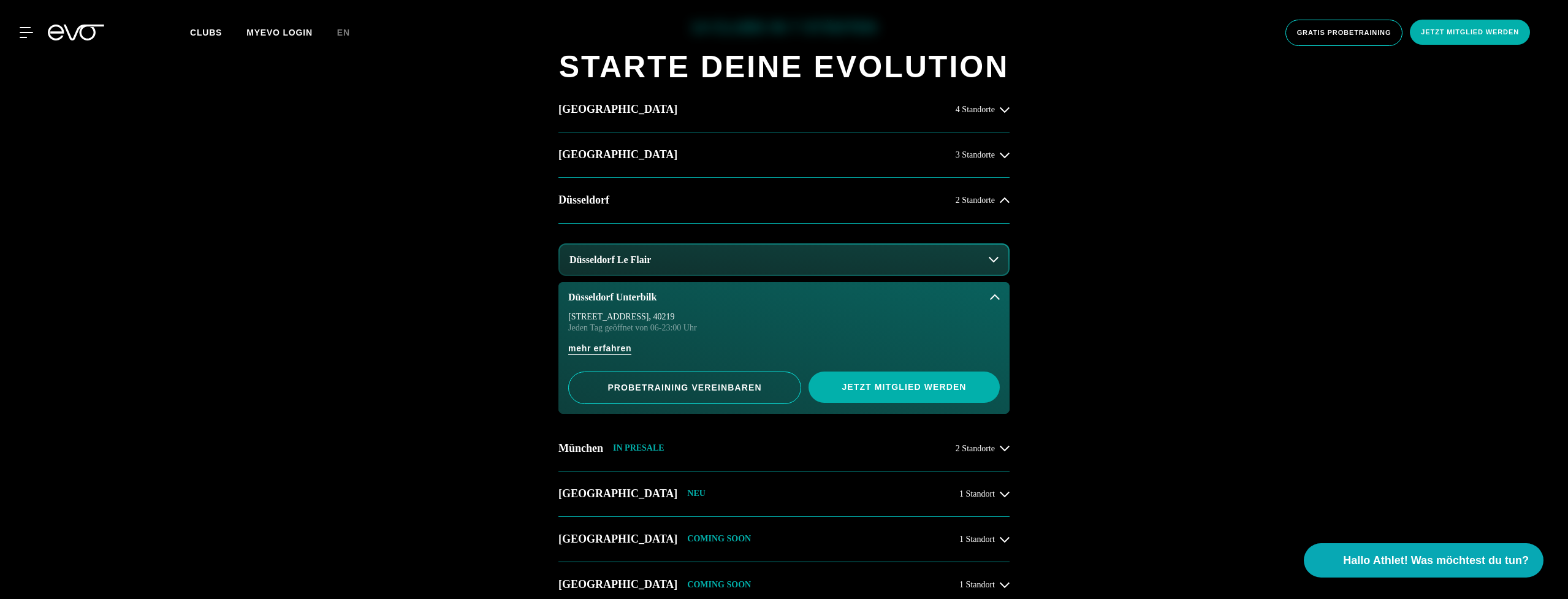
click at [469, 419] on div "14 Clubs in 7 Städten STARTE DEINE EVOLUTION Hamburg 4 Standorte Berlin 3 Stand…" at bounding box center [784, 380] width 1568 height 812
click at [656, 118] on button "Hamburg 4 Standorte" at bounding box center [783, 110] width 451 height 46
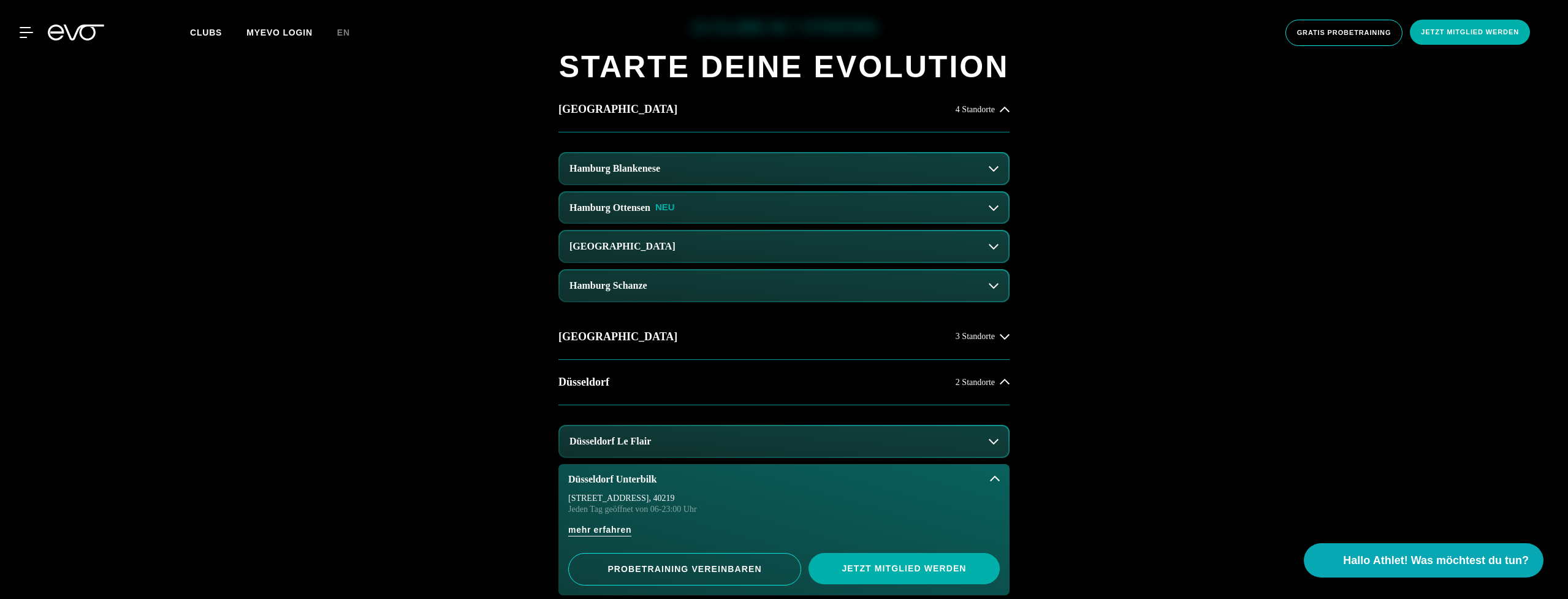
click at [631, 163] on h3 "Hamburg Blankenese" at bounding box center [614, 168] width 91 height 11
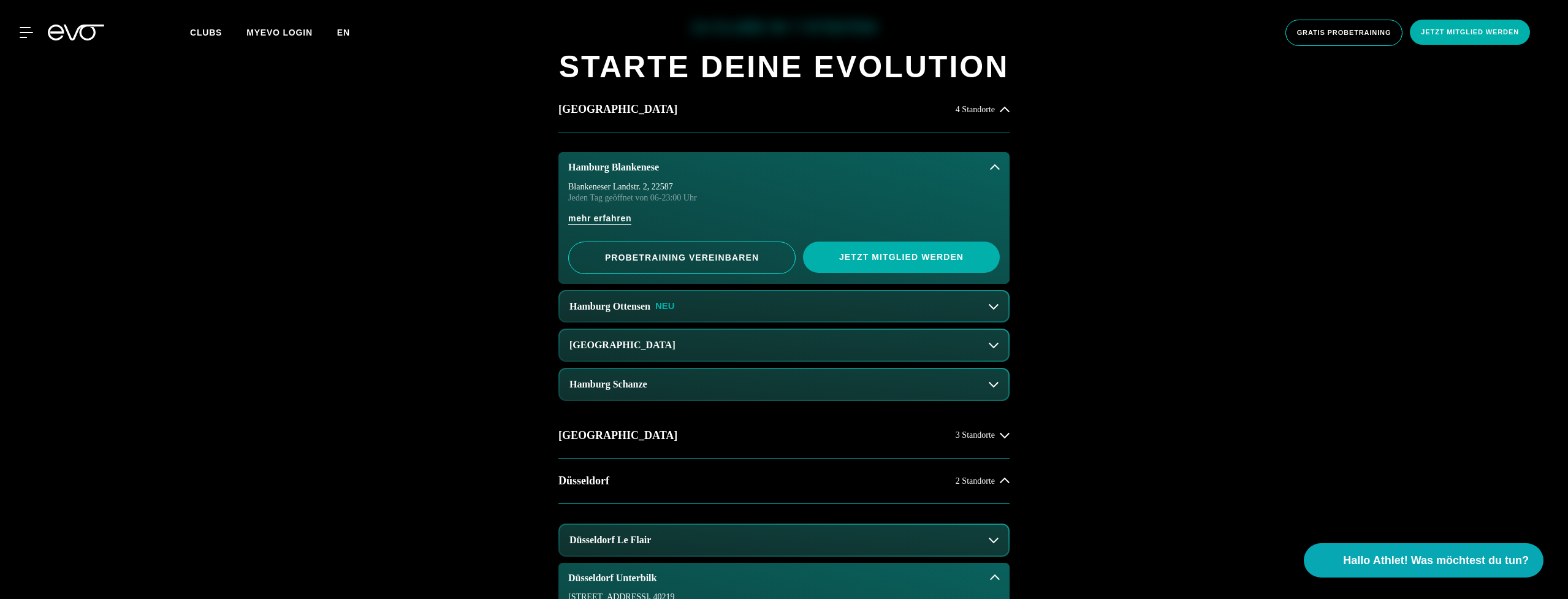
click at [349, 34] on span "en" at bounding box center [344, 32] width 13 height 10
click at [410, 169] on div "14 Clubs in 7 Städten STARTE DEINE EVOLUTION Hamburg 4 Standorte Hamburg Blanke…" at bounding box center [784, 520] width 1568 height 1092
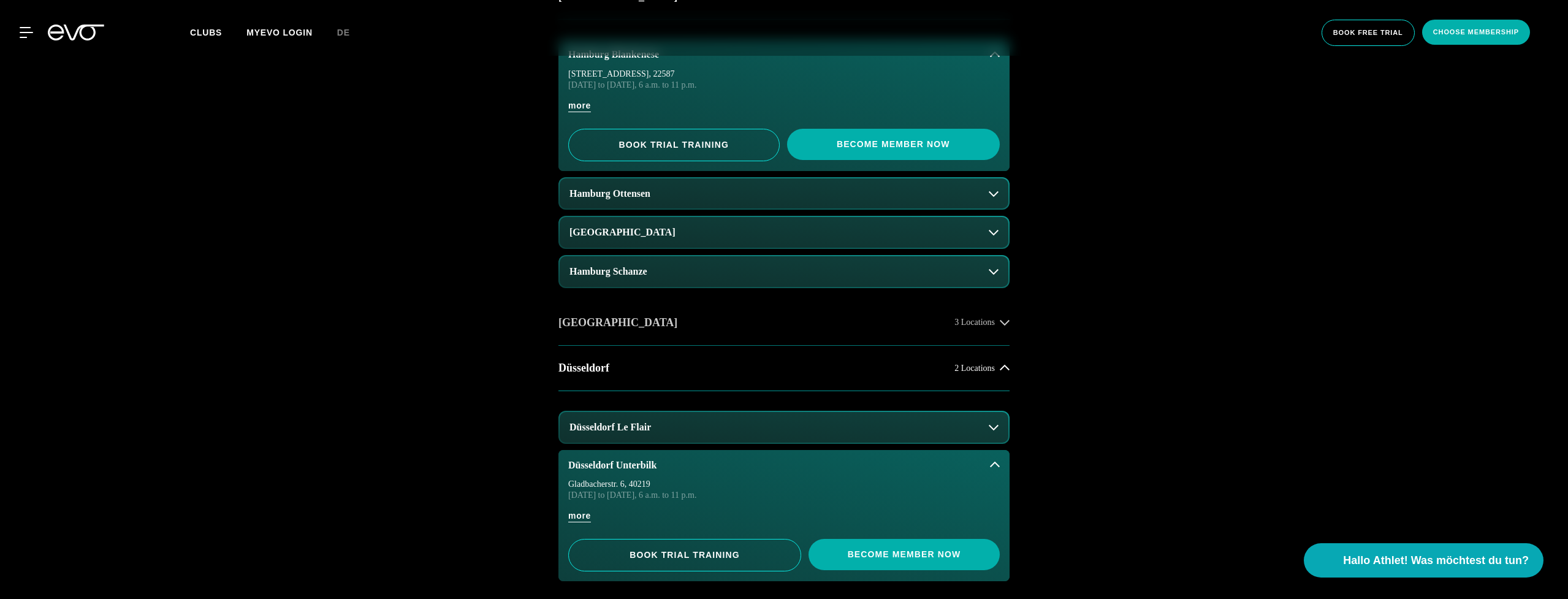
scroll to position [794, 0]
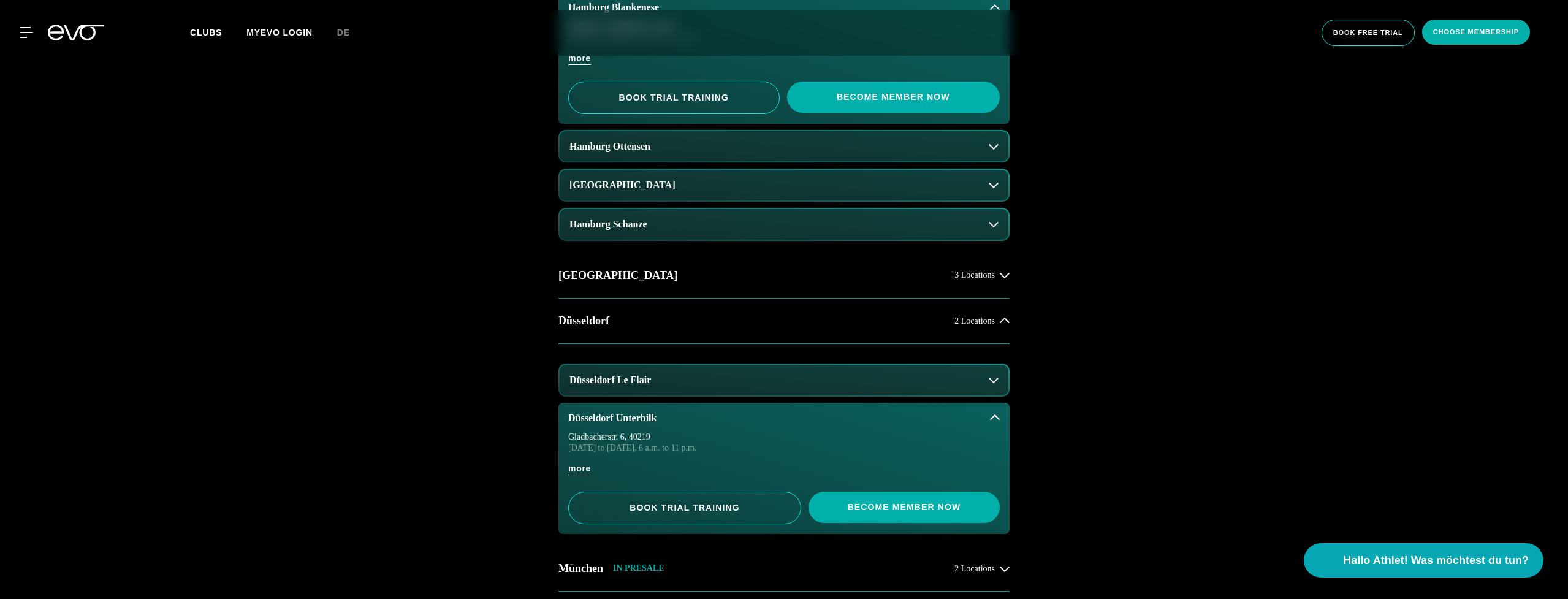
click at [651, 389] on button "Düsseldorf Le Flair" at bounding box center [783, 380] width 449 height 31
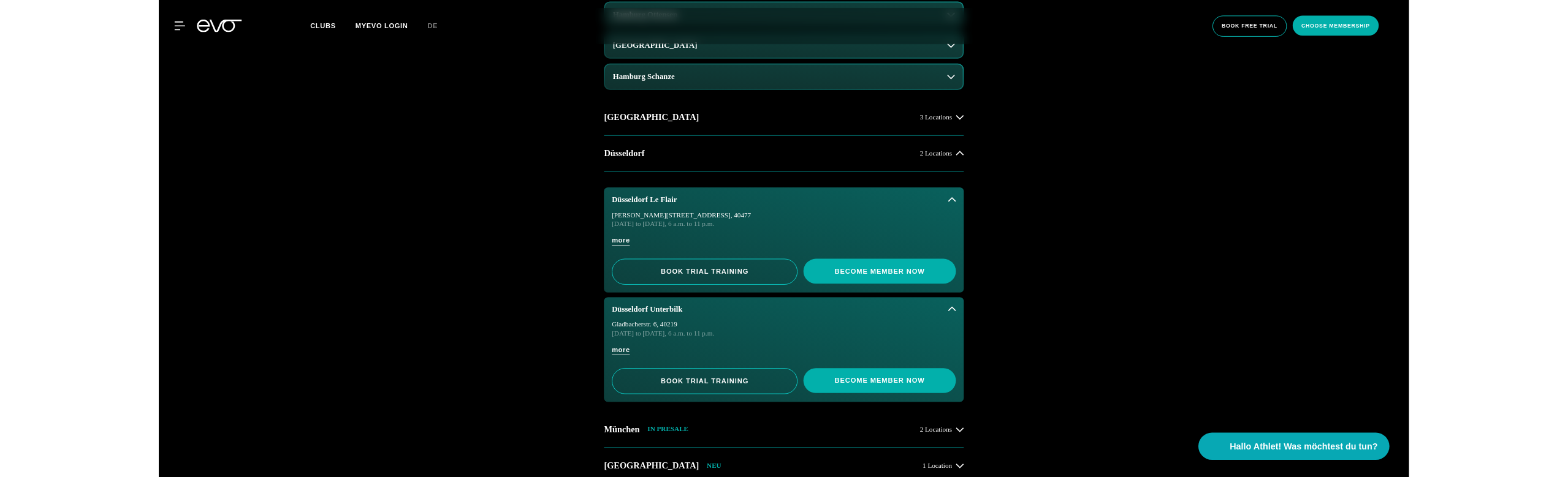
scroll to position [955, 0]
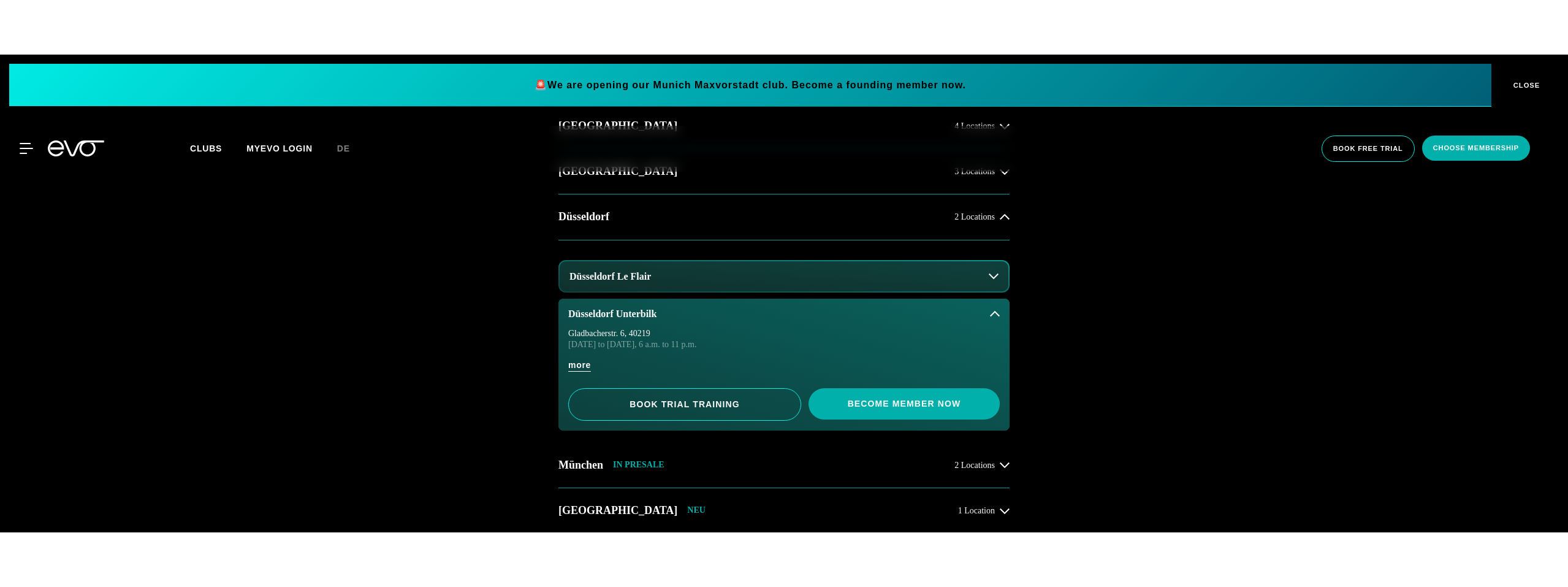
scroll to position [591, 0]
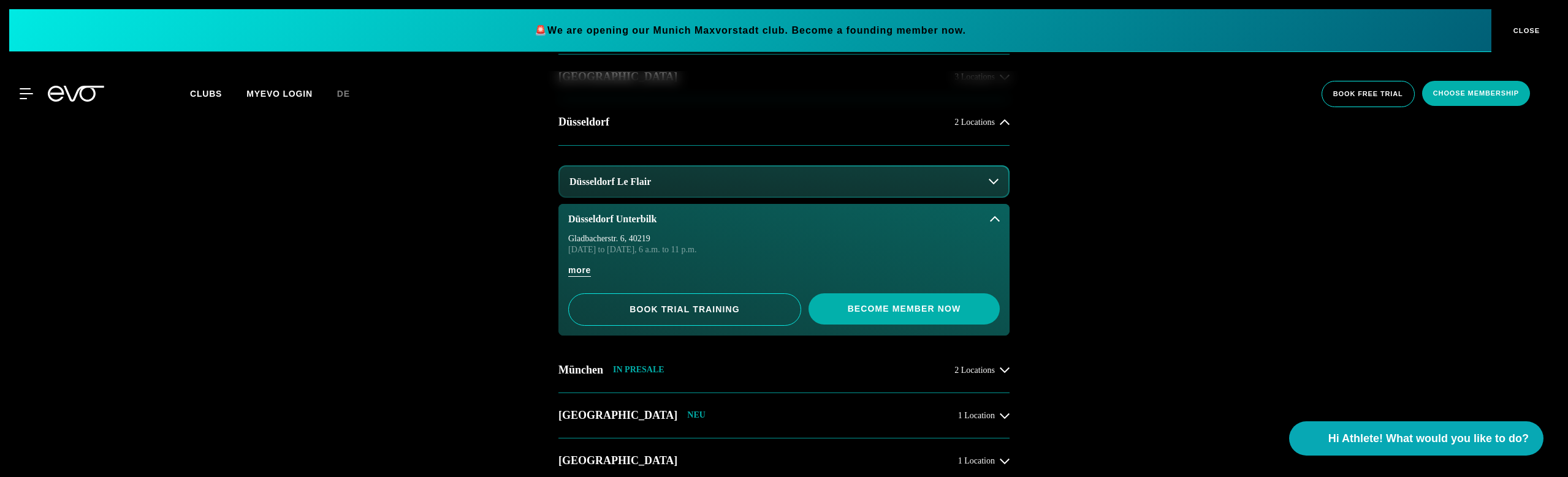
click at [592, 189] on button "Düsseldorf Le Flair" at bounding box center [783, 182] width 449 height 31
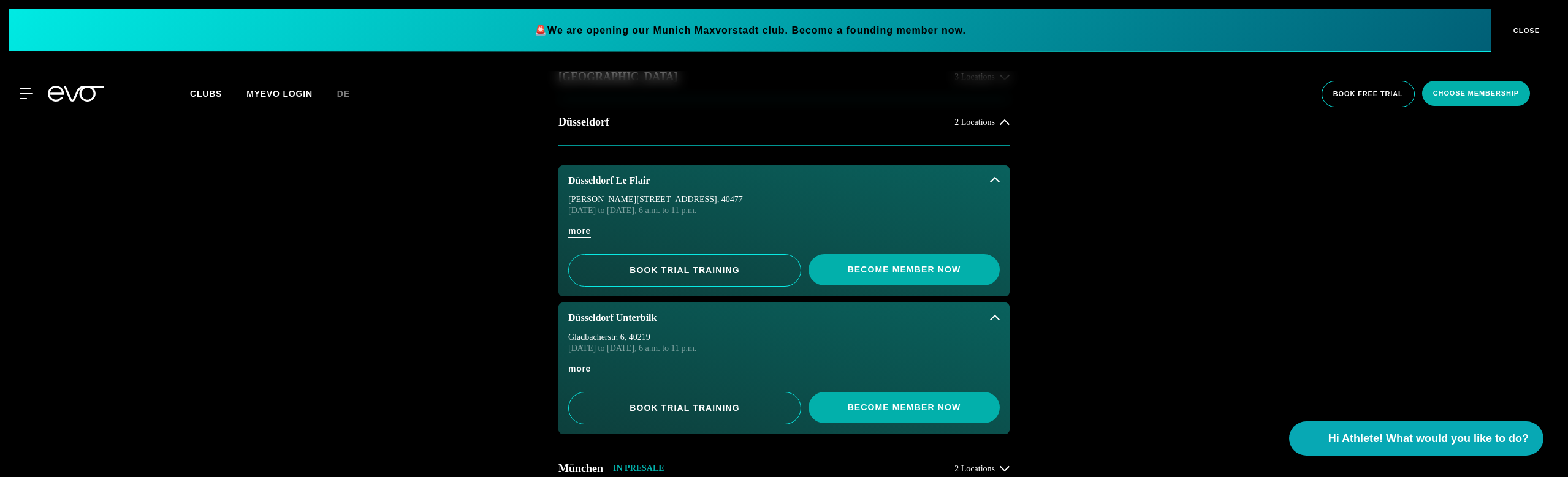
click at [482, 269] on div "START YOUR EVOLUTION AT ONE OF 13 LOCATIONS. Hamburg 4 Locations Berlin 3 Locat…" at bounding box center [784, 347] width 1568 height 921
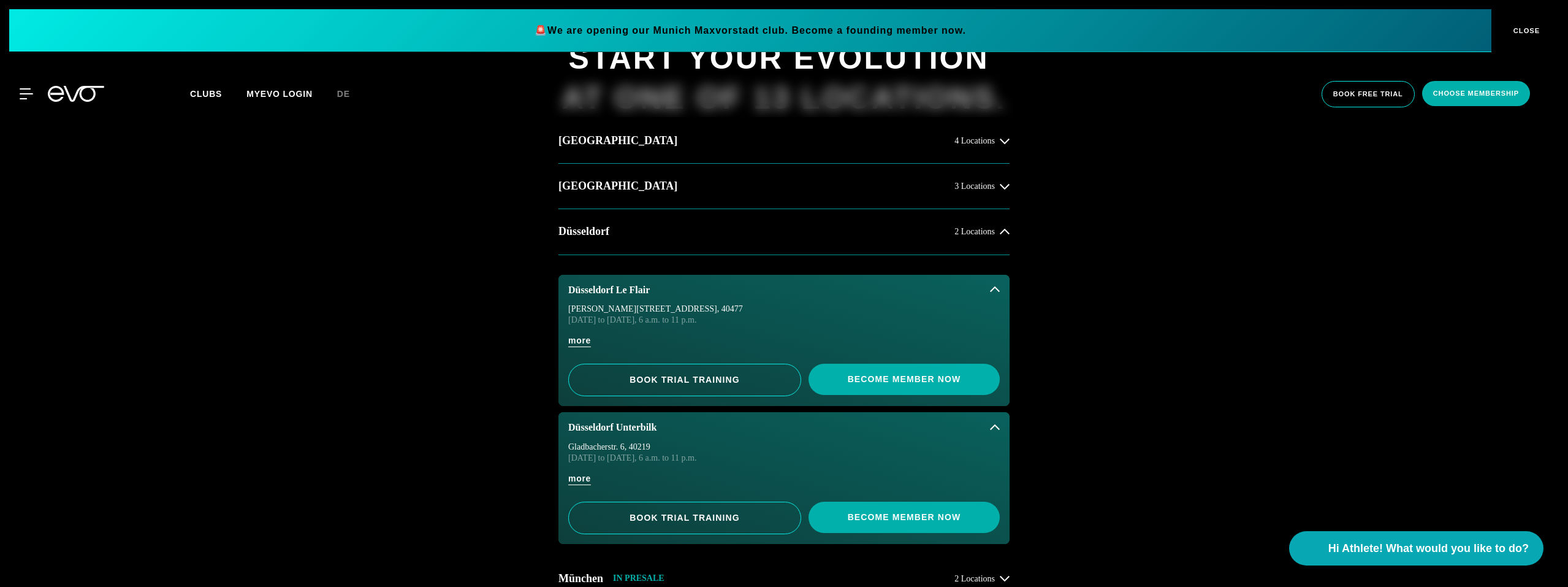
click at [500, 356] on div "START YOUR EVOLUTION AT ONE OF 13 LOCATIONS. Hamburg 4 Locations Berlin 3 Locat…" at bounding box center [784, 456] width 1568 height 922
click at [444, 279] on div "START YOUR EVOLUTION AT ONE OF 13 LOCATIONS. Hamburg 4 Locations Berlin 3 Locat…" at bounding box center [784, 456] width 1568 height 922
click at [350, 93] on span "de" at bounding box center [344, 93] width 13 height 10
click at [342, 265] on div "START YOUR EVOLUTION AT ONE OF 13 LOCATIONS. Hamburg 4 Locations Berlin 3 Locat…" at bounding box center [784, 456] width 1568 height 922
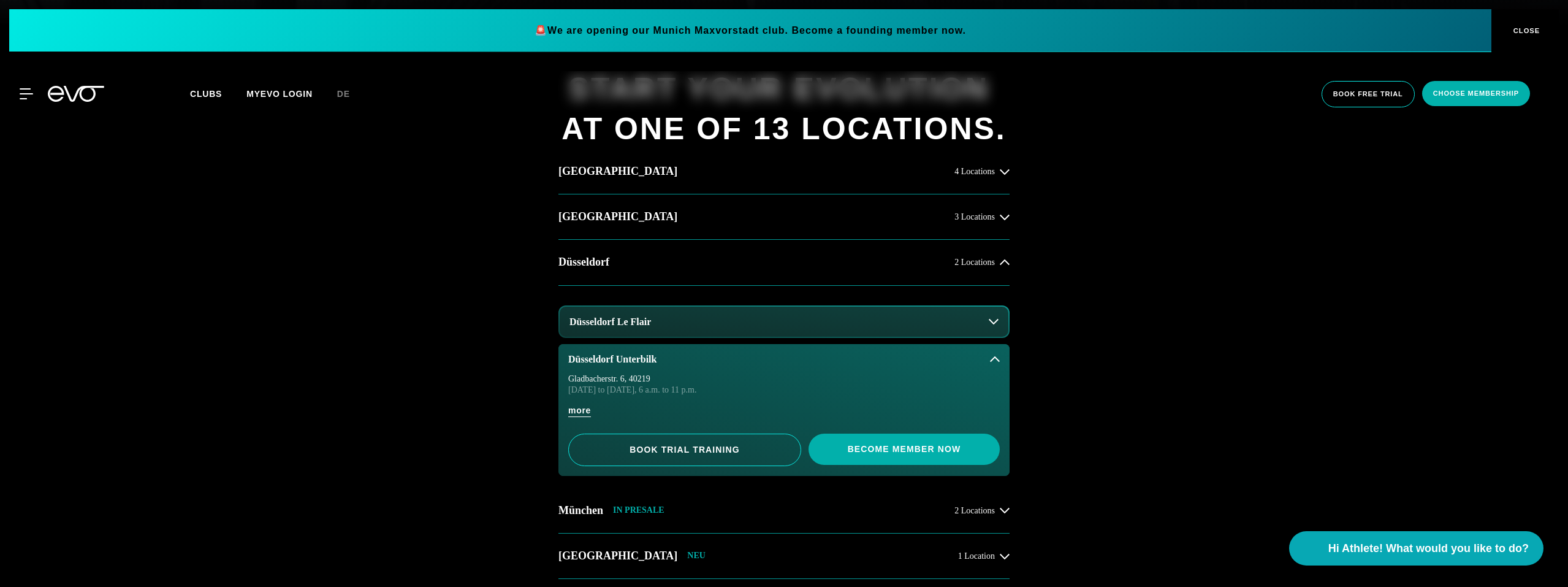
click at [609, 328] on button "Düsseldorf Le Flair" at bounding box center [783, 322] width 449 height 31
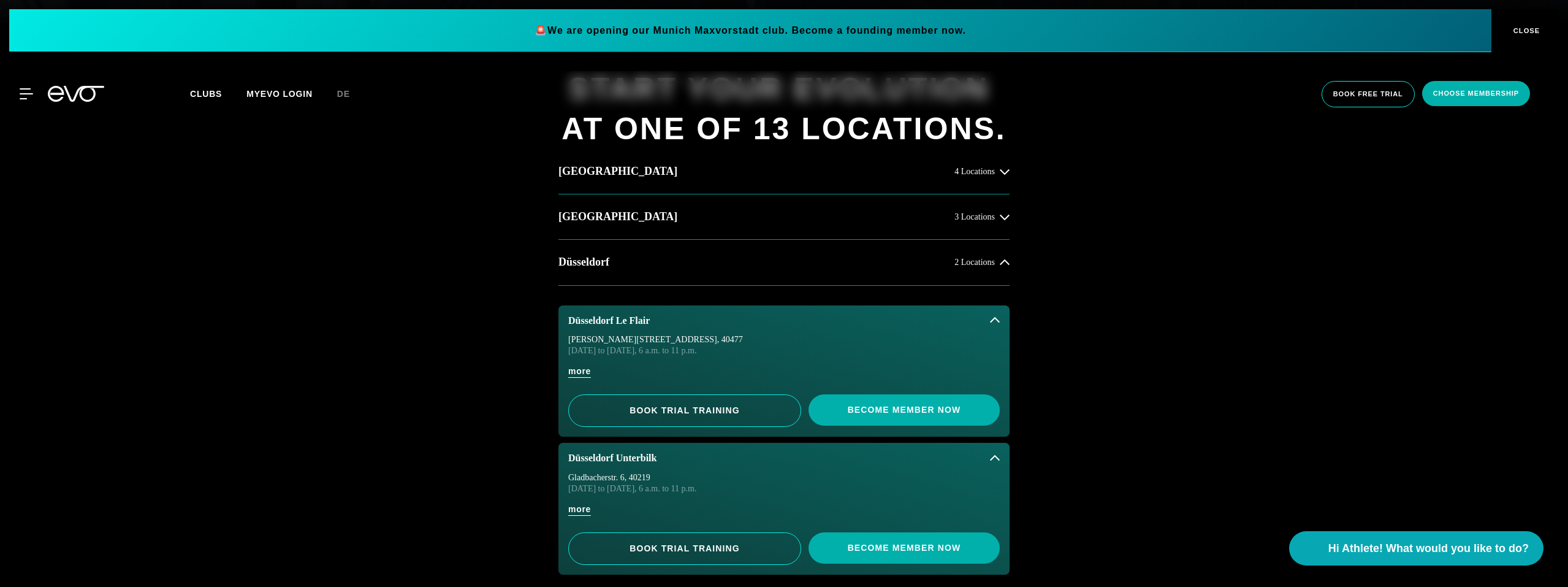
click at [507, 444] on div "START YOUR EVOLUTION AT ONE OF 13 LOCATIONS. Hamburg 4 Locations Berlin 3 Locat…" at bounding box center [784, 487] width 1568 height 922
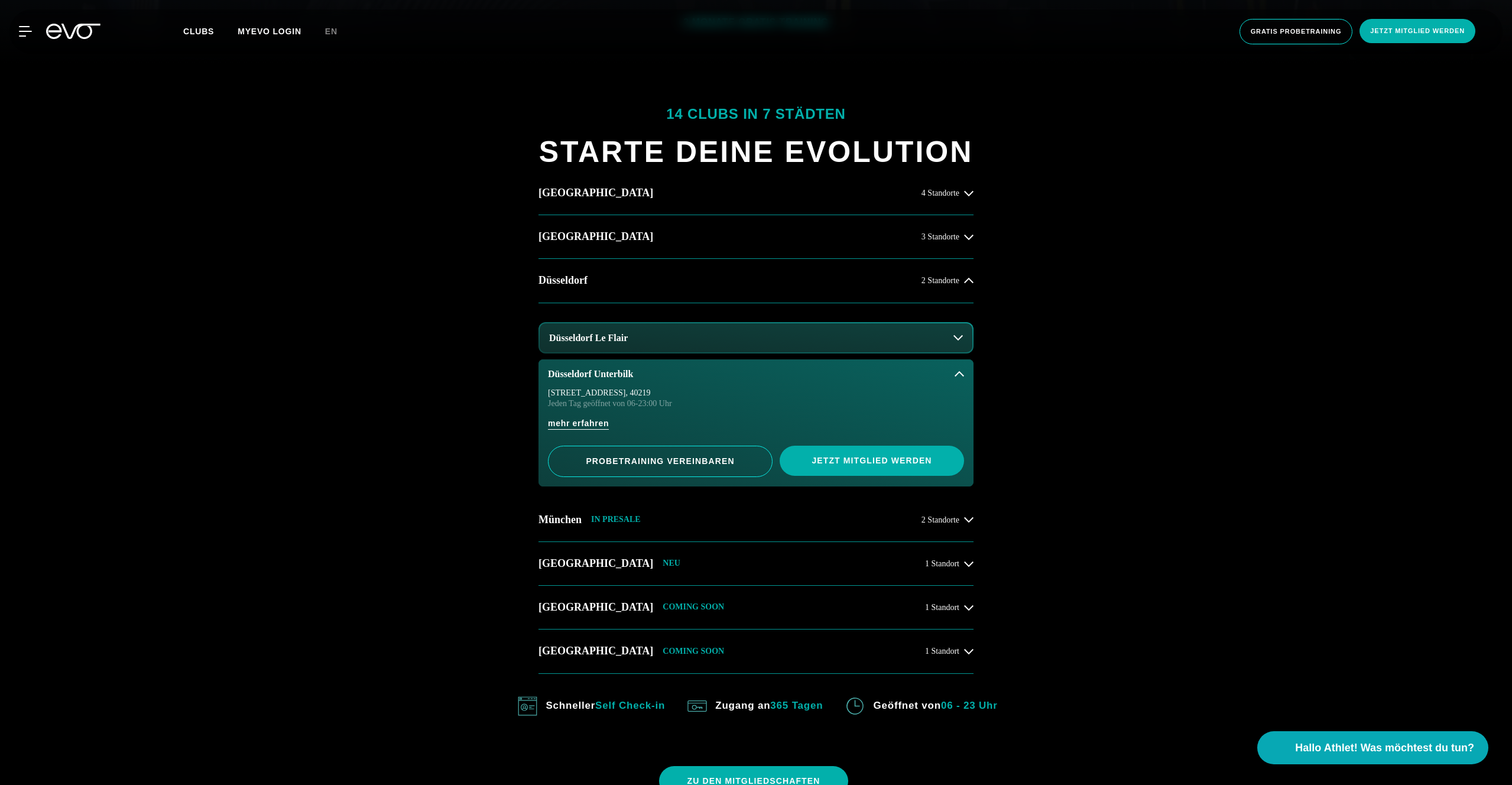
click at [605, 343] on button "Düsseldorf Le Flair" at bounding box center [755, 338] width 433 height 30
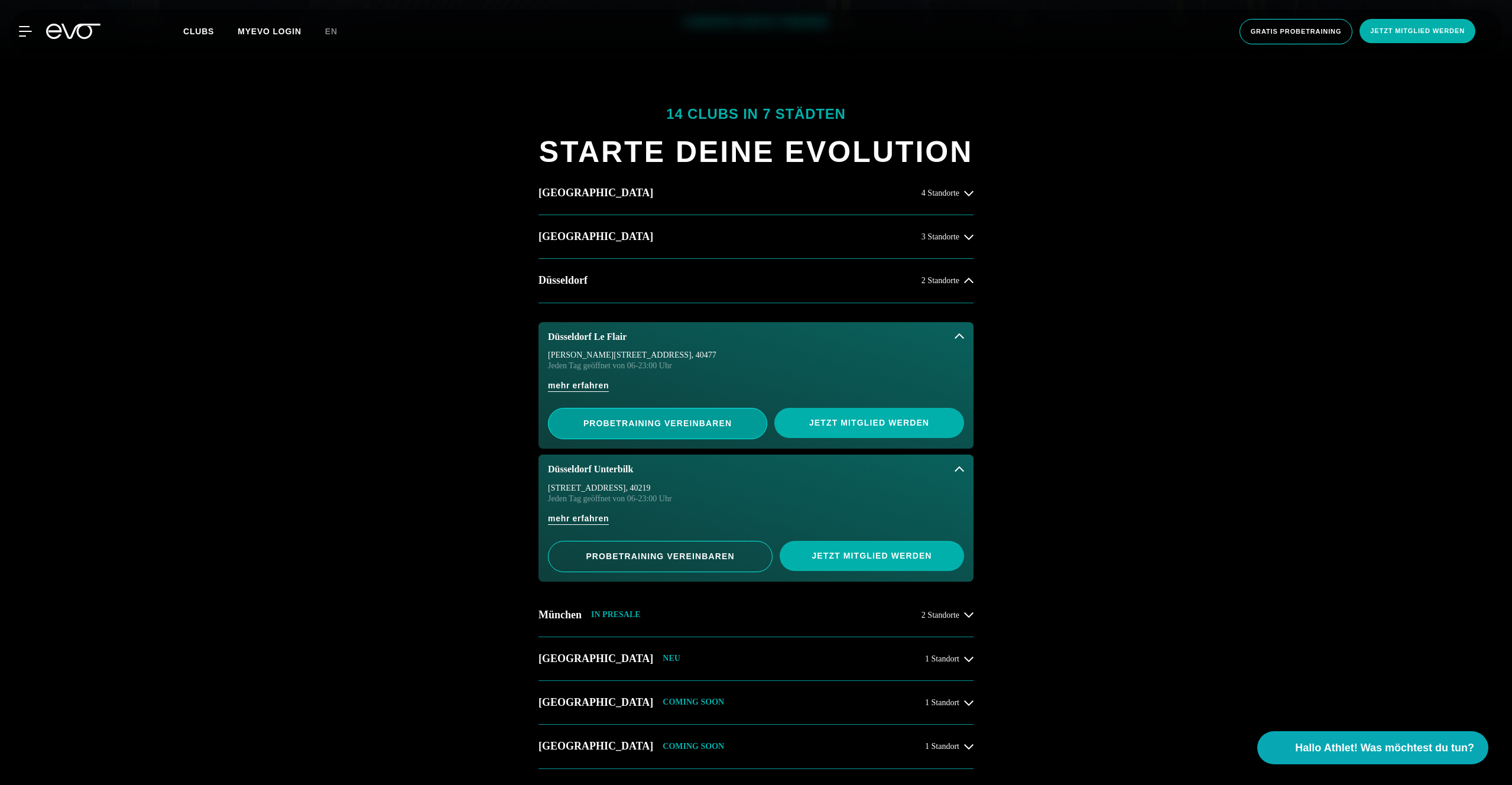
click at [599, 418] on span "PROBETRAINING VEREINBAREN" at bounding box center [657, 424] width 161 height 13
click at [639, 416] on span "PROBETRAINING VEREINBAREN" at bounding box center [657, 423] width 219 height 31
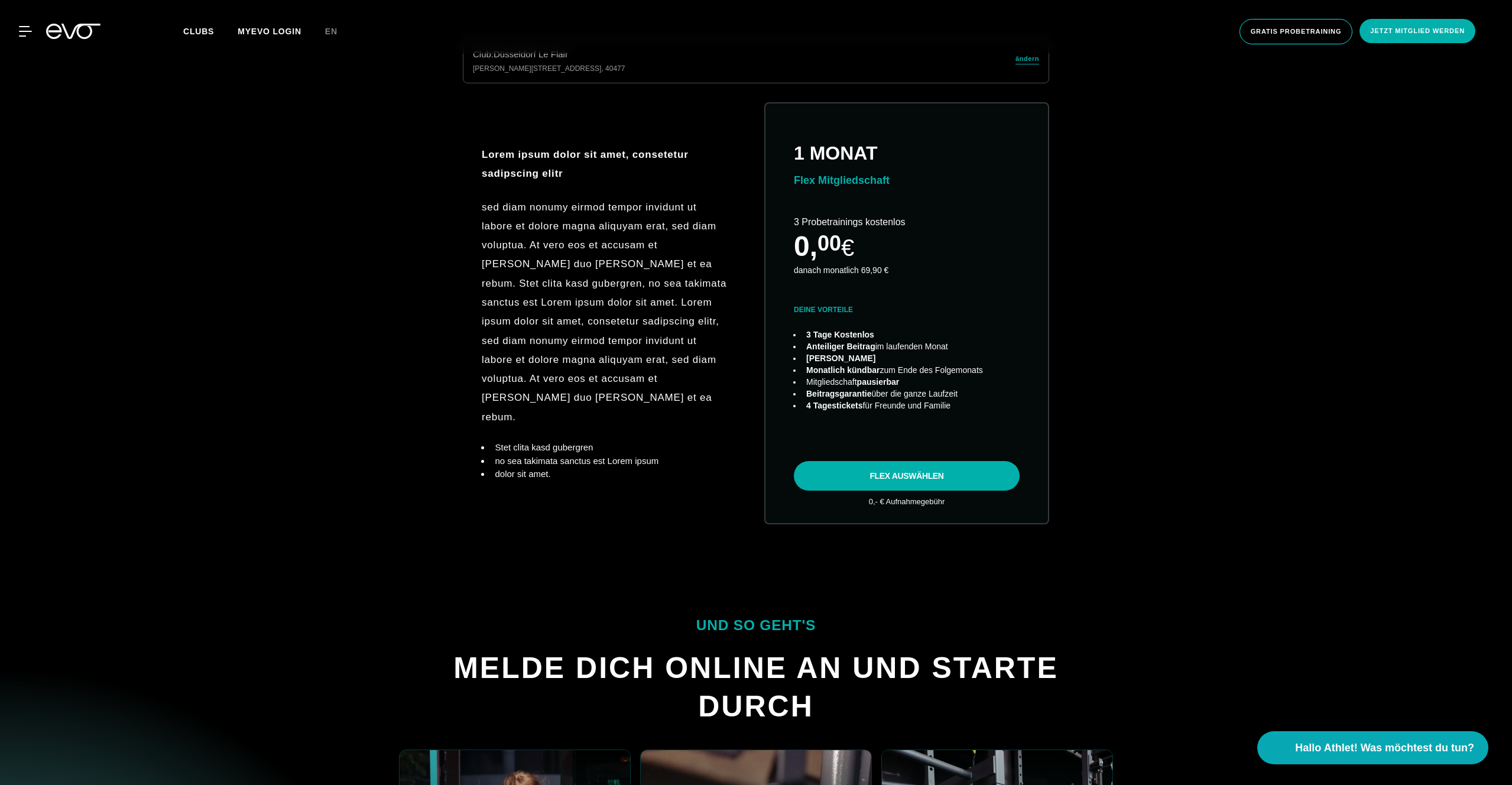
scroll to position [693, 0]
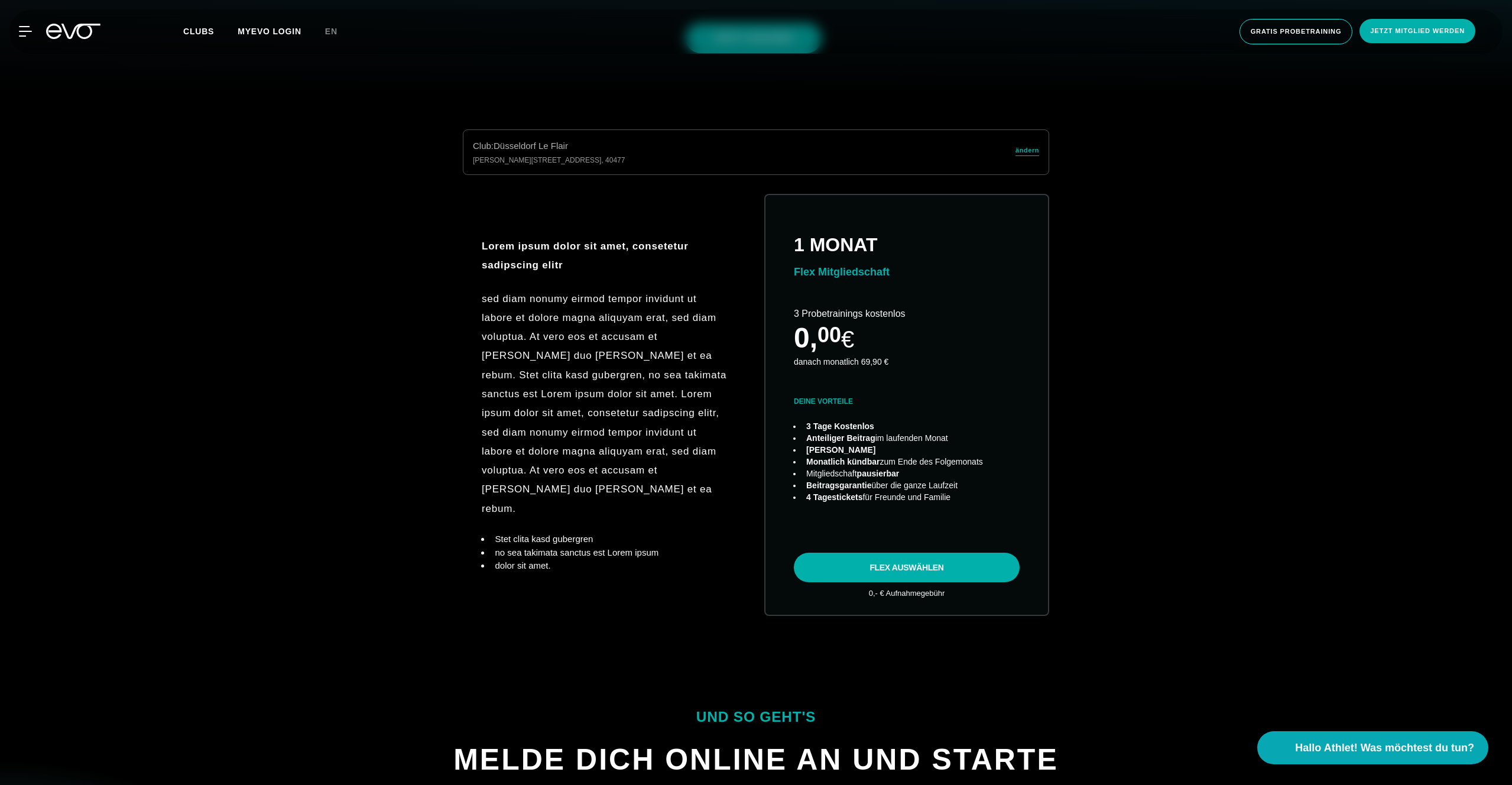
click at [488, 286] on div "Lorem ipsum dolor sit amet, consetetur sadipscing elitr sed diam nonumy eirmod …" at bounding box center [605, 404] width 247 height 336
click at [411, 398] on div "Club : Düsseldorf Le Flair Marc-Chagall-Straße 2 , 40477 ändern Lorem ipsum dol…" at bounding box center [755, 387] width 1474 height 515
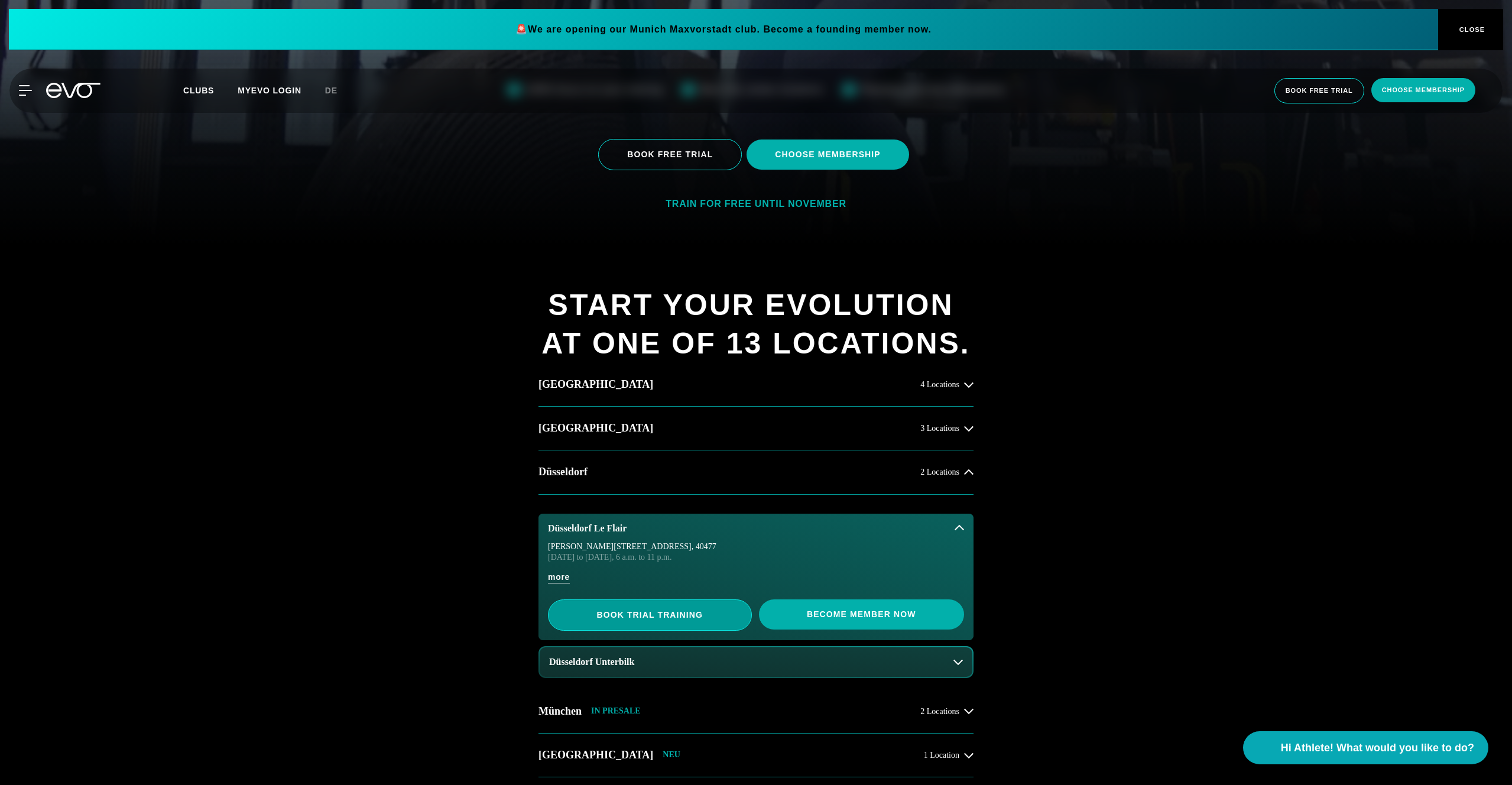
scroll to position [718, 0]
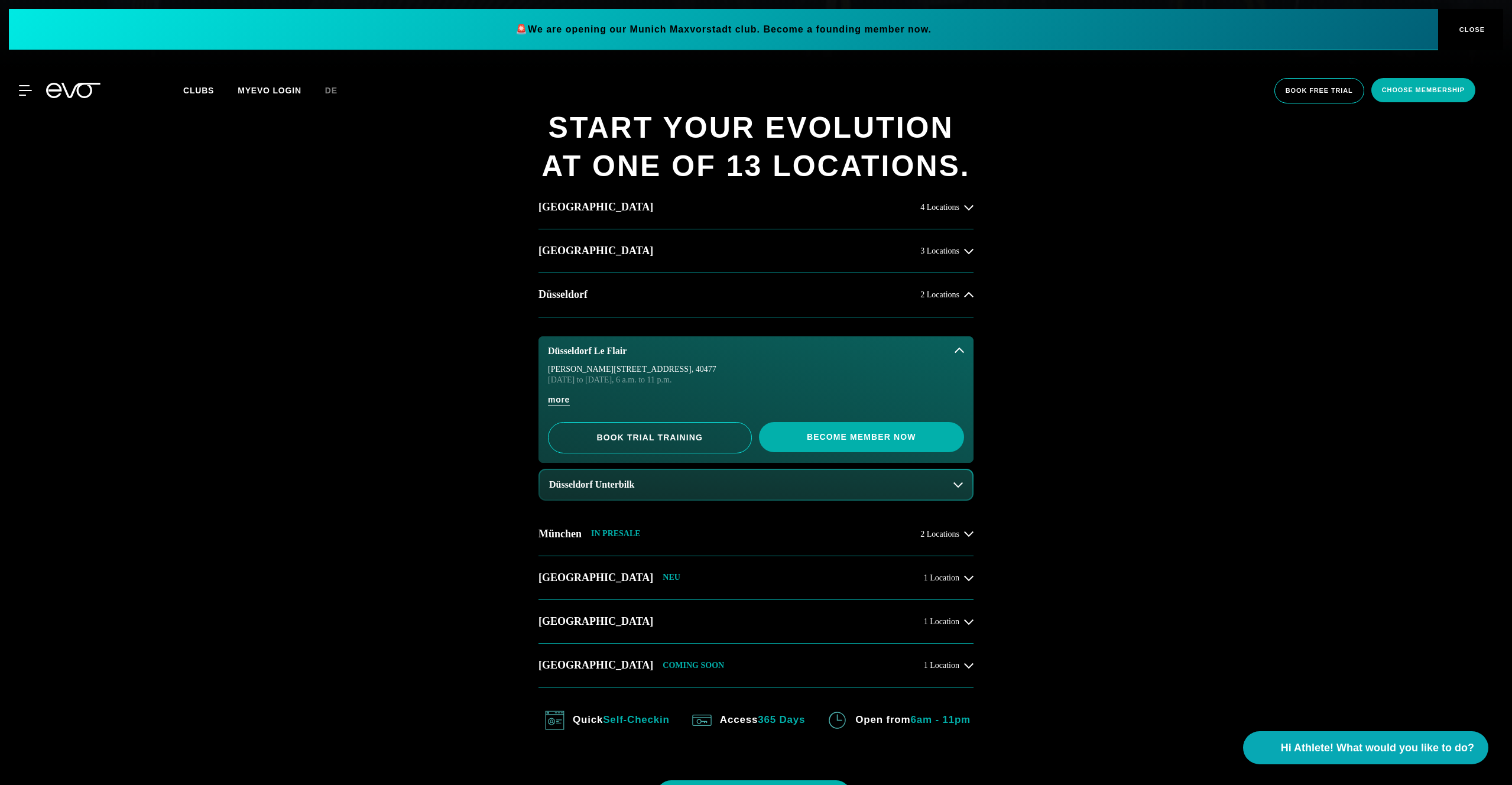
click at [610, 493] on button "Düsseldorf Unterbilk" at bounding box center [755, 484] width 433 height 30
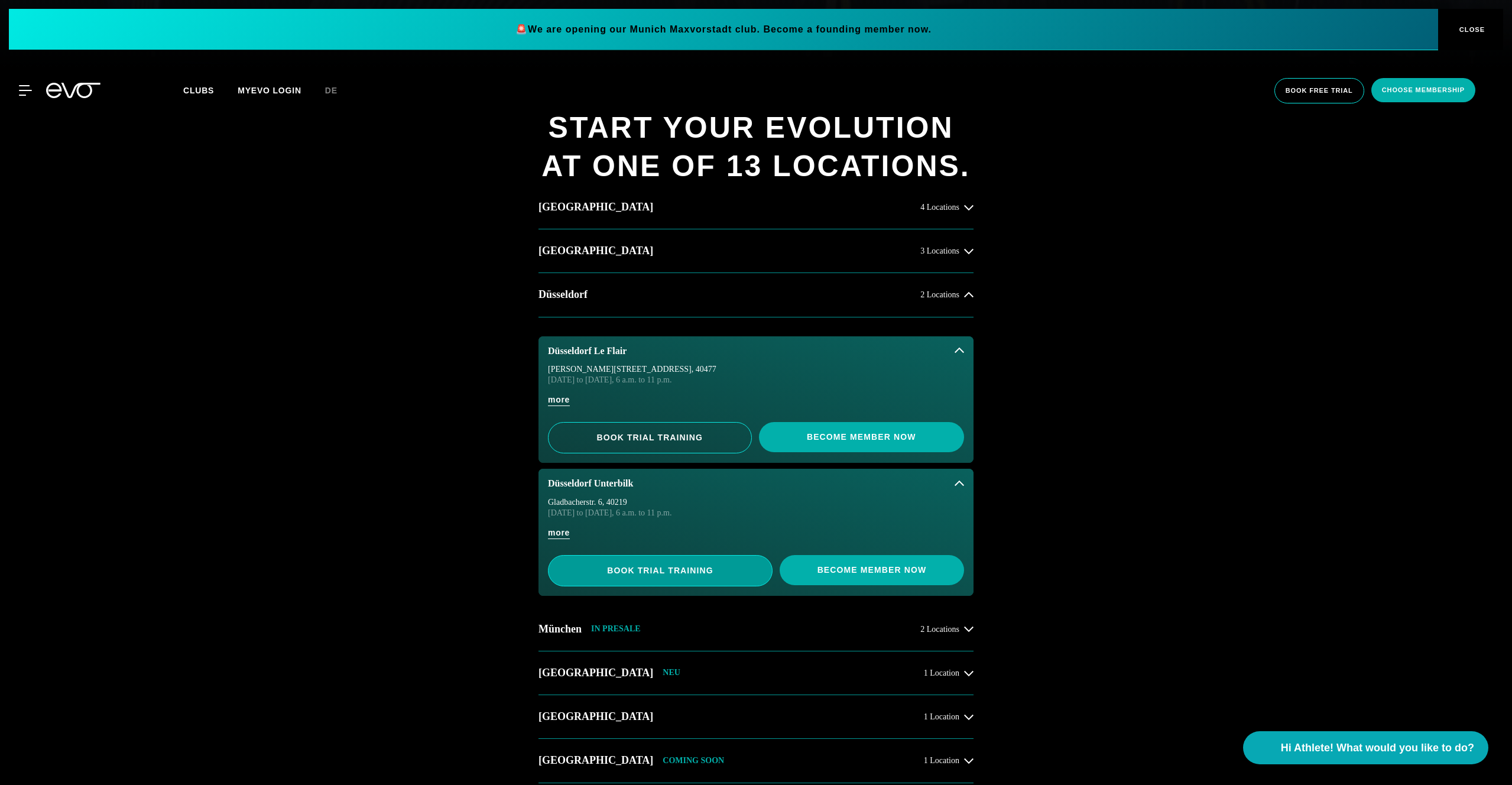
click at [613, 570] on span "BOOK TRIAL TRAINING" at bounding box center [660, 571] width 166 height 13
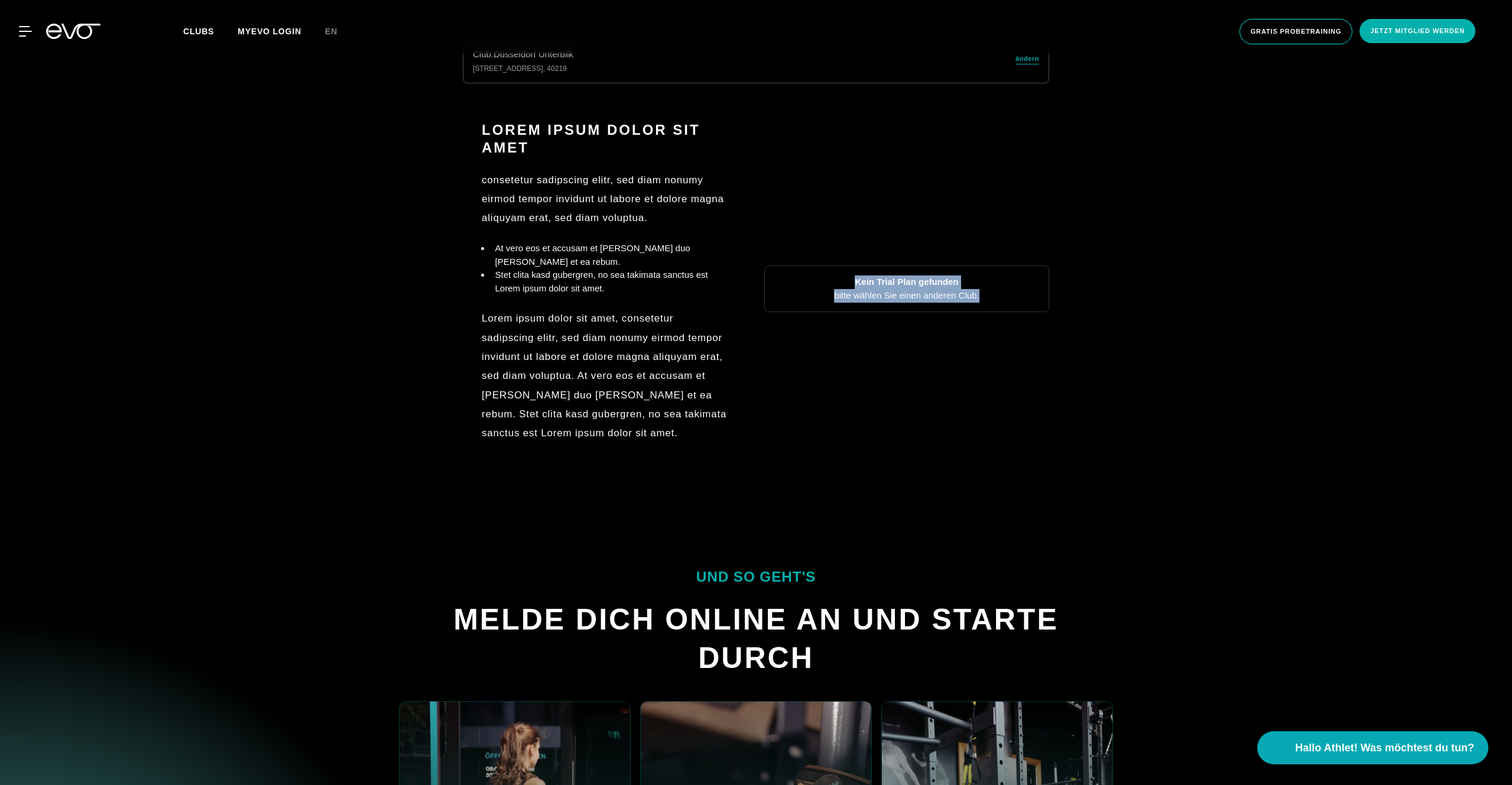
drag, startPoint x: 831, startPoint y: 294, endPoint x: 1000, endPoint y: 327, distance: 172.2
click at [1000, 312] on div "Kein Trial Plan gefunden bitte wählen Sie einen anderen Club." at bounding box center [907, 289] width 285 height 46
click at [1001, 312] on div "Kein Trial Plan gefunden bitte wählen Sie einen anderen Club." at bounding box center [907, 289] width 285 height 46
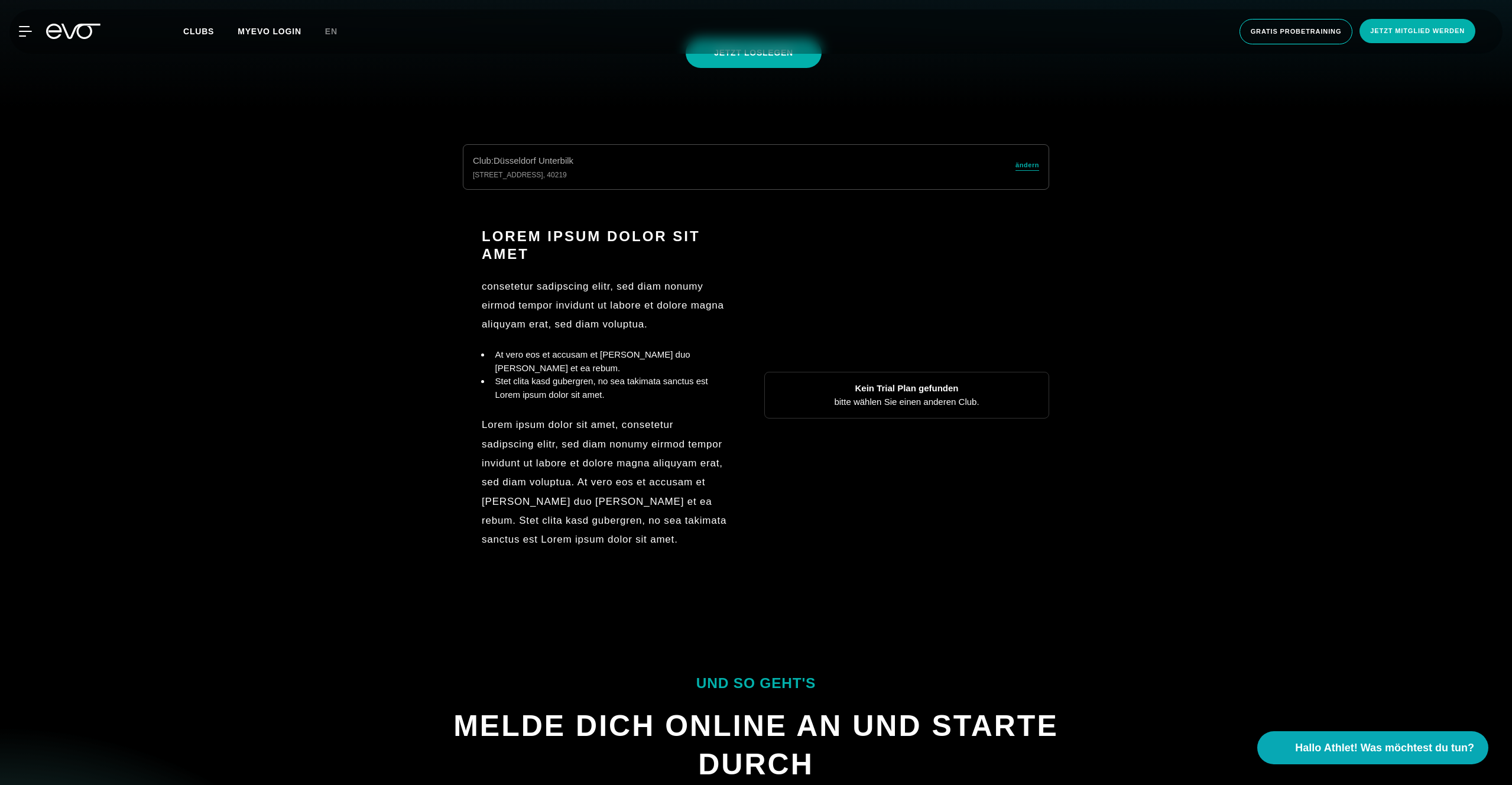
scroll to position [669, 0]
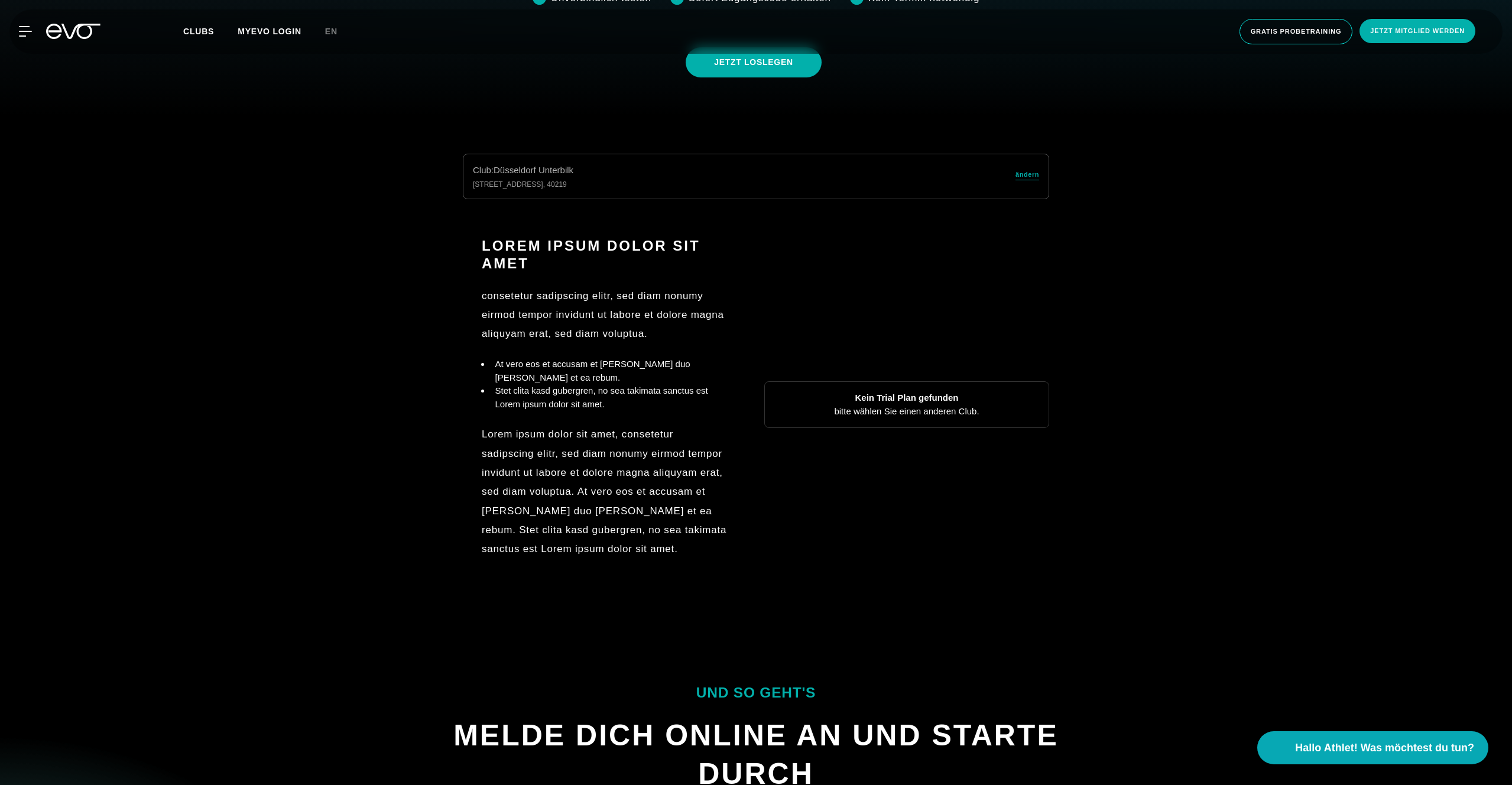
click at [1012, 173] on div "Club : Düsseldorf Unterbilk Gladbacherstraße 6 , 40219 ändern" at bounding box center [756, 176] width 586 height 45
click at [1024, 175] on span "ändern" at bounding box center [1027, 175] width 24 height 10
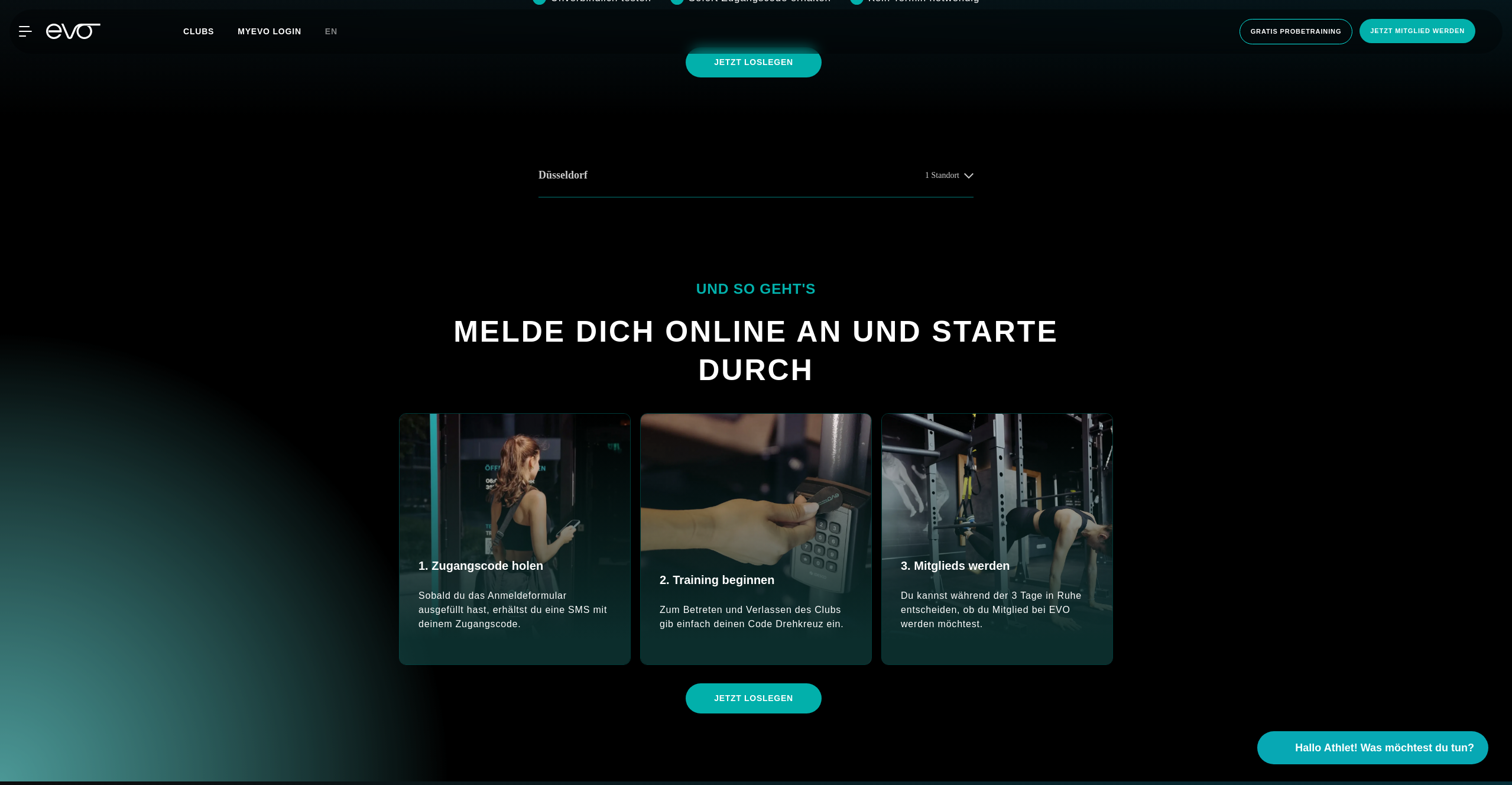
click at [780, 185] on button "[GEOGRAPHIC_DATA] 1 Standort" at bounding box center [755, 176] width 435 height 44
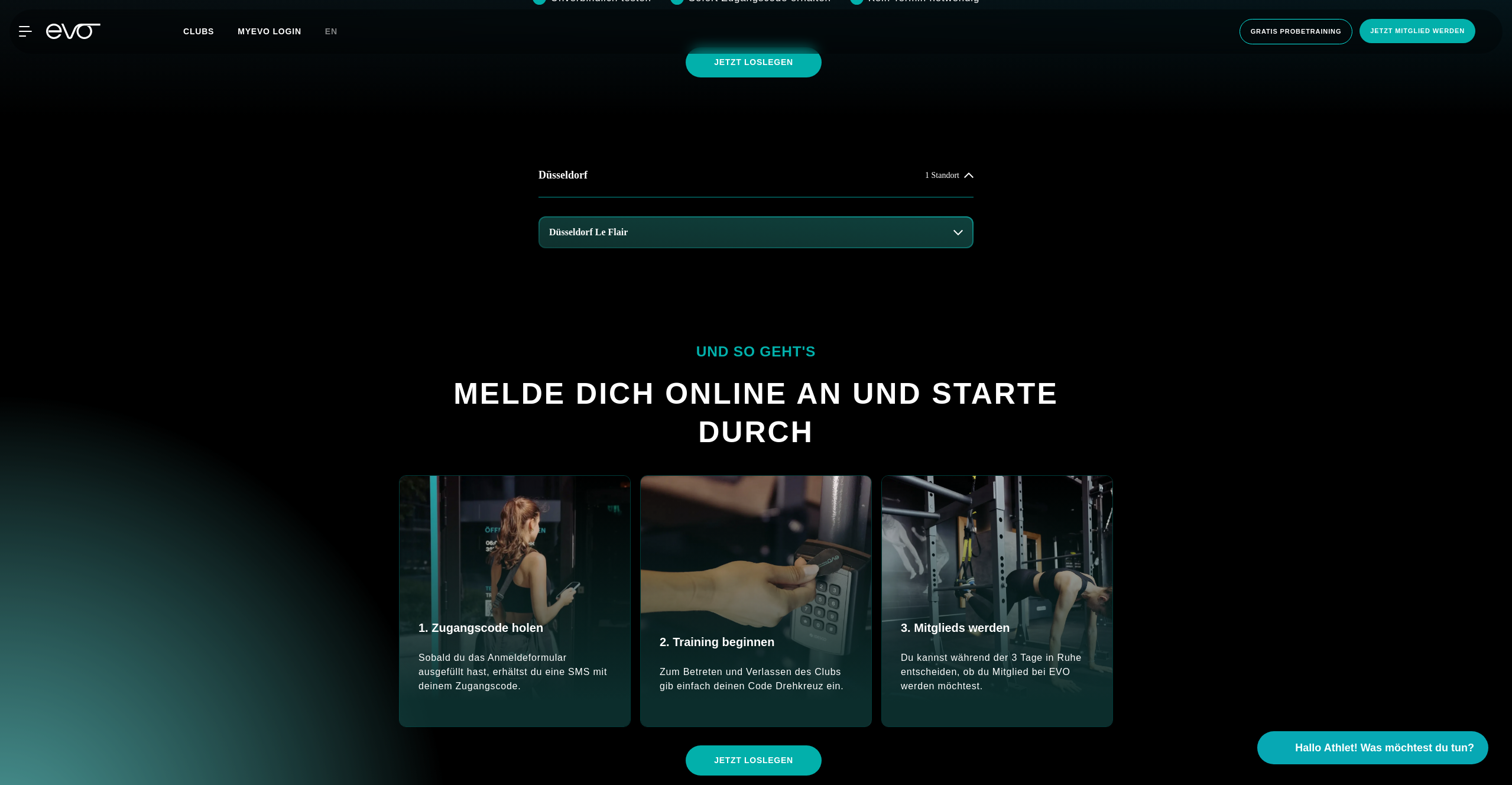
click at [748, 246] on button "Düsseldorf Le Flair" at bounding box center [755, 232] width 433 height 30
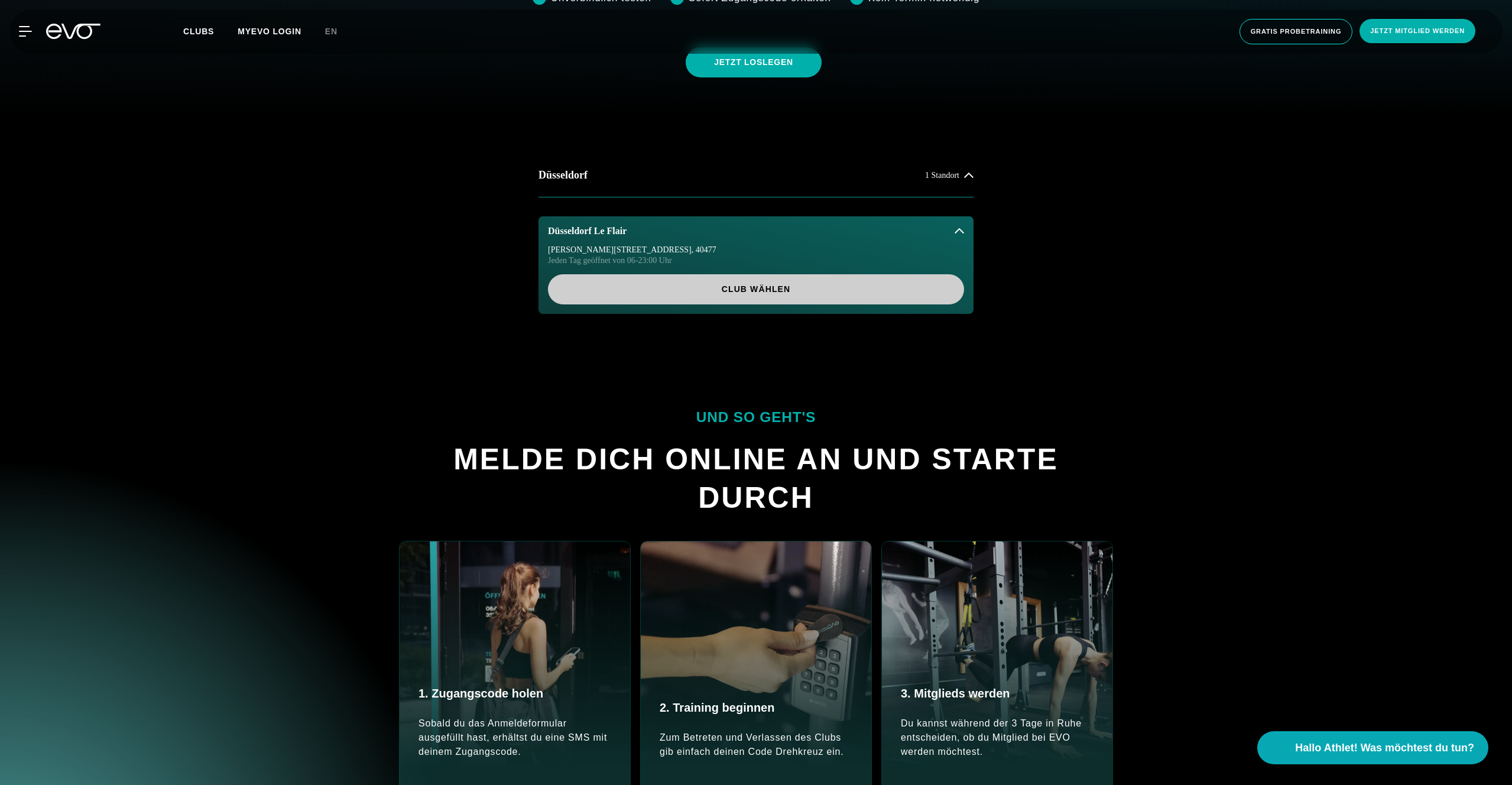
click at [708, 291] on span "Club wählen" at bounding box center [756, 290] width 359 height 13
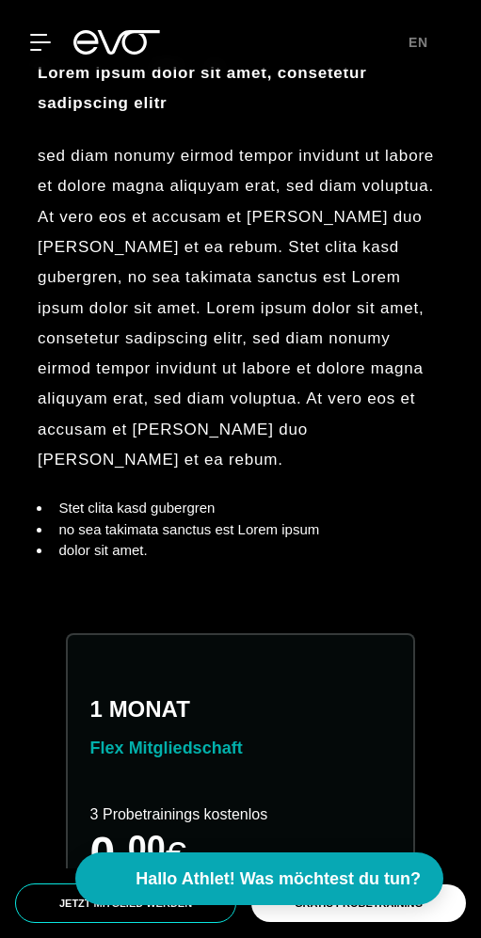
scroll to position [1201, 0]
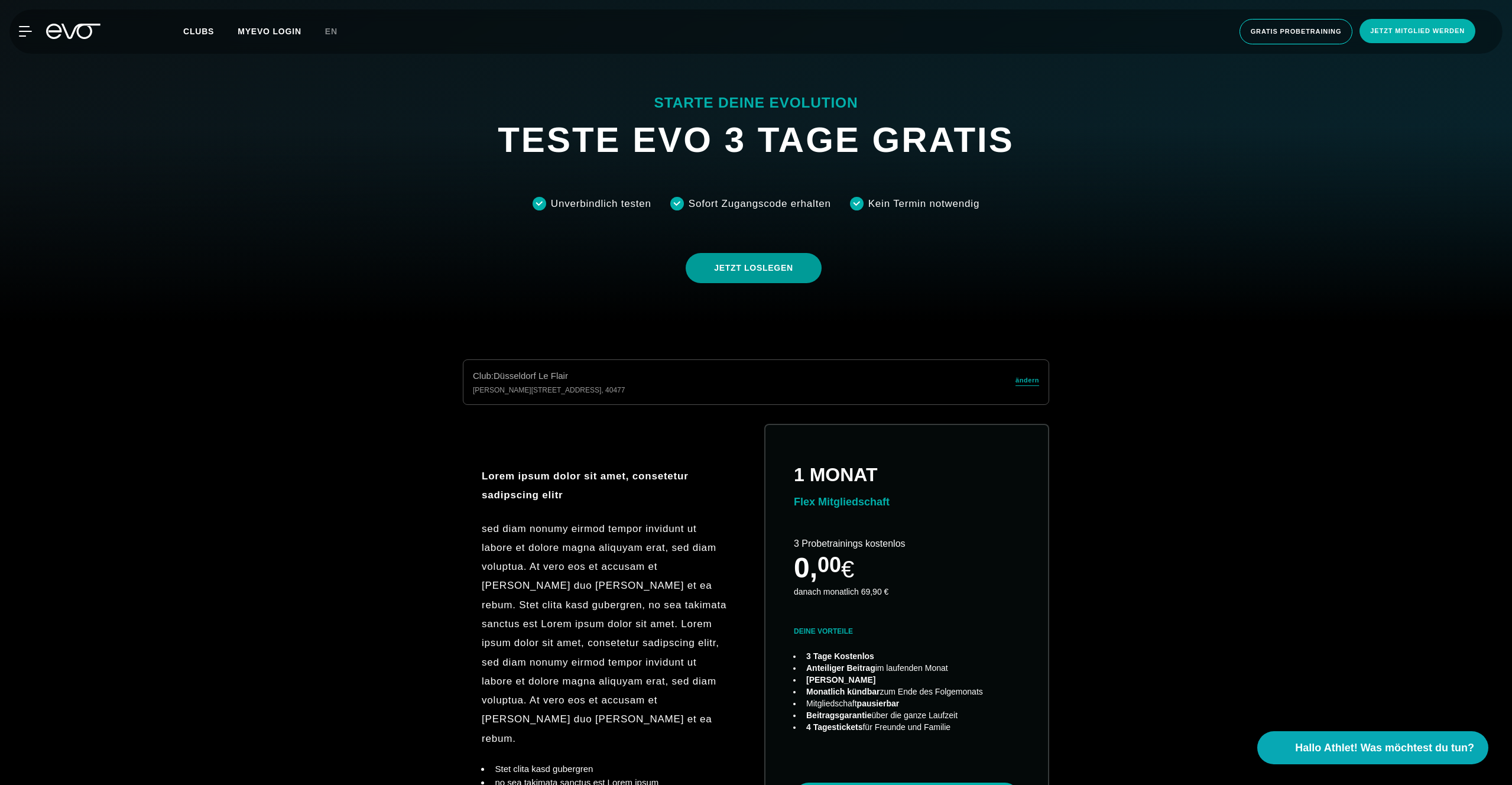
scroll to position [430, 0]
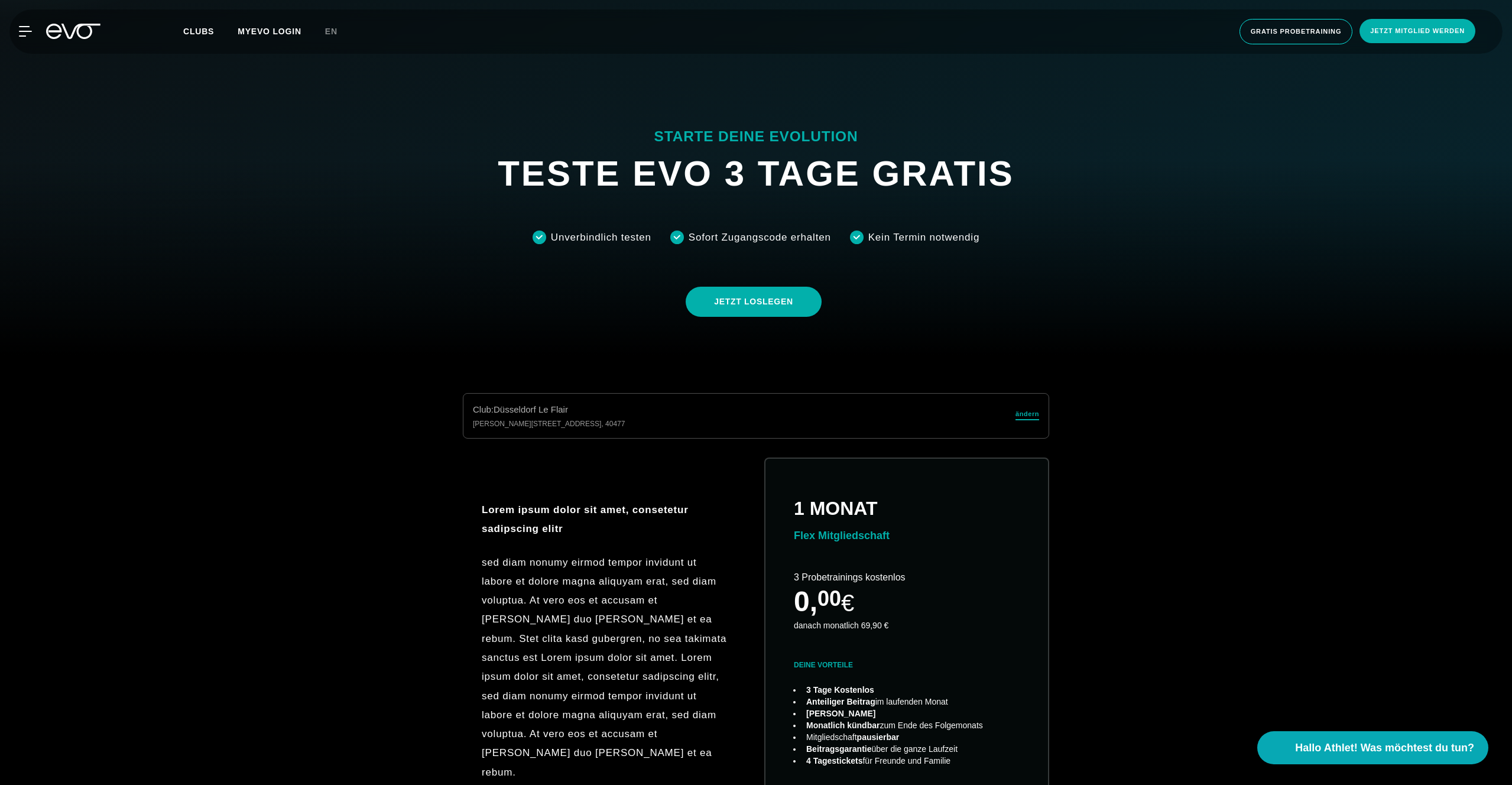
click at [1025, 413] on span "ändern" at bounding box center [1027, 414] width 24 height 10
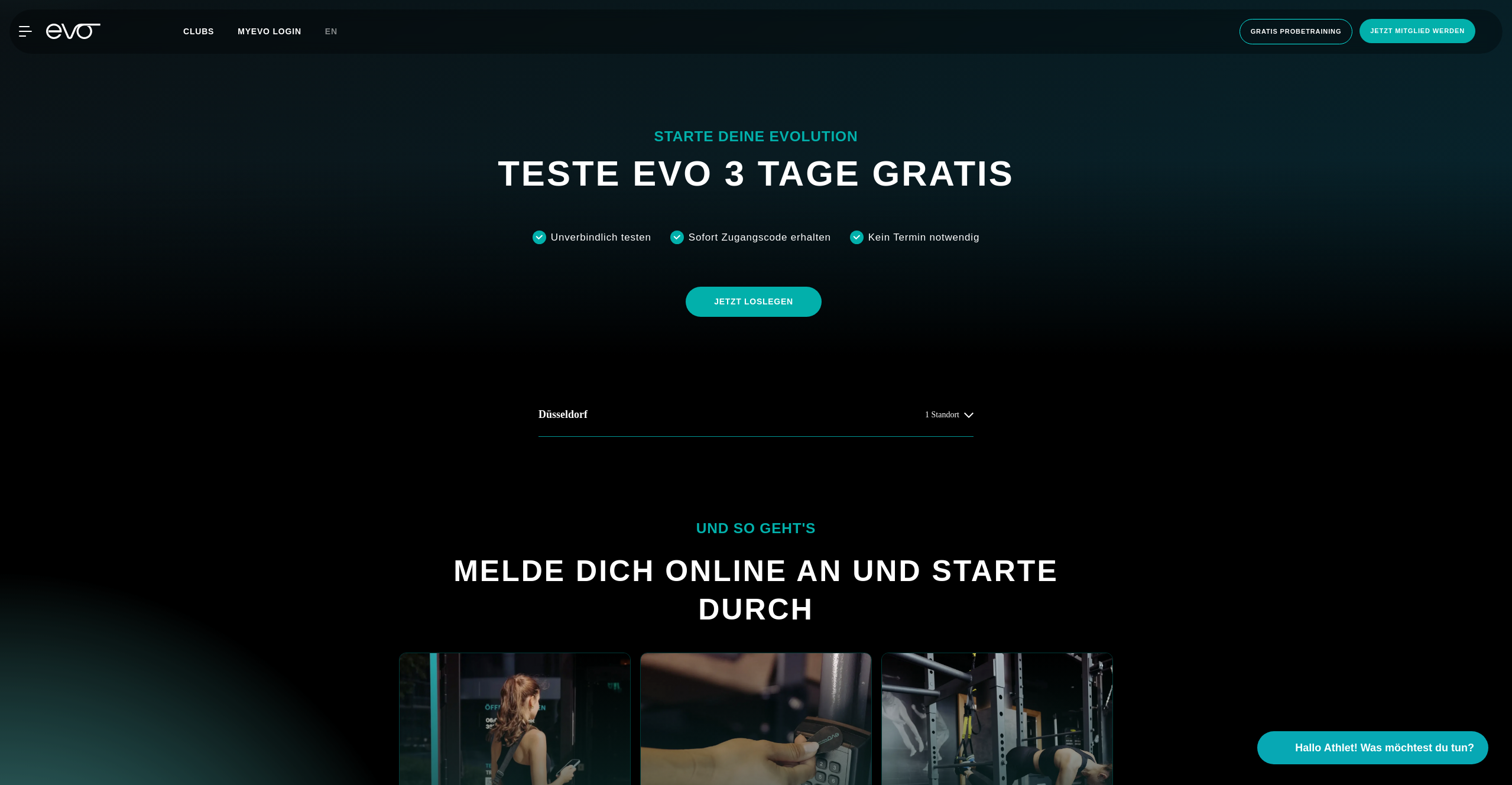
click at [85, 32] on icon at bounding box center [73, 31] width 55 height 15
click at [946, 413] on span "1 Standort" at bounding box center [942, 414] width 35 height 9
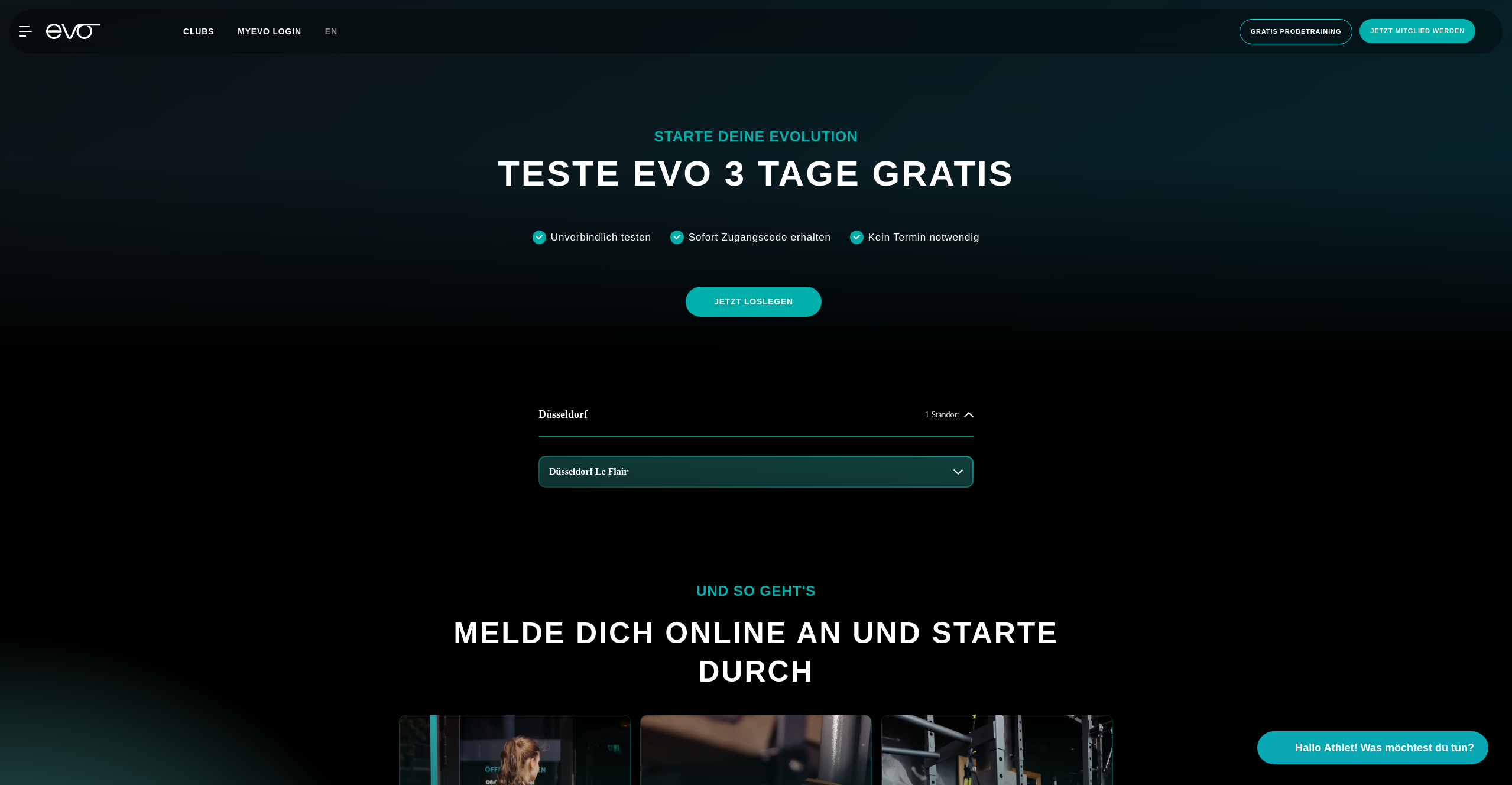
click at [823, 478] on button "Düsseldorf Le Flair" at bounding box center [755, 472] width 433 height 30
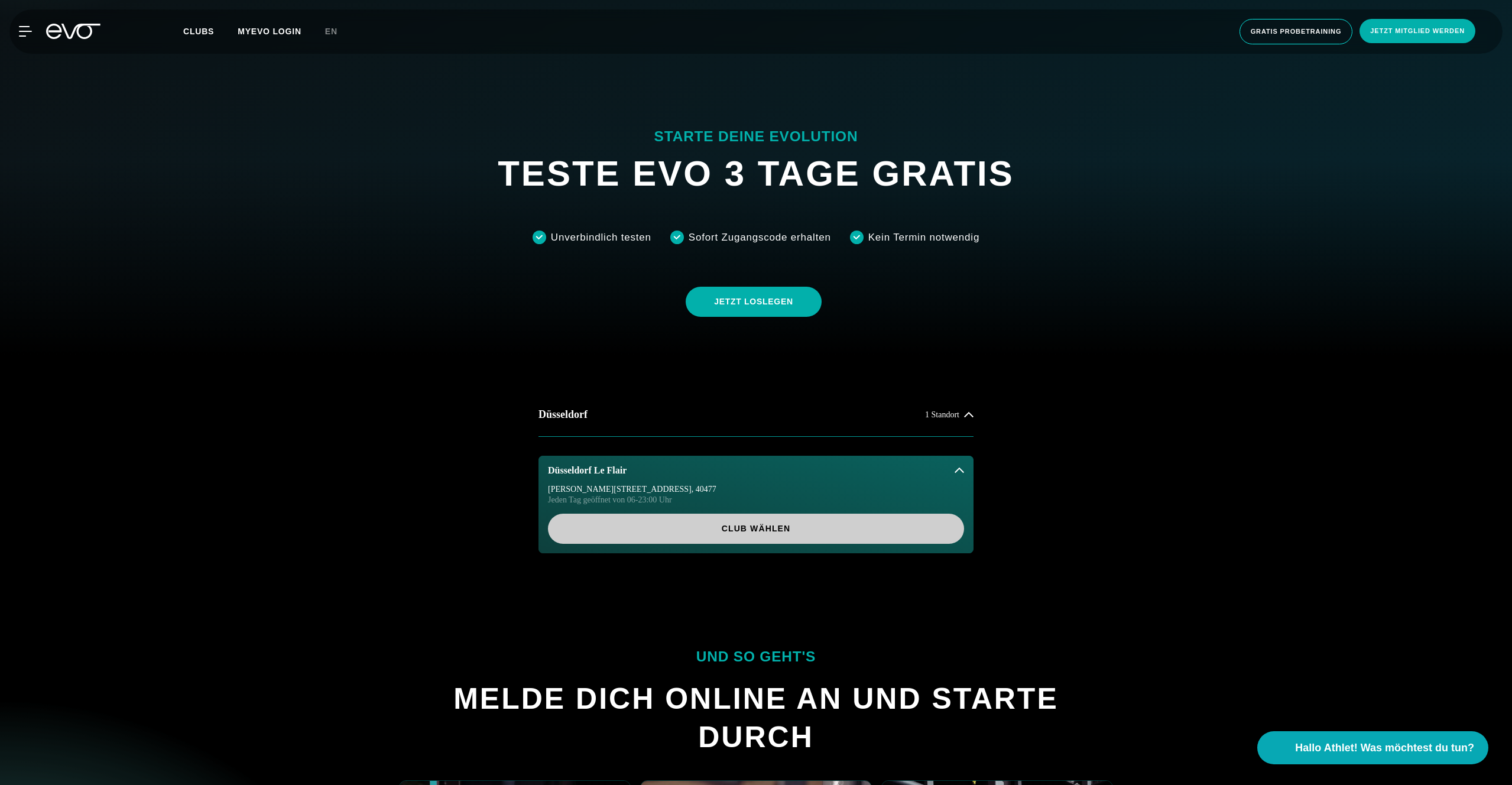
click at [732, 538] on span "Club wählen" at bounding box center [756, 529] width 416 height 30
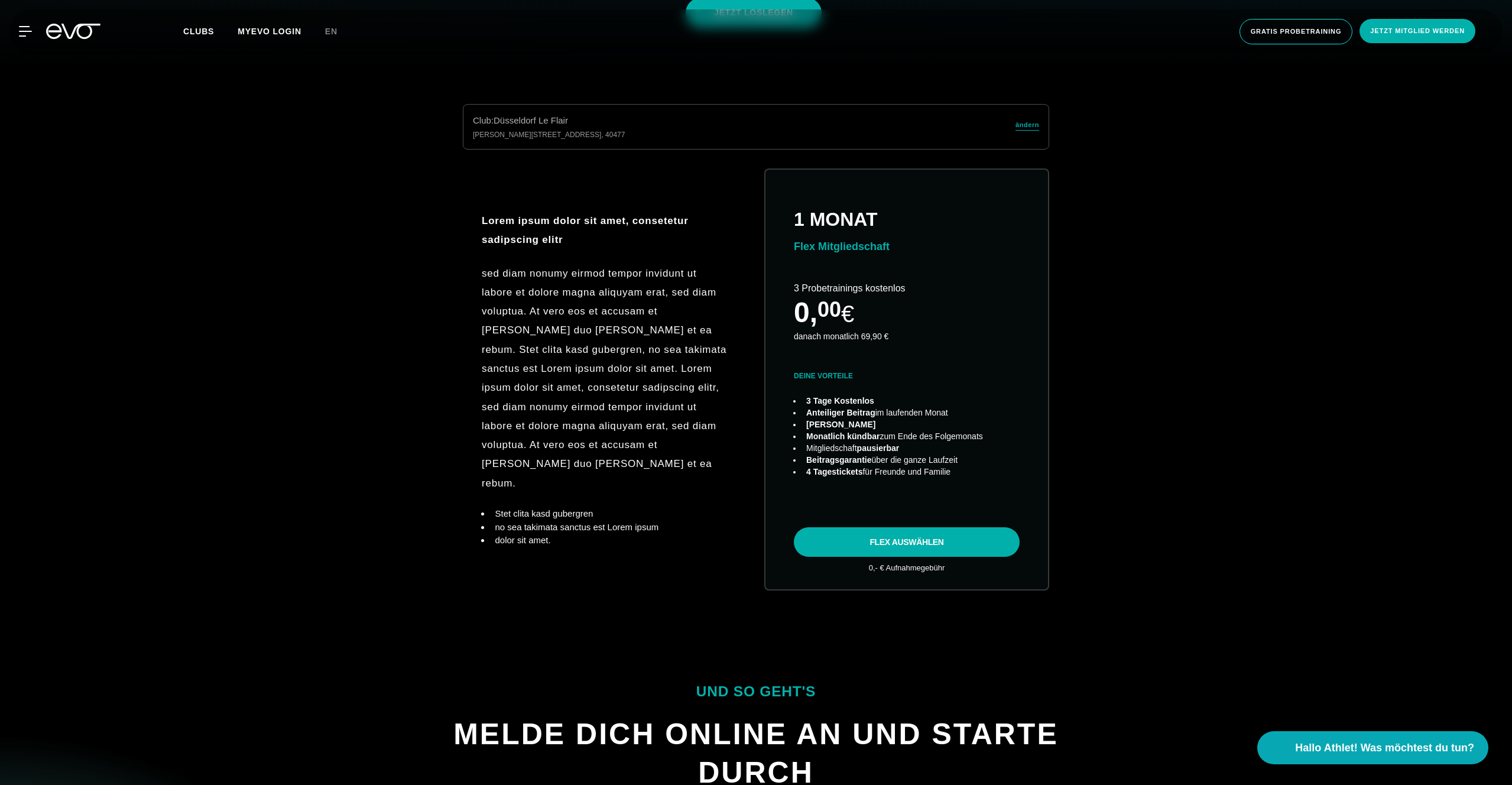
scroll to position [717, 0]
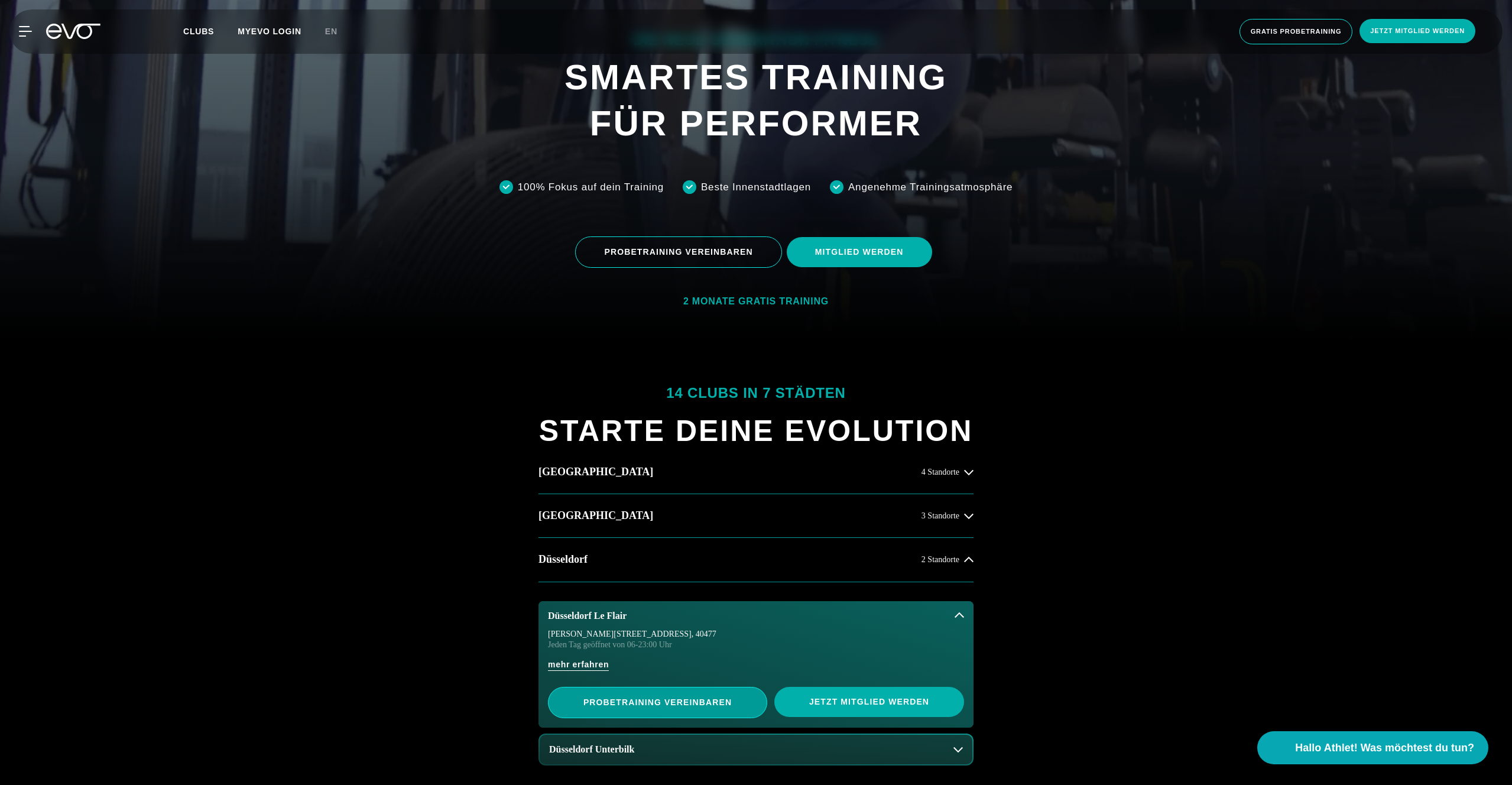
scroll to position [511, 0]
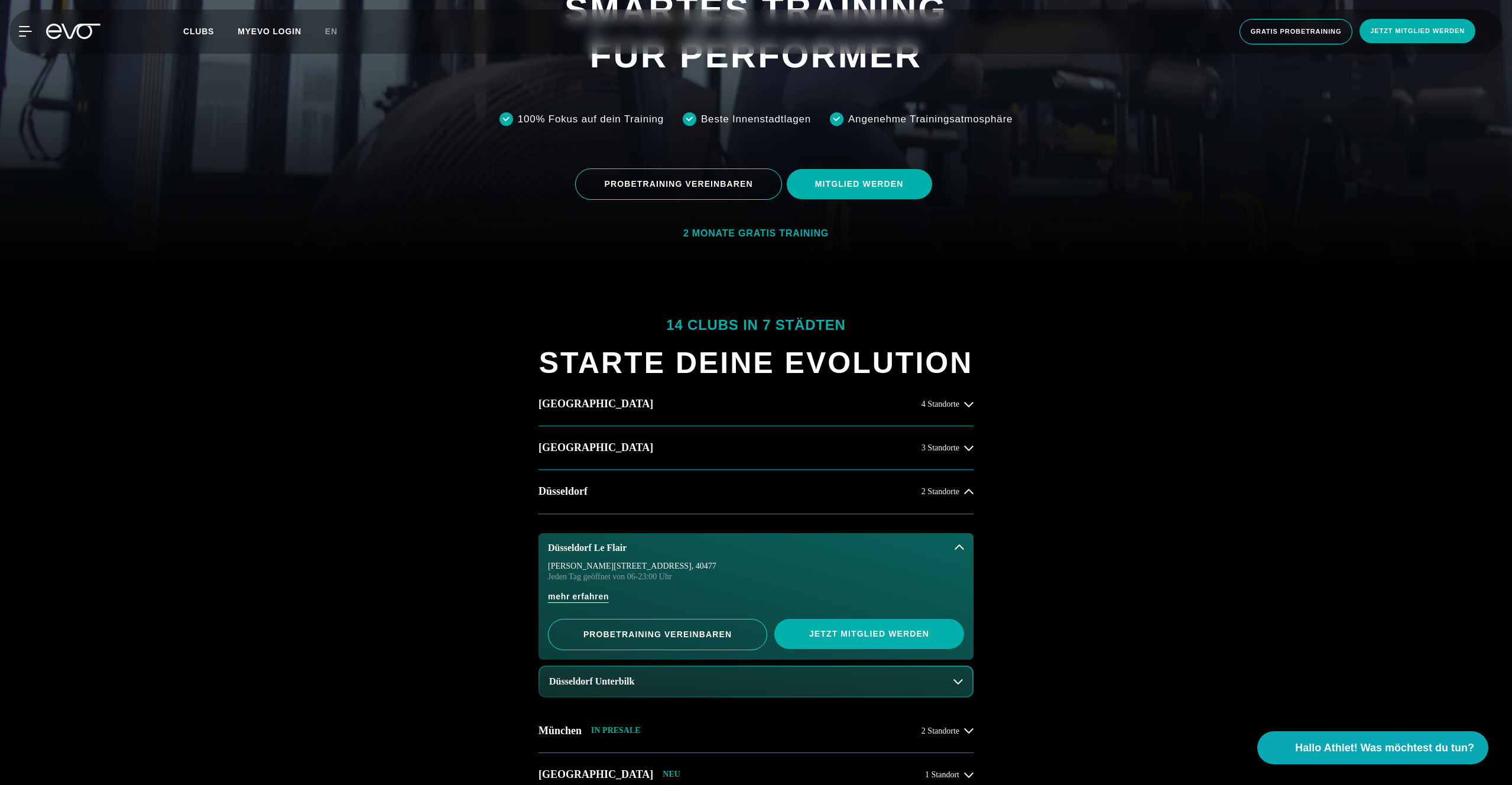
click at [661, 691] on button "Düsseldorf Unterbilk" at bounding box center [755, 681] width 433 height 30
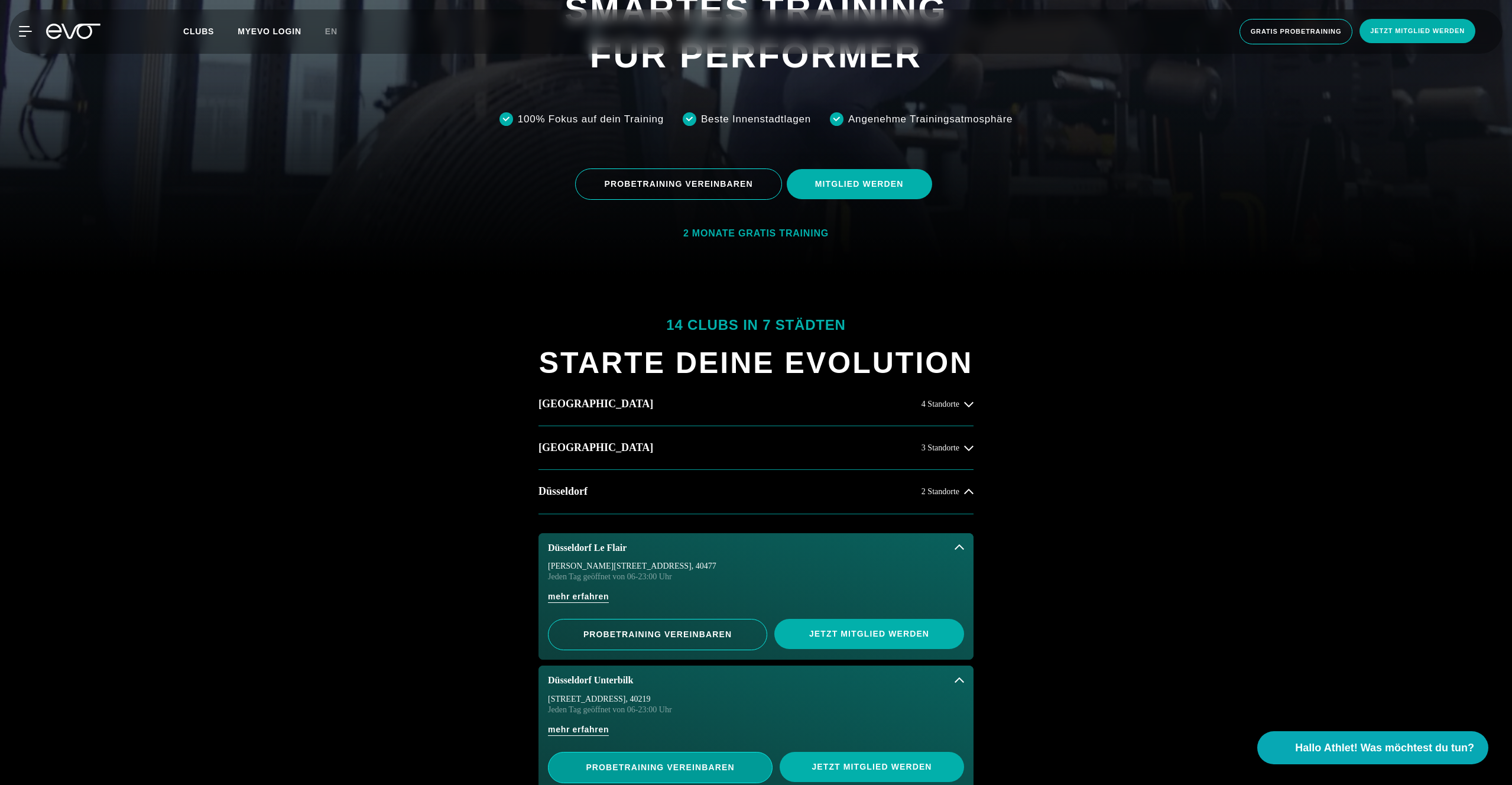
click at [648, 761] on span "PROBETRAINING VEREINBAREN" at bounding box center [660, 767] width 166 height 13
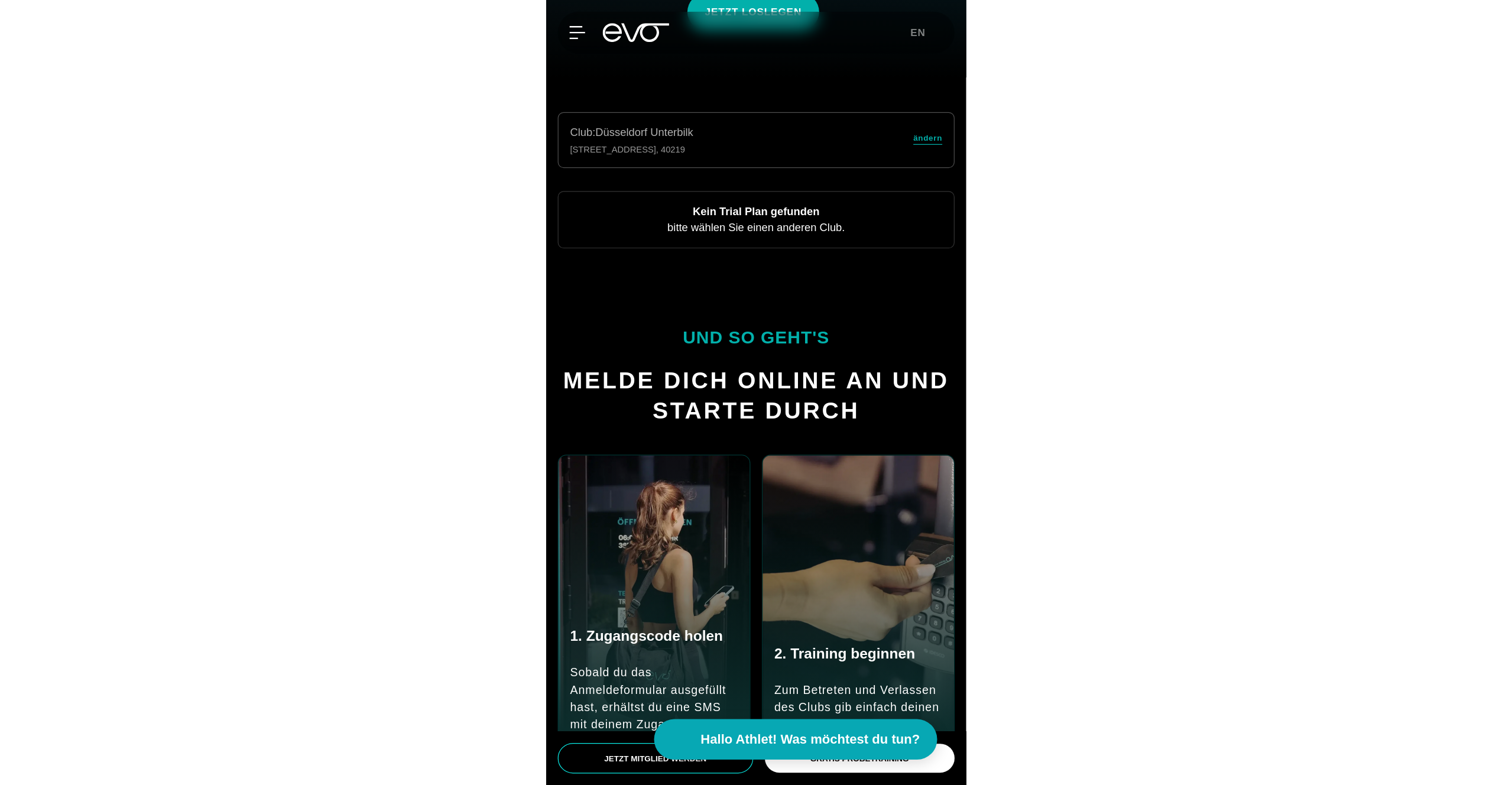
scroll to position [428, 0]
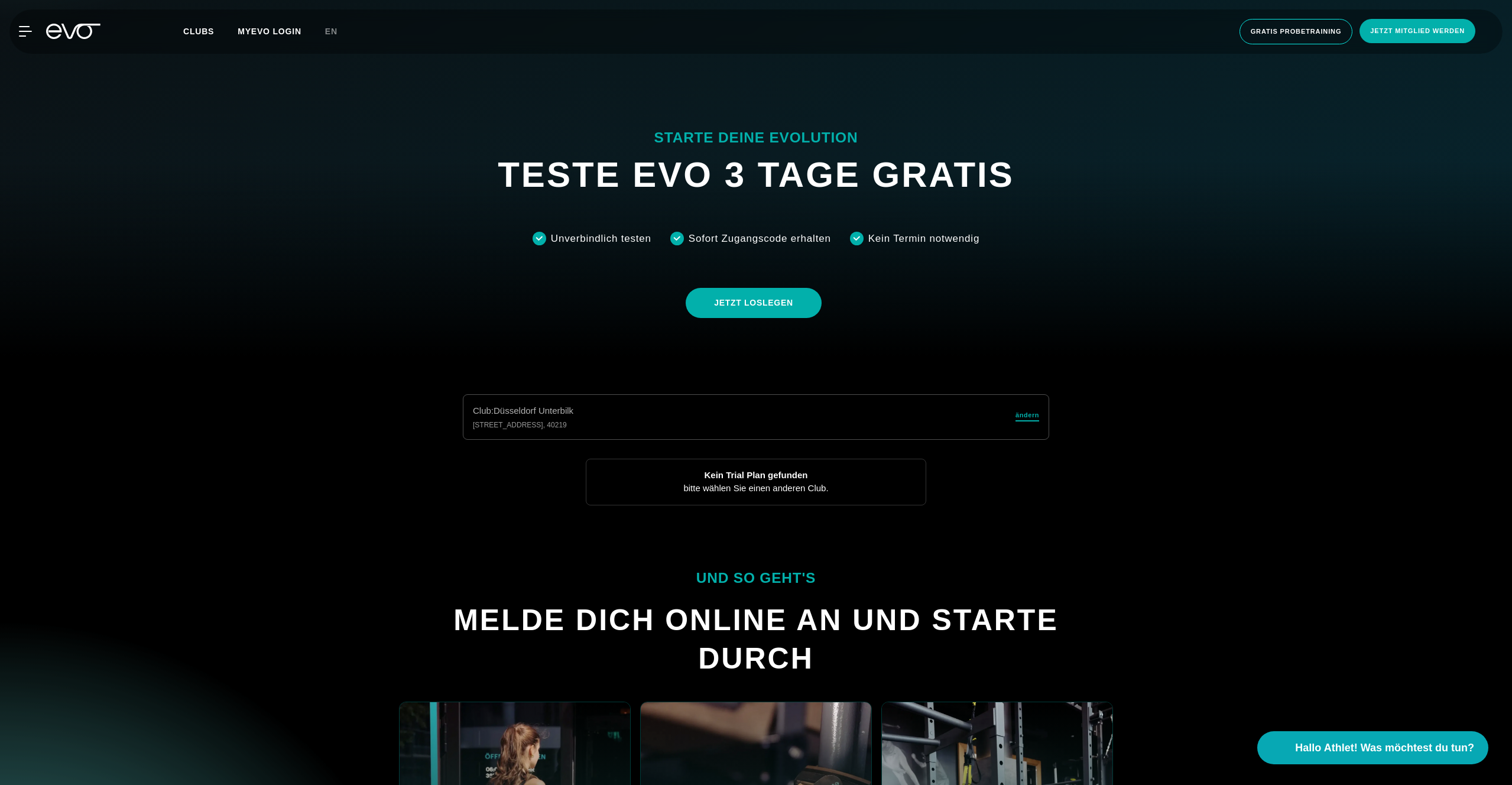
click at [1022, 414] on span "ändern" at bounding box center [1027, 415] width 24 height 10
click at [963, 414] on div "1 Standort" at bounding box center [949, 416] width 48 height 9
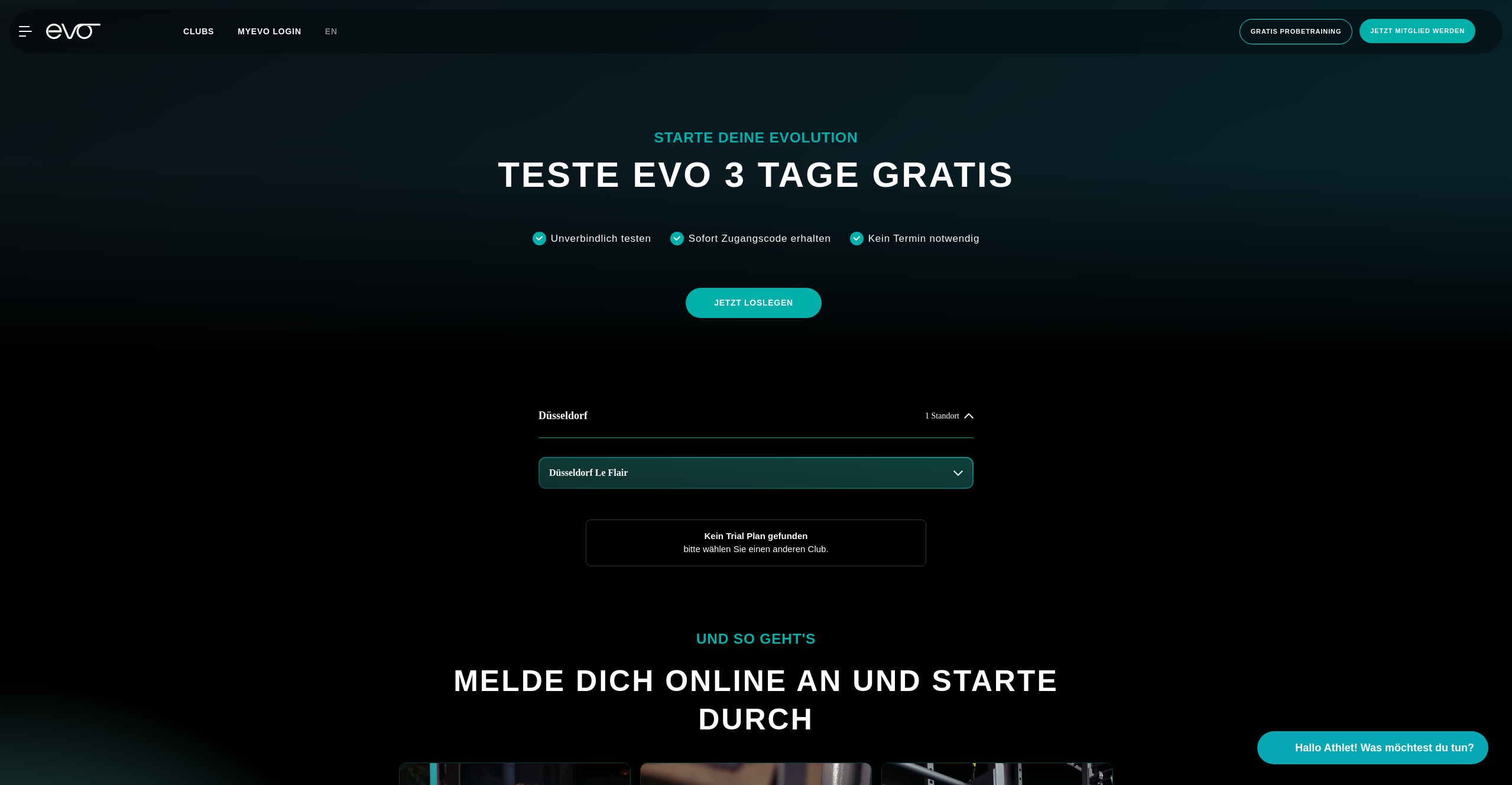
click at [710, 480] on button "Düsseldorf Le Flair" at bounding box center [755, 472] width 433 height 30
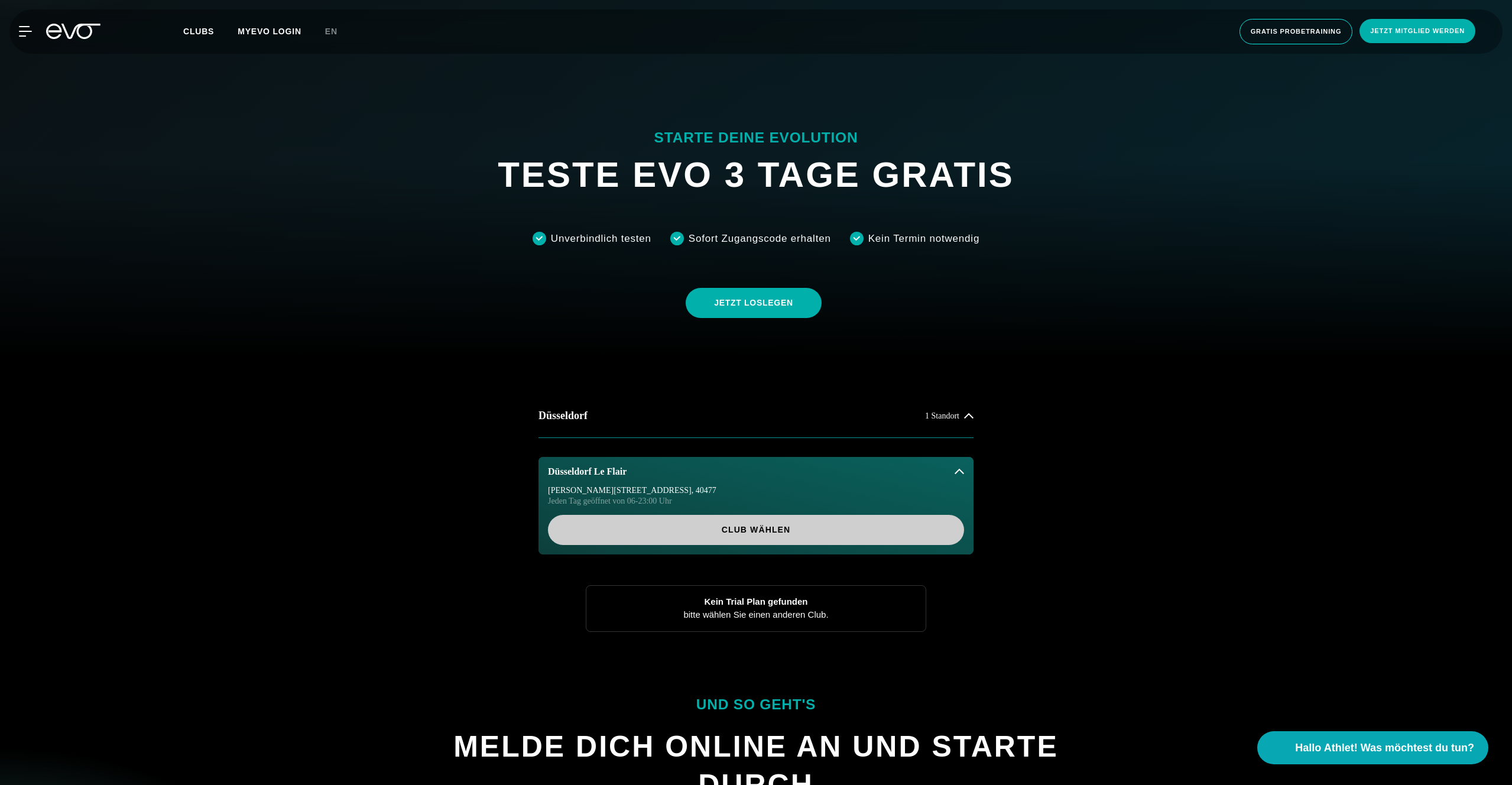
click at [701, 524] on span "Club wählen" at bounding box center [756, 530] width 359 height 13
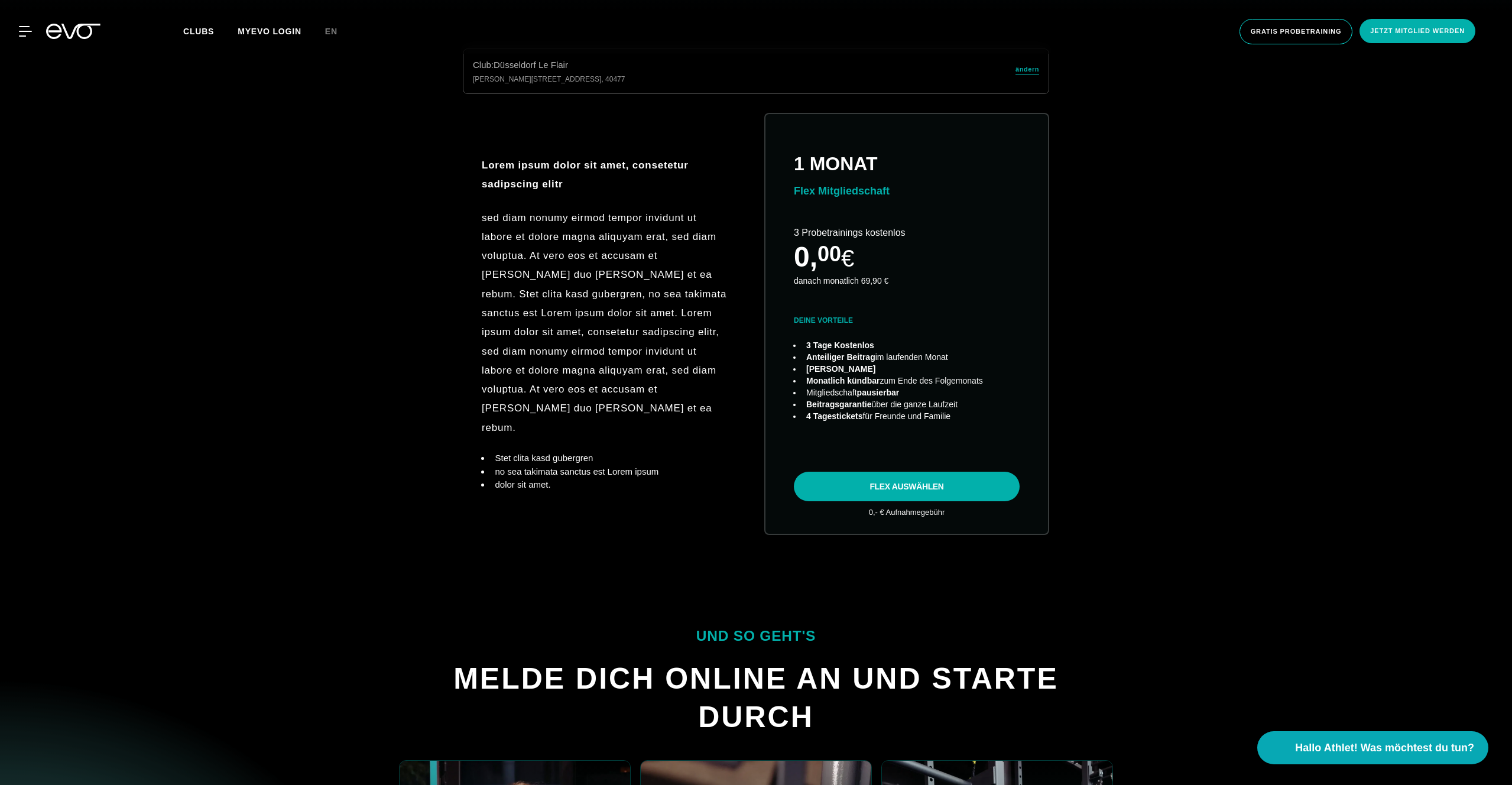
scroll to position [785, 0]
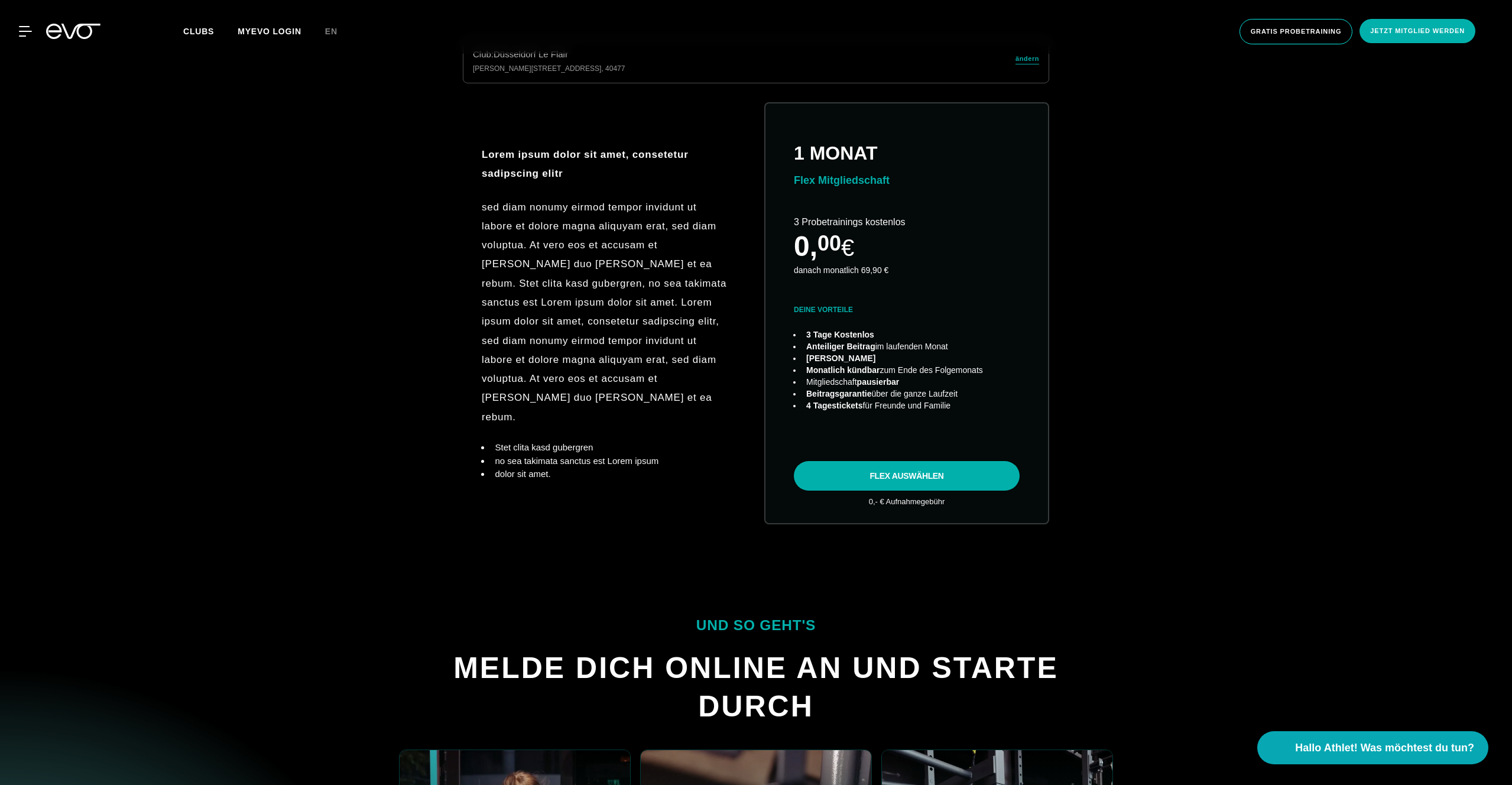
click at [249, 231] on div "Club : [STREET_ADDRESS][PERSON_NAME] Lorem ipsum dolor sit amet, consetetur sad…" at bounding box center [755, 295] width 1474 height 515
